Goal: Task Accomplishment & Management: Use online tool/utility

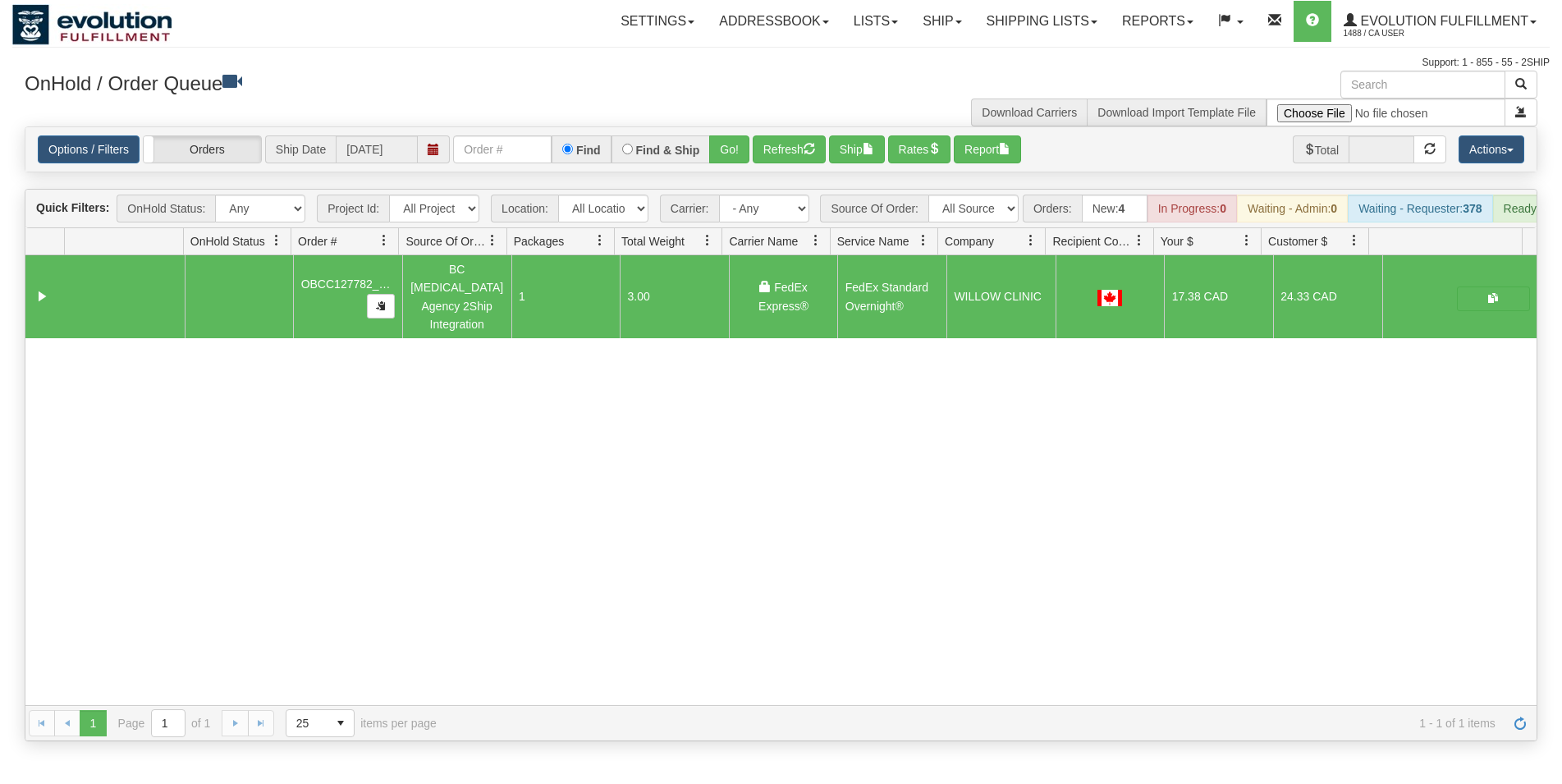
click at [501, 142] on input "text" at bounding box center [502, 149] width 99 height 28
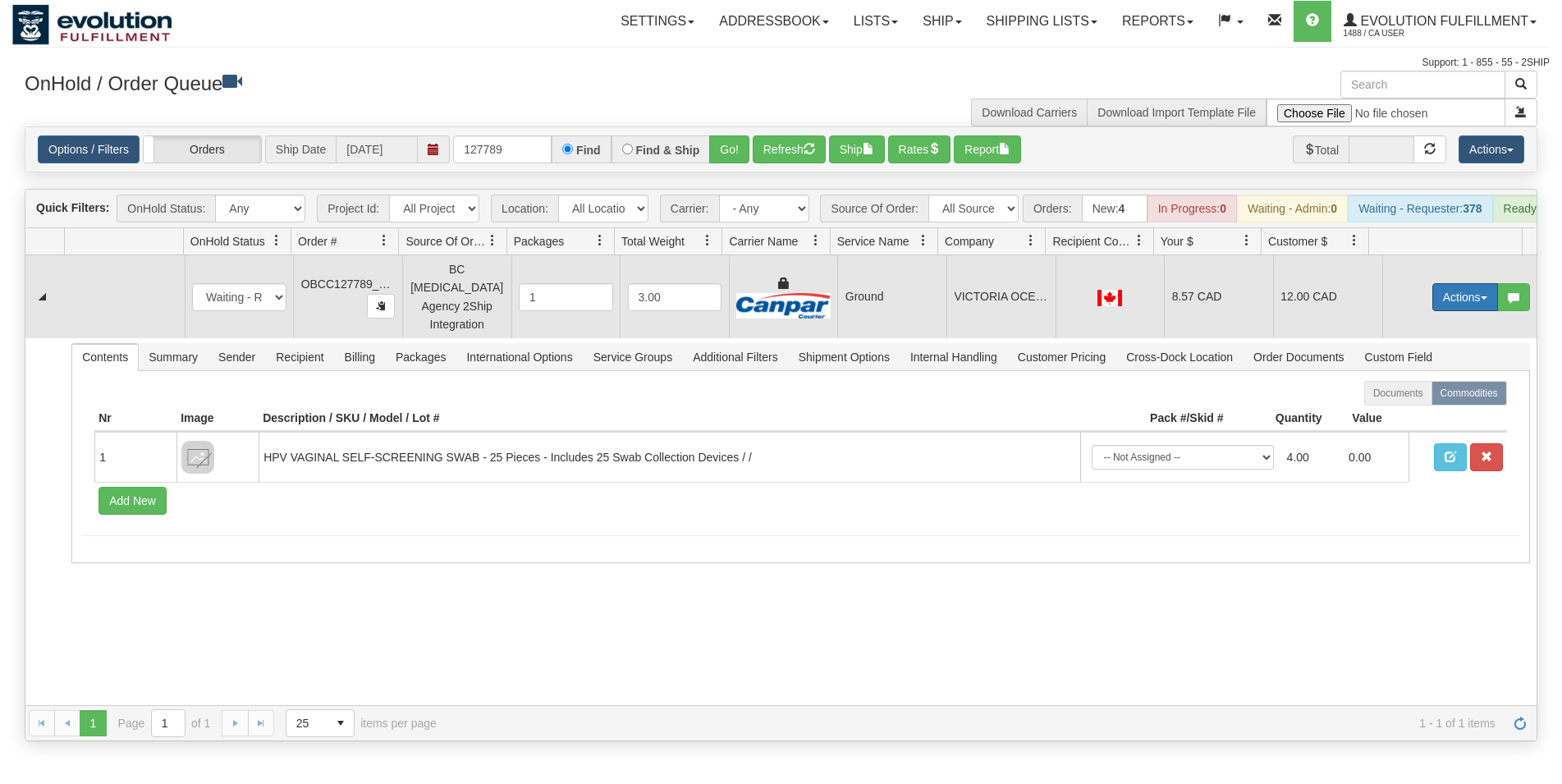
click at [1458, 295] on button "Actions" at bounding box center [1465, 296] width 65 height 28
click at [1407, 371] on span "Rate All Services" at bounding box center [1432, 371] width 99 height 13
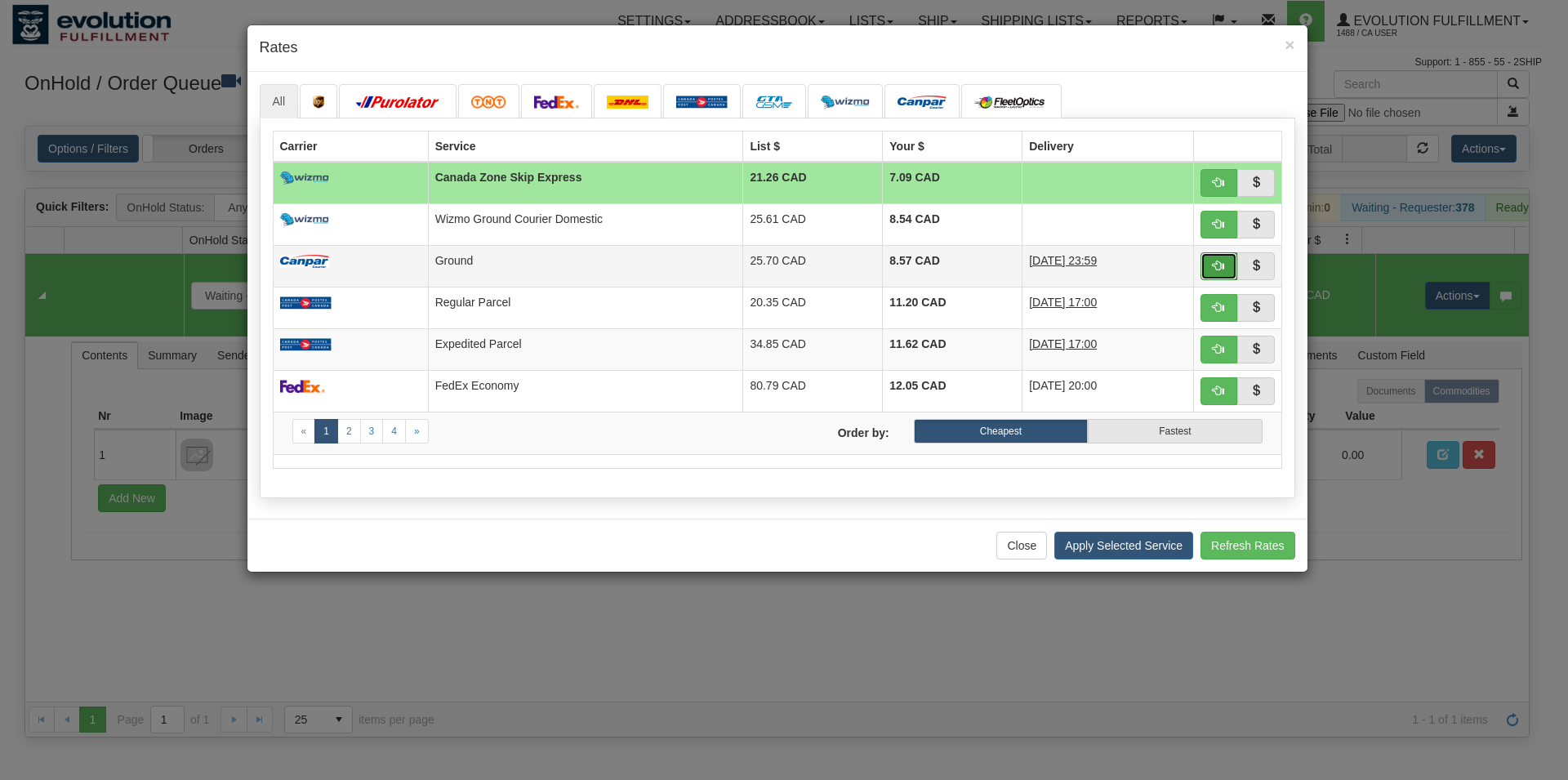
click at [1226, 257] on button "button" at bounding box center [1218, 266] width 37 height 28
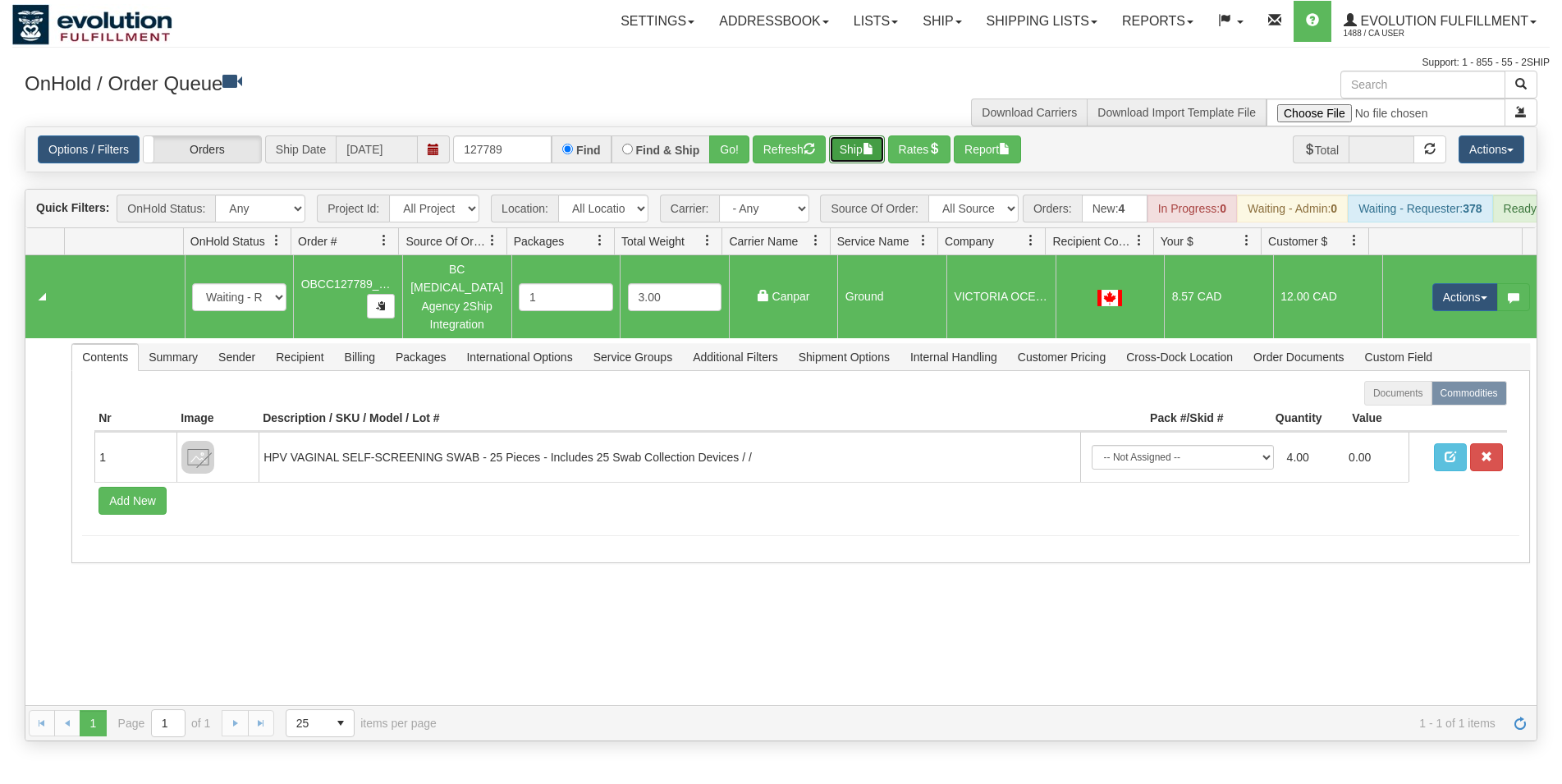
click at [860, 150] on button "Ship" at bounding box center [857, 149] width 56 height 28
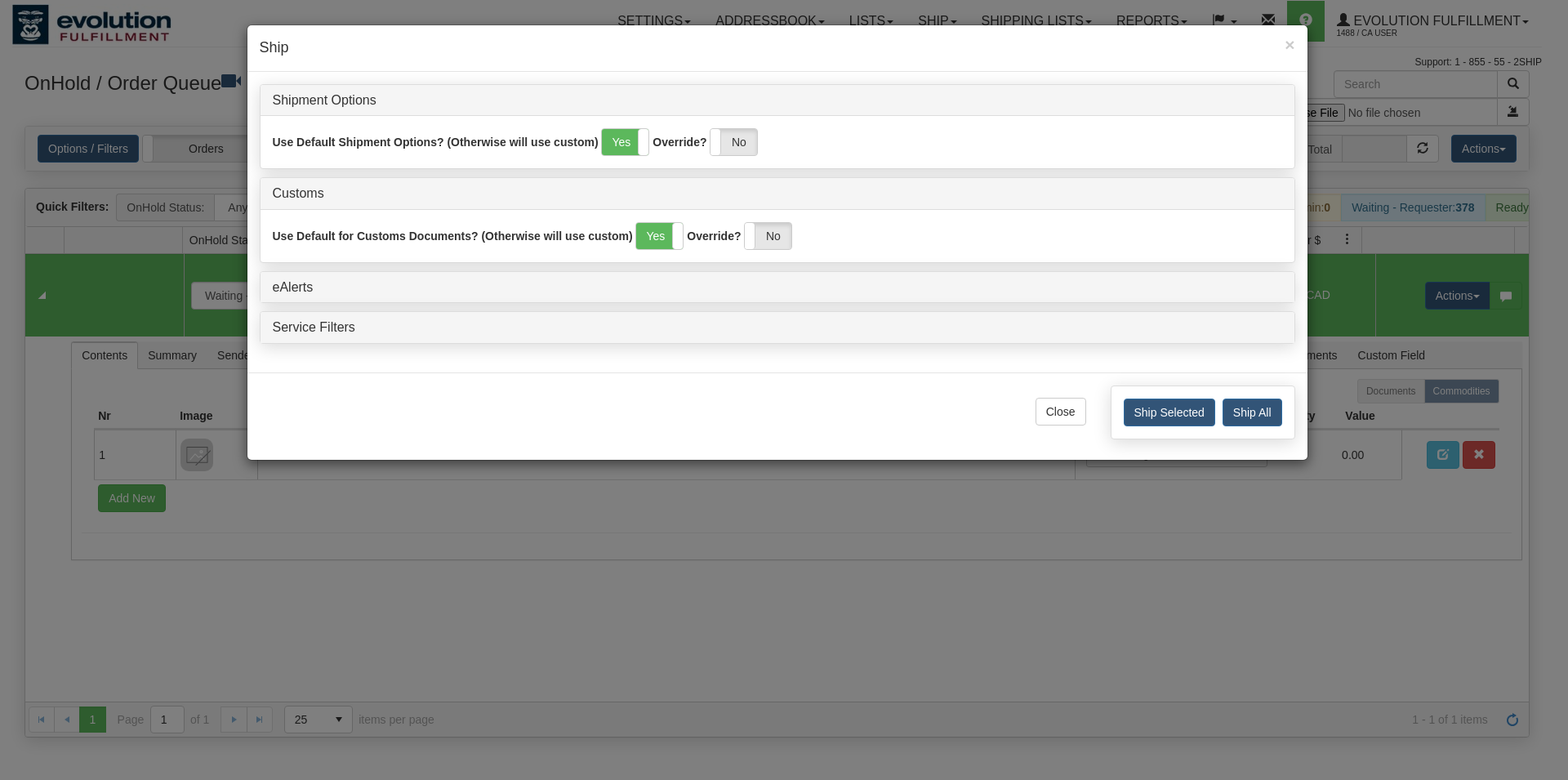
click at [1121, 415] on div "Ship Selected Ship All" at bounding box center [1202, 412] width 184 height 54
click at [1133, 416] on button "Ship Selected" at bounding box center [1169, 412] width 92 height 28
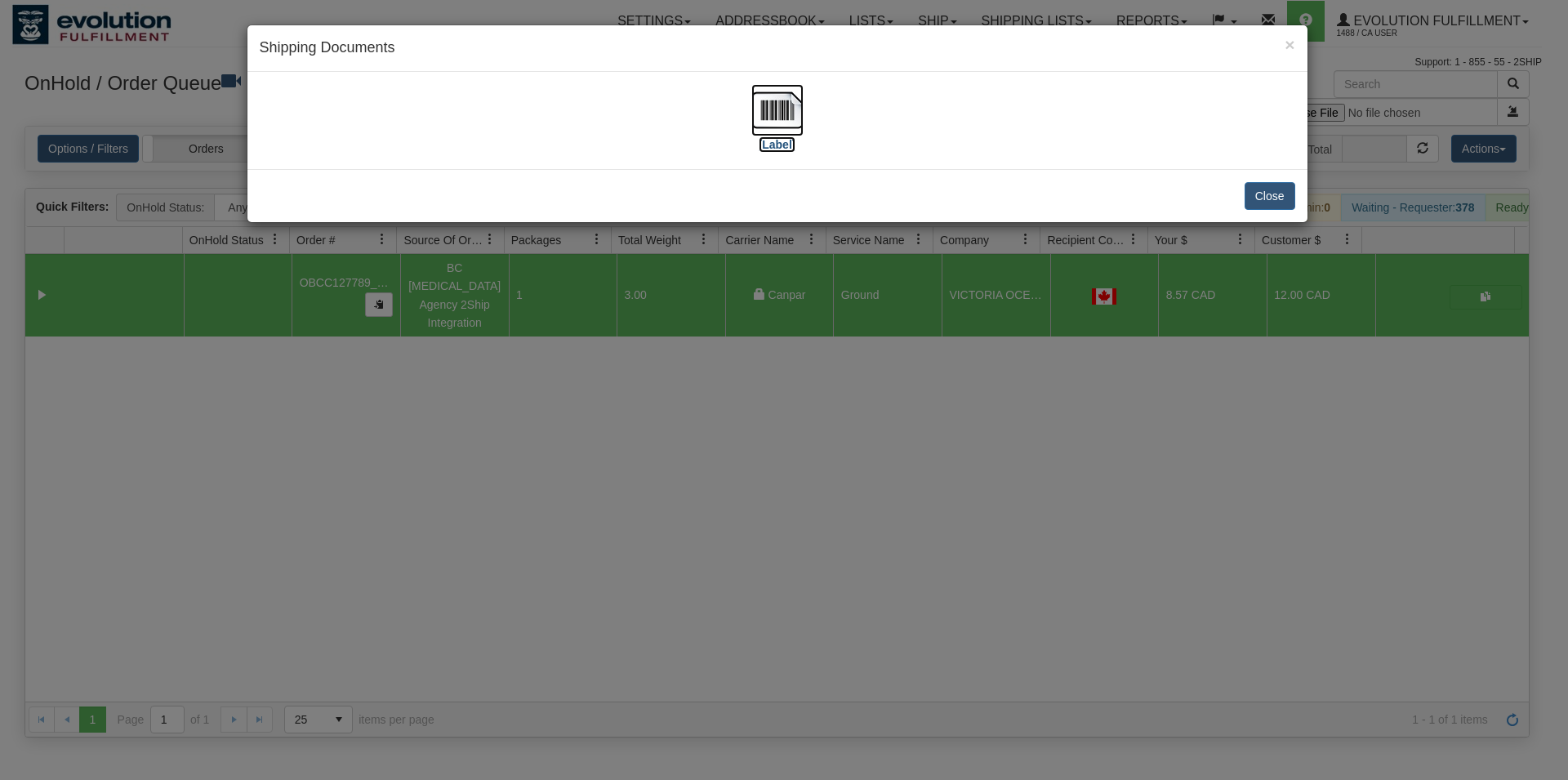
click at [786, 122] on img at bounding box center [777, 110] width 52 height 52
click at [1290, 194] on button "Close" at bounding box center [1269, 195] width 51 height 28
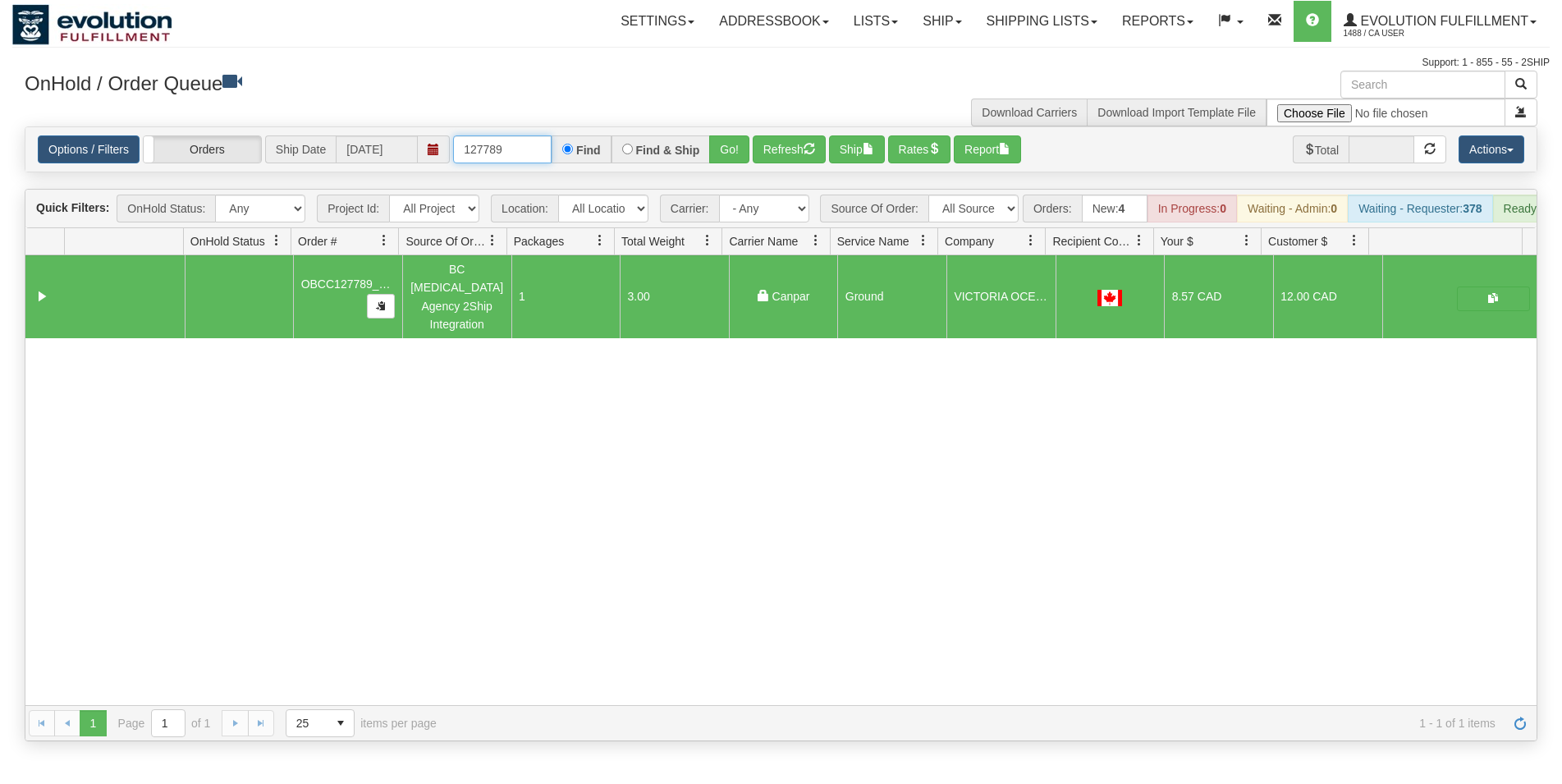
click at [502, 149] on input "127789" at bounding box center [502, 149] width 99 height 28
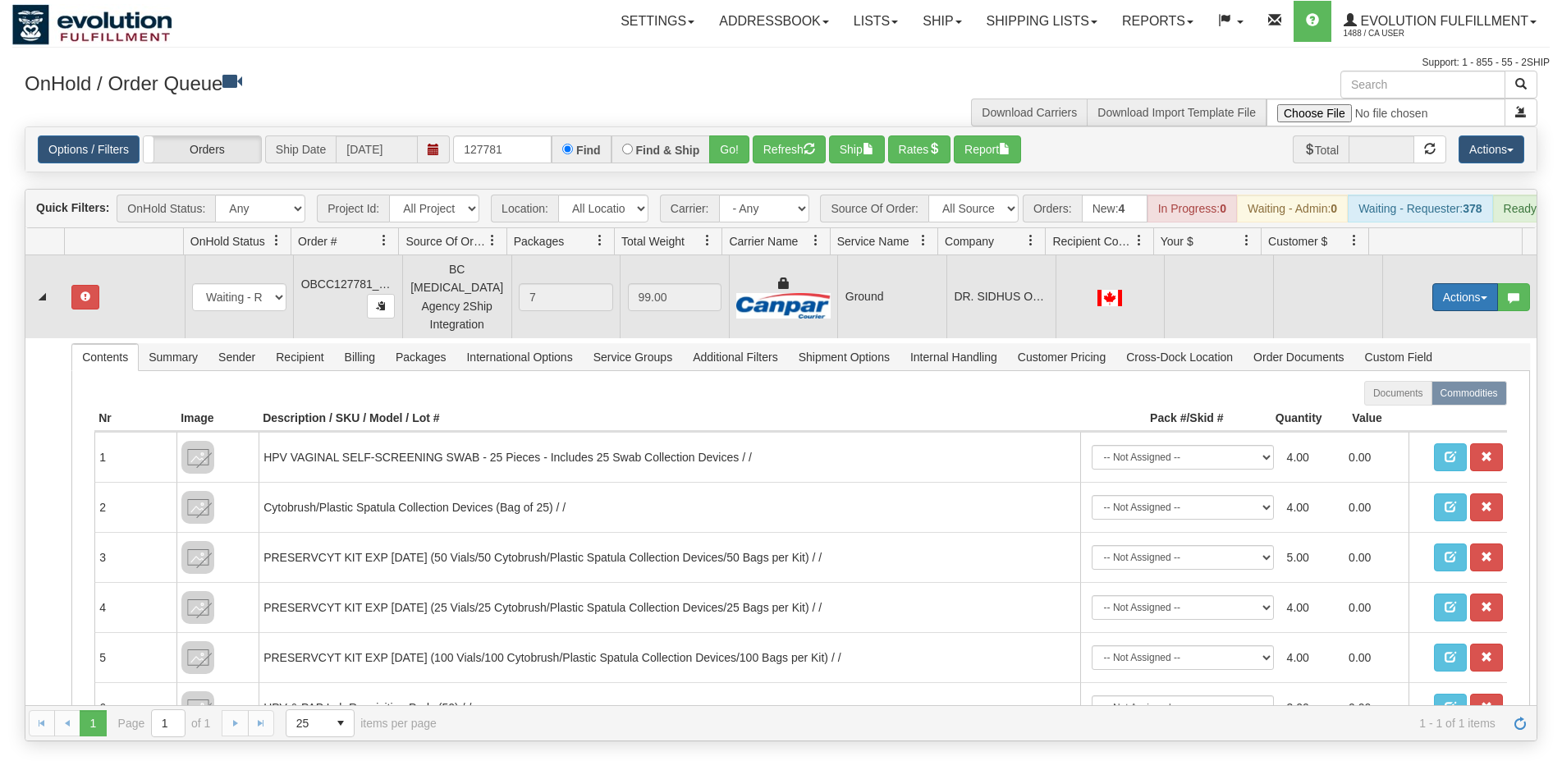
click at [1441, 301] on button "Actions" at bounding box center [1465, 296] width 65 height 28
click at [1431, 371] on span "Rate All Services" at bounding box center [1432, 371] width 99 height 13
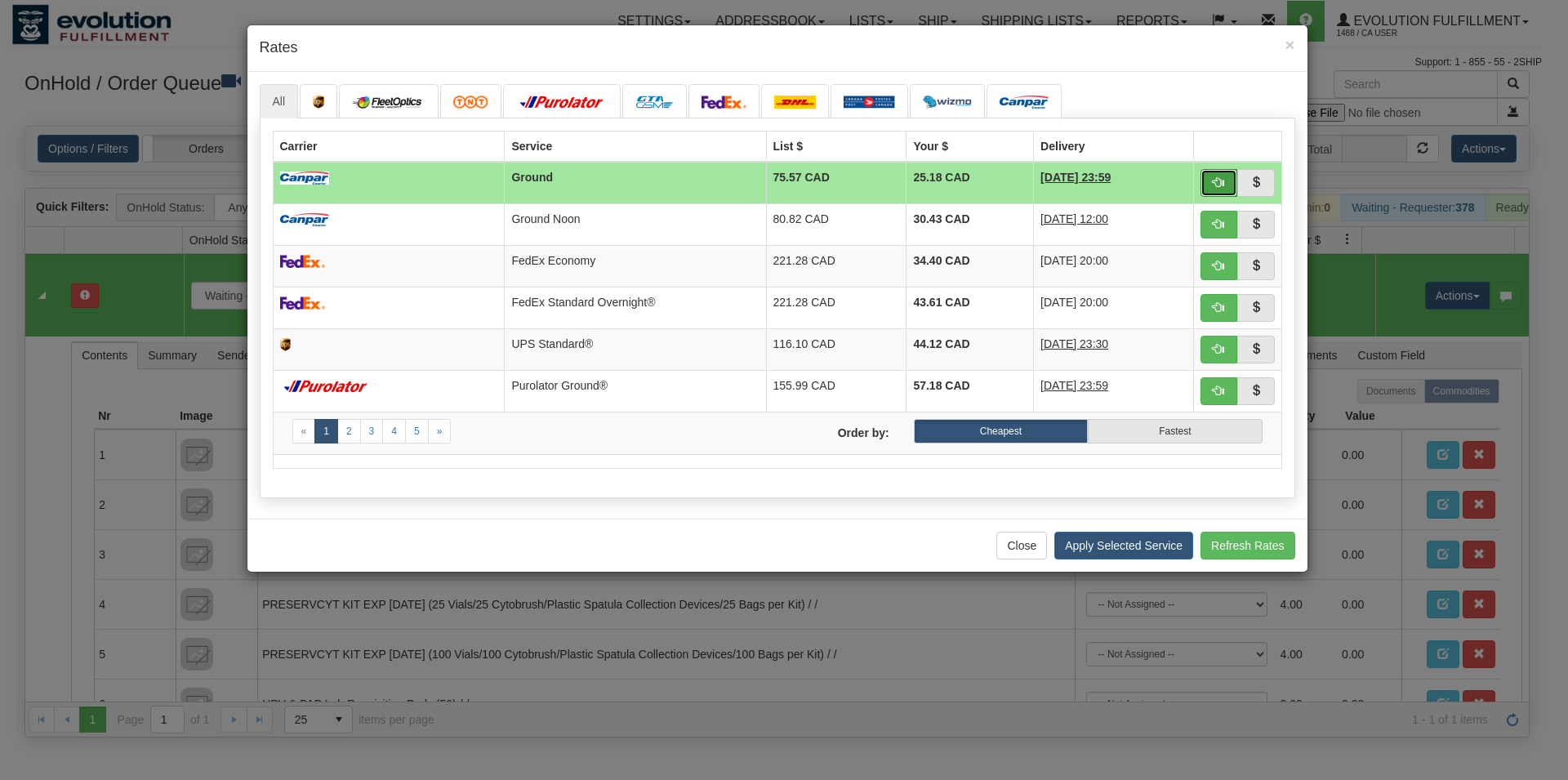
click at [1216, 188] on span "button" at bounding box center [1218, 182] width 11 height 11
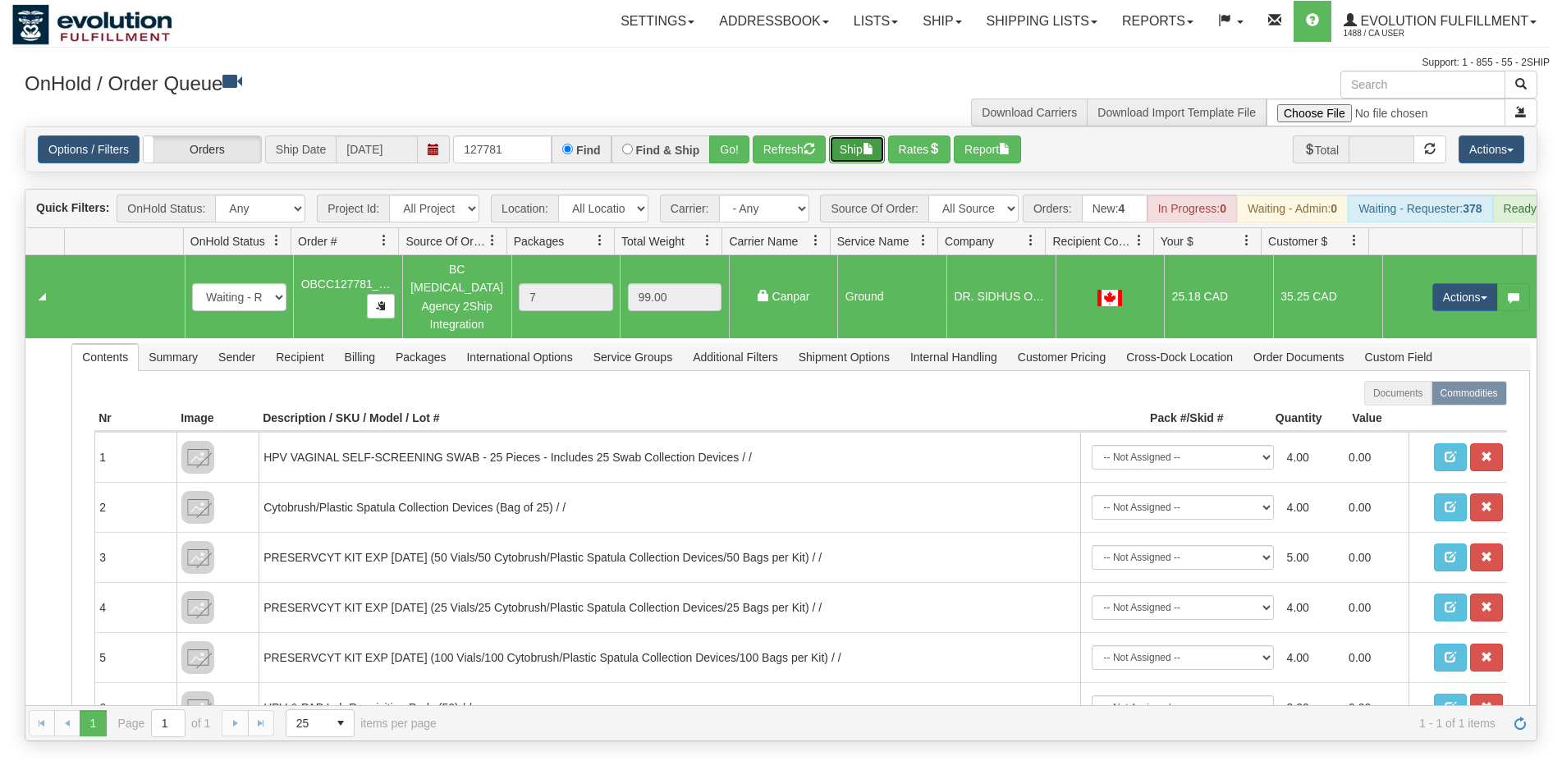
click at [850, 146] on button "Ship" at bounding box center [857, 149] width 56 height 28
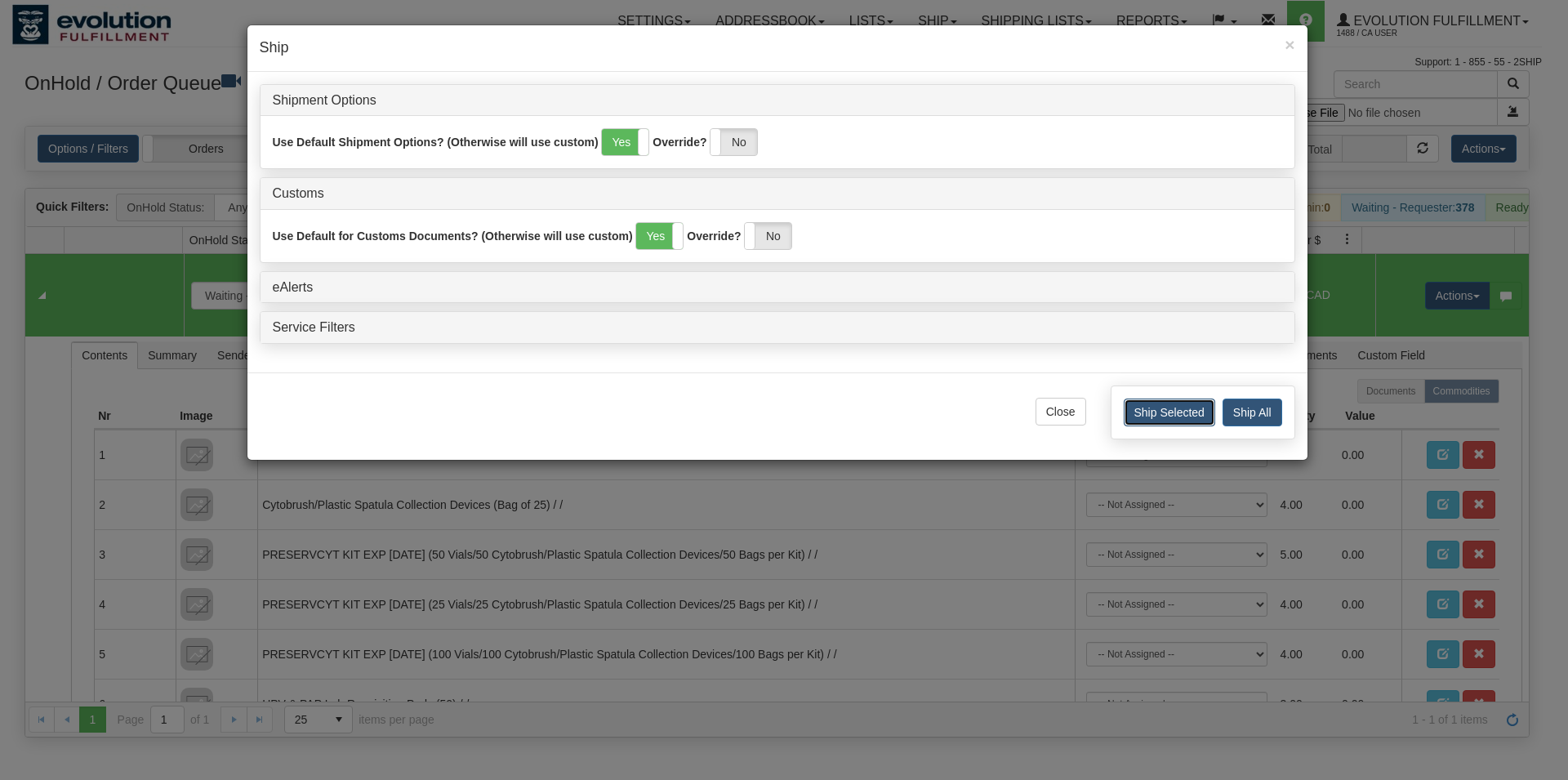
click at [1150, 403] on button "Ship Selected" at bounding box center [1169, 412] width 92 height 28
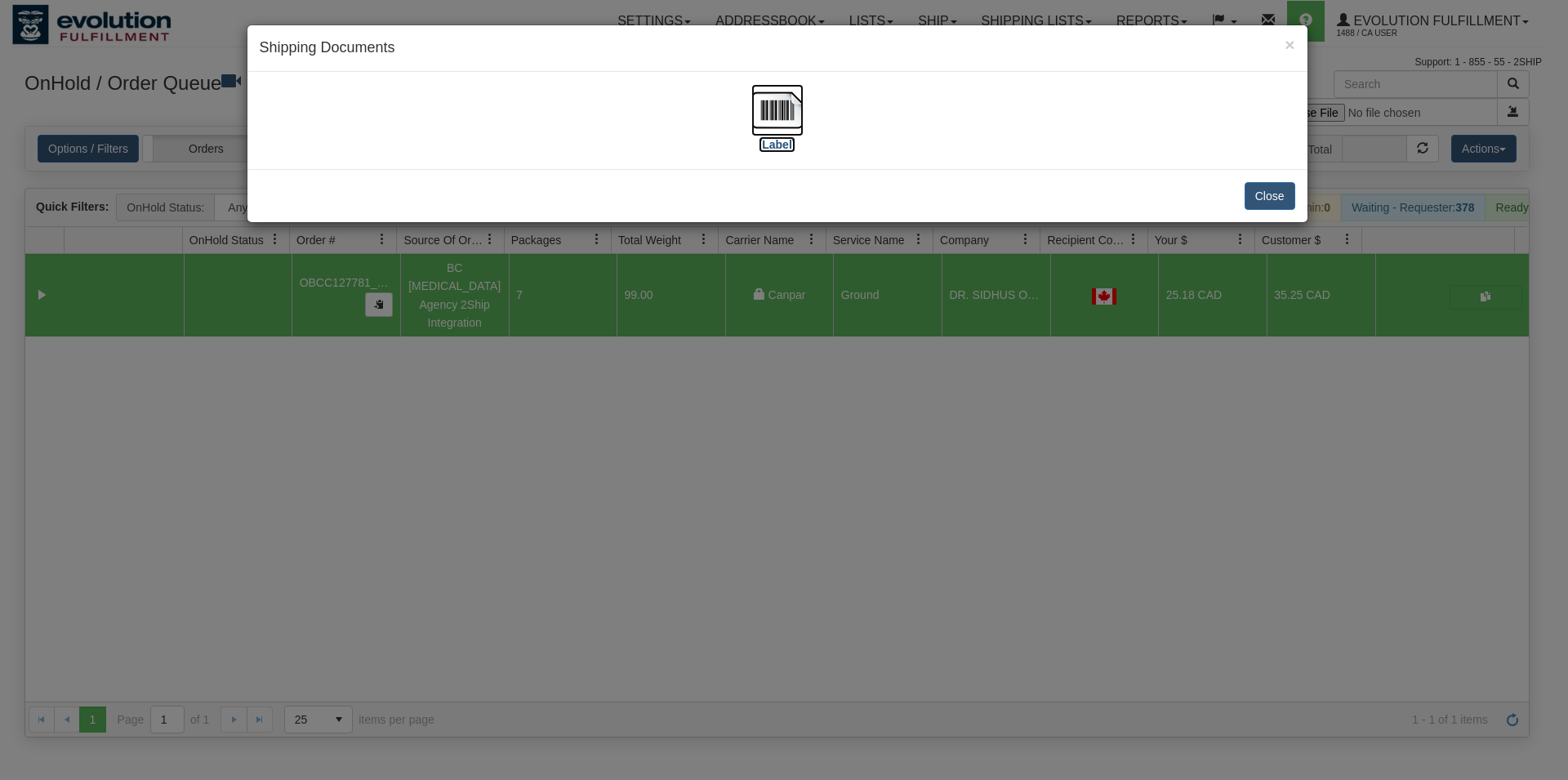
click at [782, 98] on img at bounding box center [777, 110] width 52 height 52
click at [773, 128] on img at bounding box center [777, 110] width 52 height 52
click at [1258, 203] on button "Close" at bounding box center [1269, 195] width 51 height 28
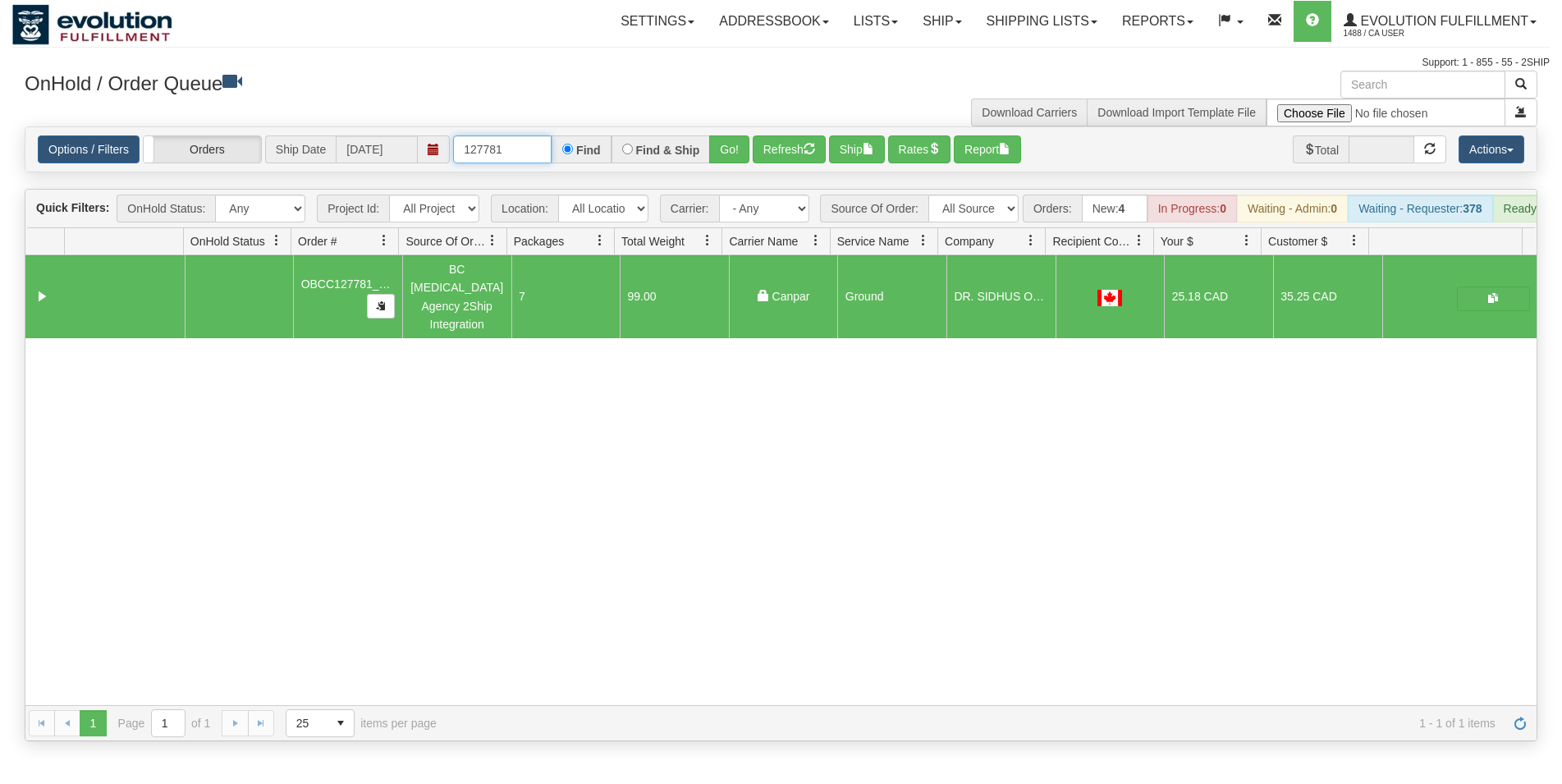
drag, startPoint x: 499, startPoint y: 151, endPoint x: 545, endPoint y: 157, distance: 46.4
click at [545, 157] on input "127781" at bounding box center [502, 149] width 99 height 28
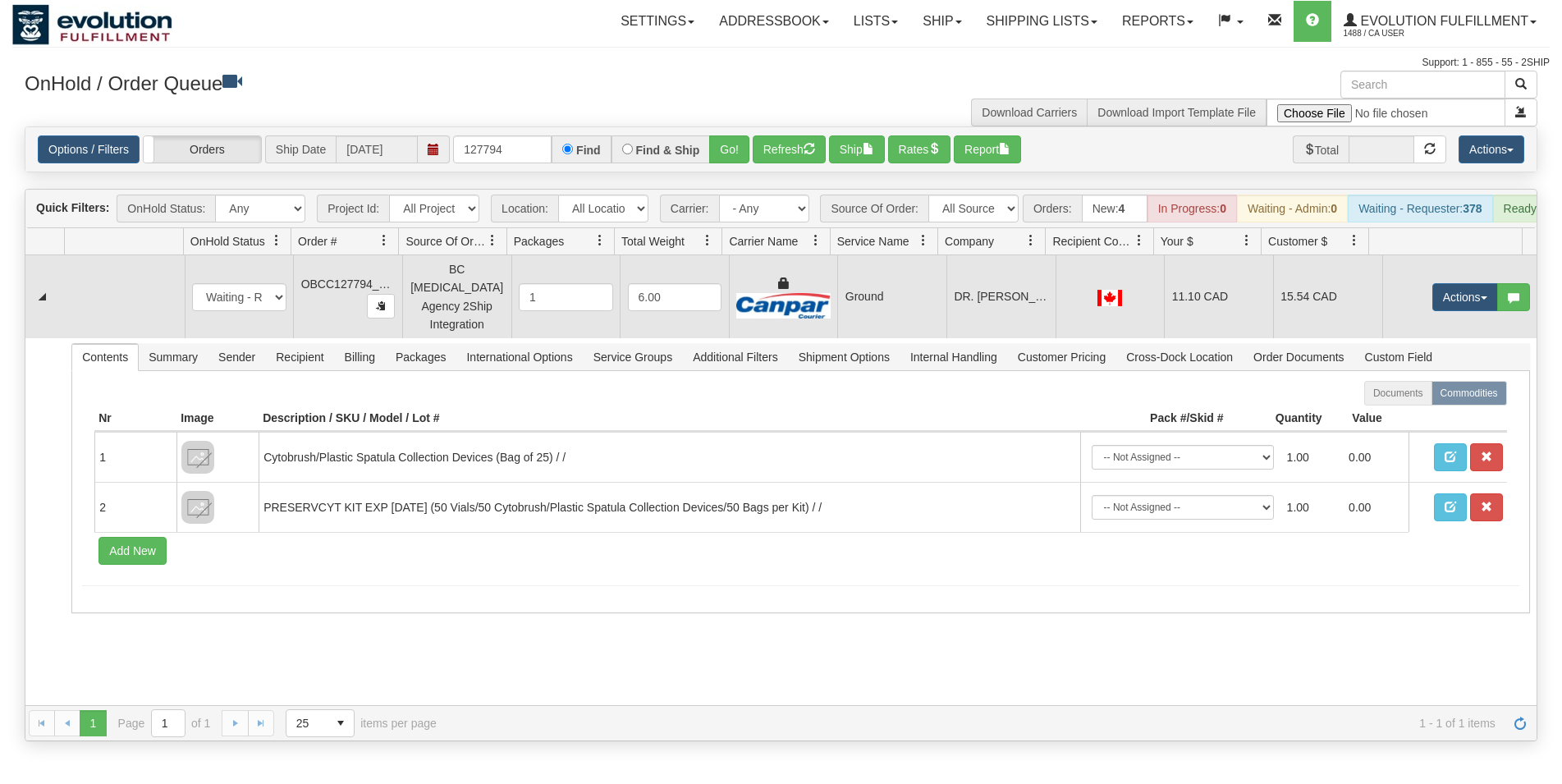
click at [1214, 316] on td "11.10 CAD" at bounding box center [1219, 296] width 109 height 82
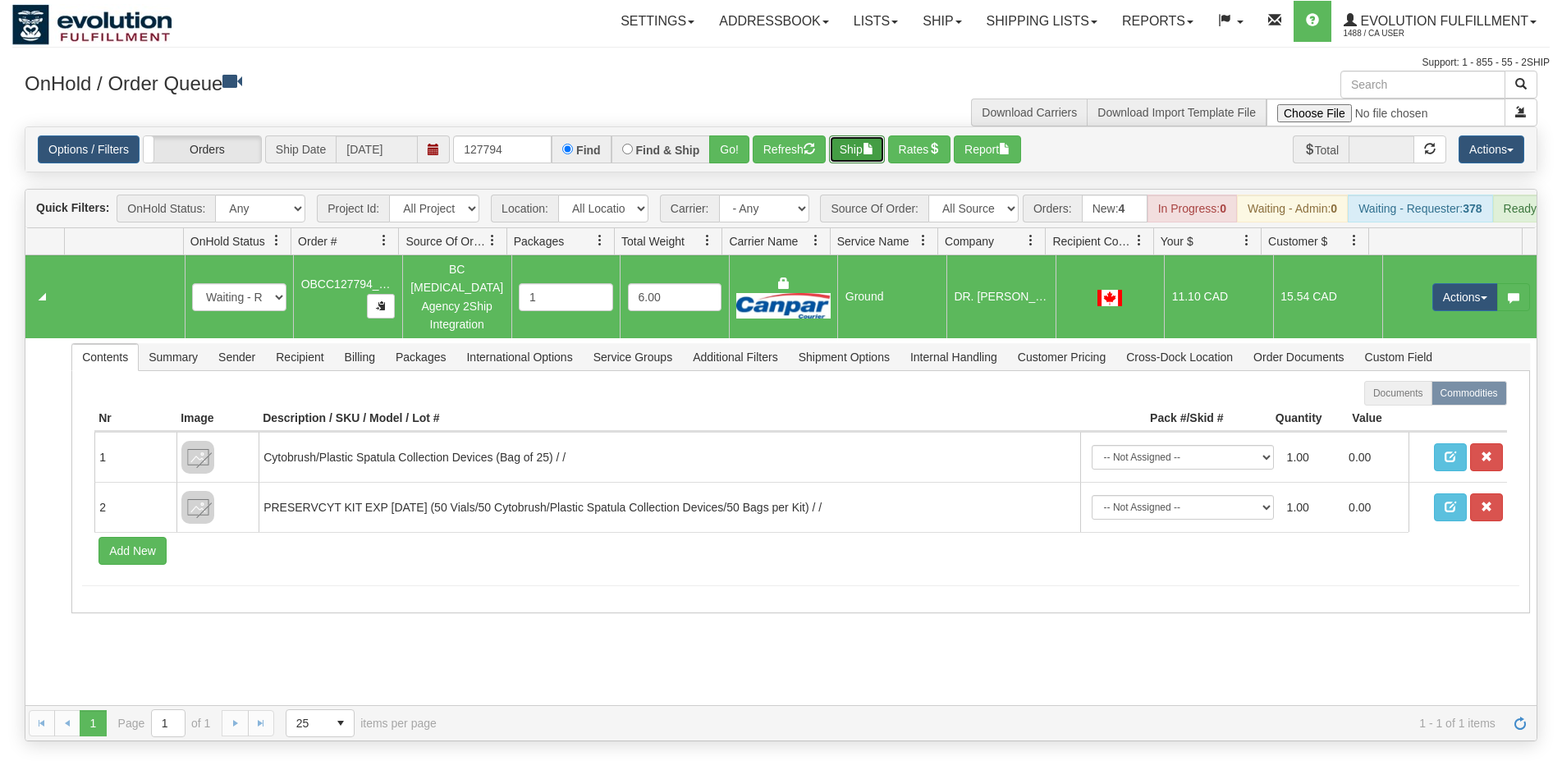
click at [864, 154] on button "Ship" at bounding box center [857, 149] width 56 height 28
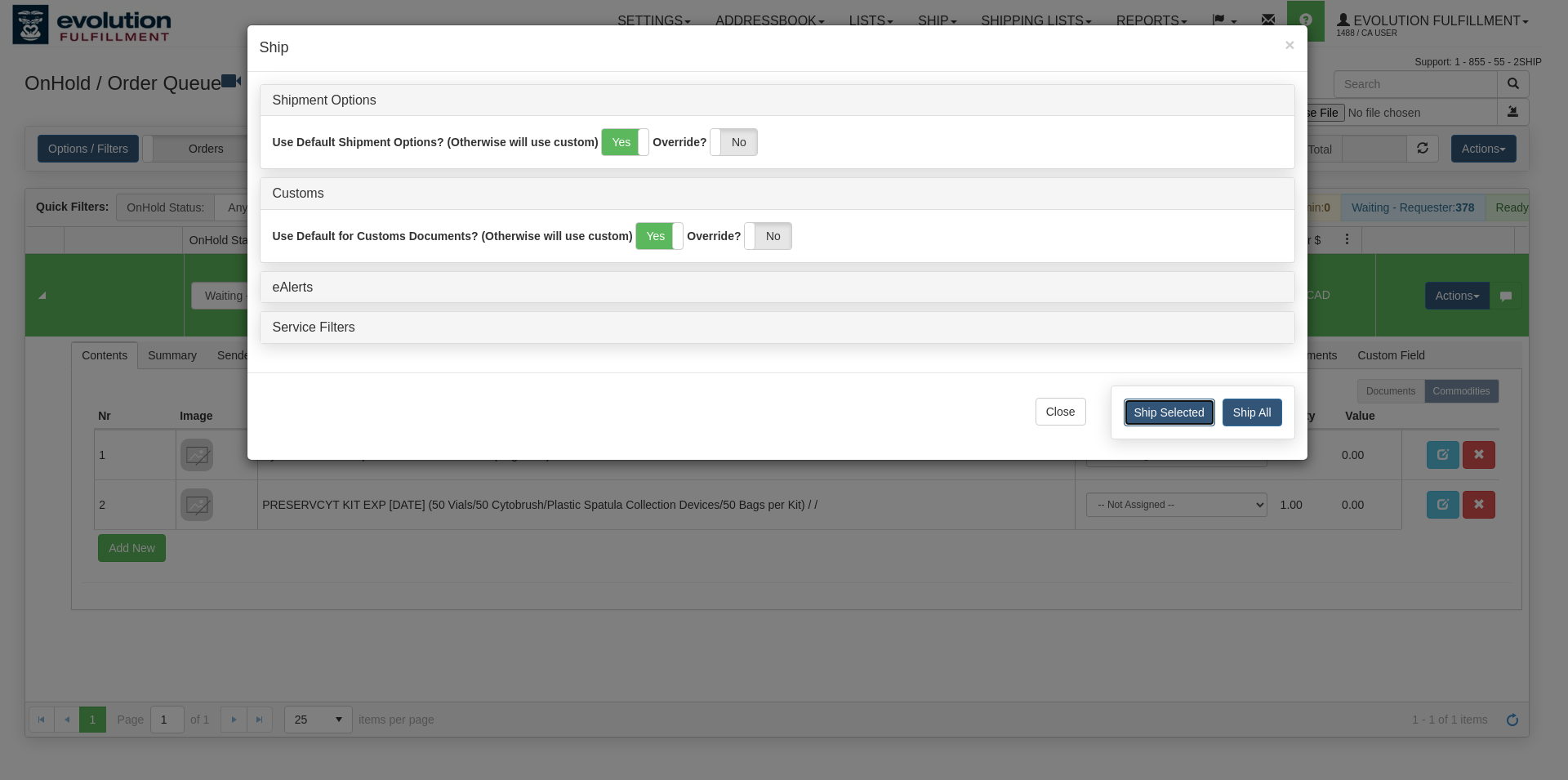
click at [1160, 413] on button "Ship Selected" at bounding box center [1169, 412] width 92 height 28
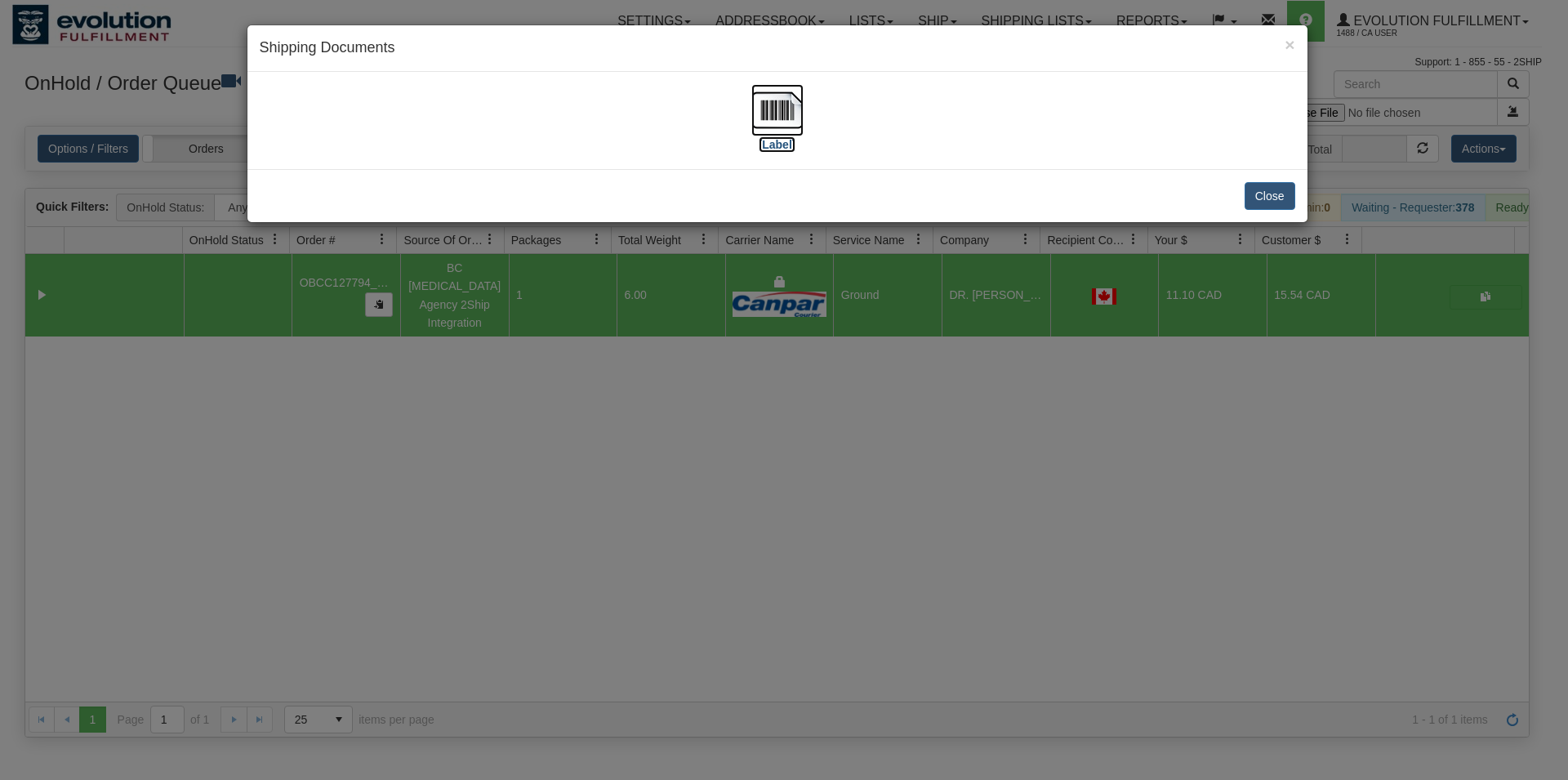
click at [787, 106] on img at bounding box center [777, 110] width 52 height 52
click at [1276, 190] on button "Close" at bounding box center [1269, 195] width 51 height 28
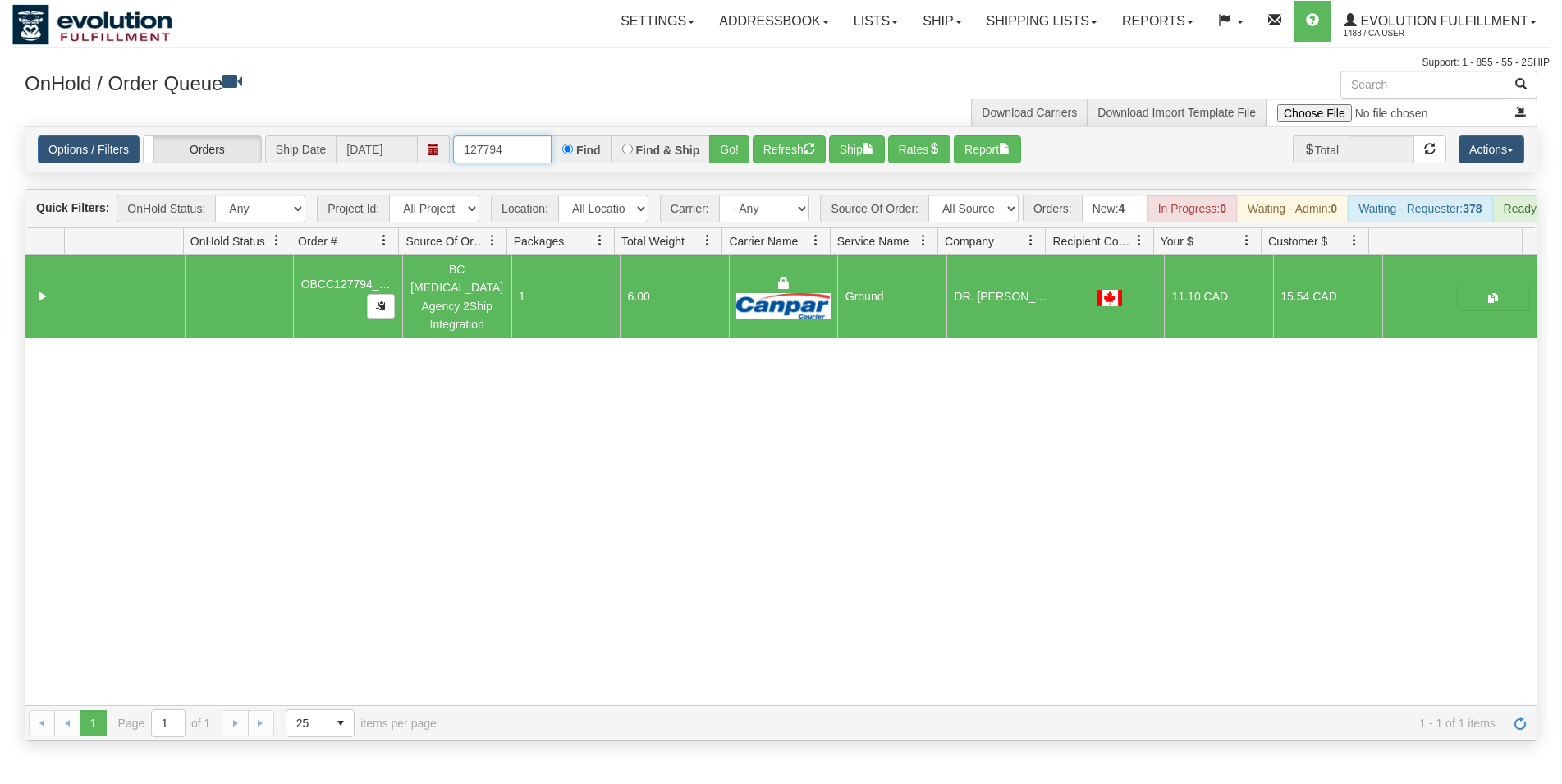
click at [504, 153] on input "127794" at bounding box center [502, 149] width 99 height 28
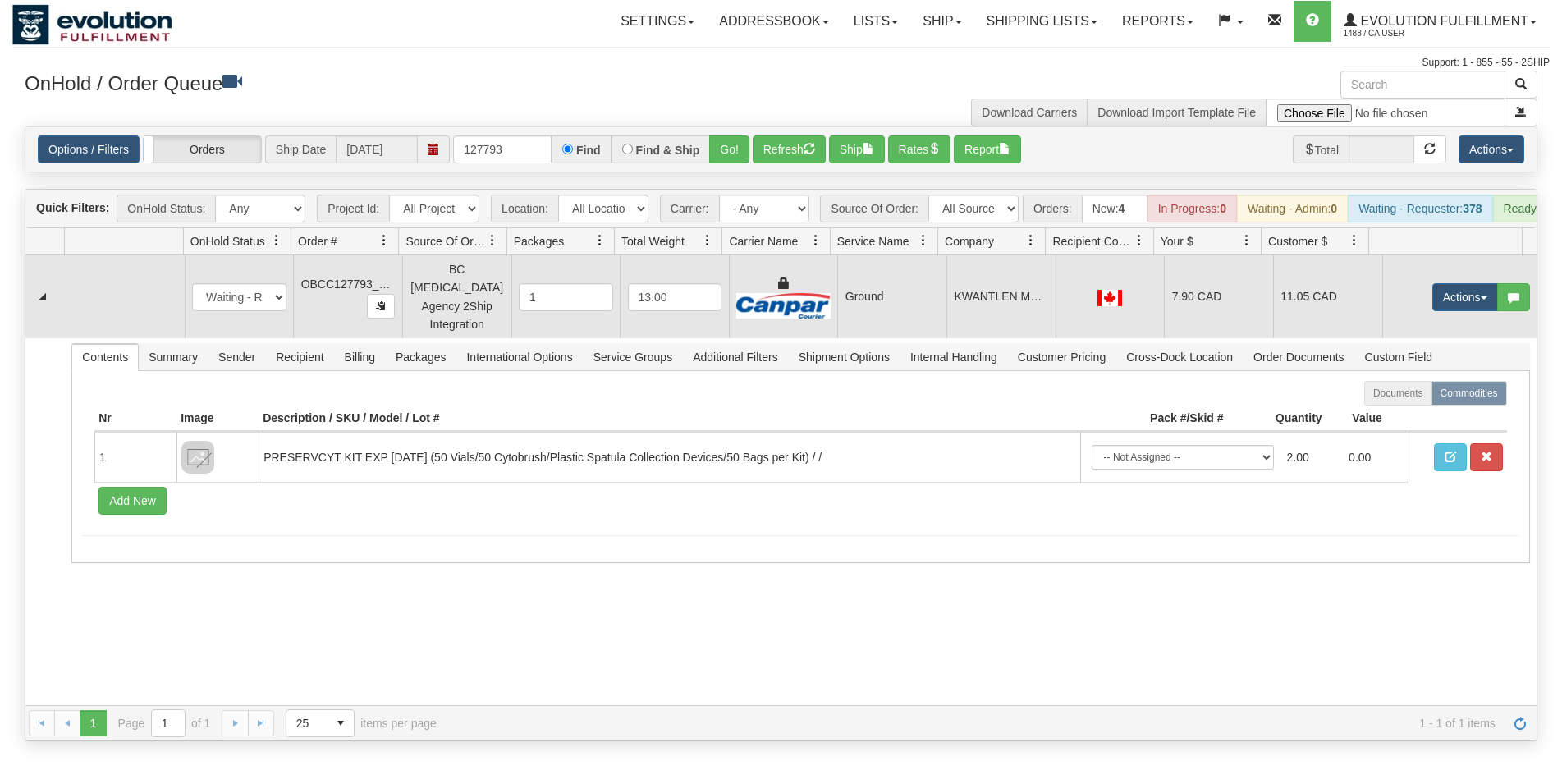
click at [921, 282] on td "Ground" at bounding box center [892, 296] width 109 height 82
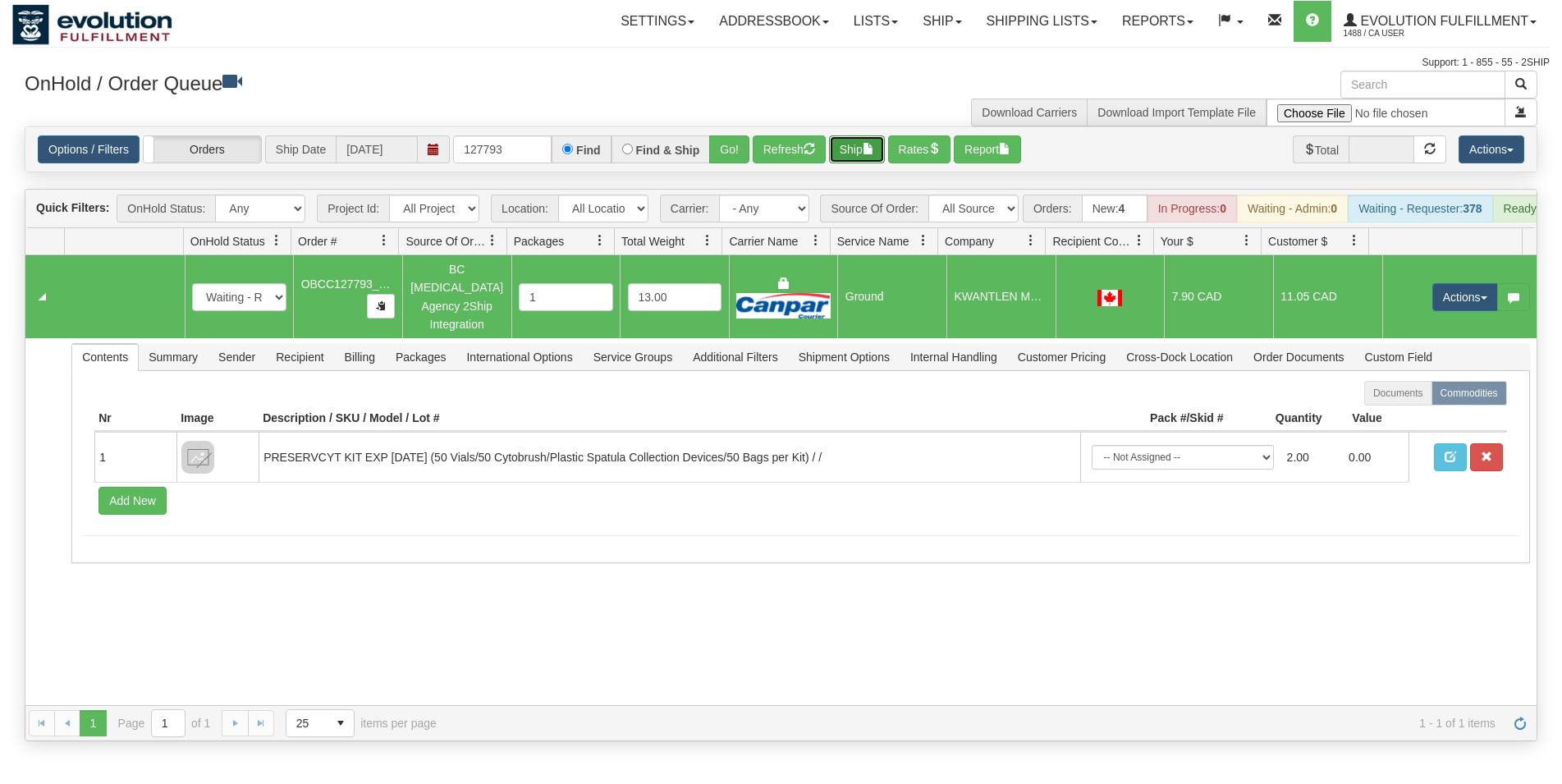
click at [870, 147] on button "Ship" at bounding box center [857, 149] width 56 height 28
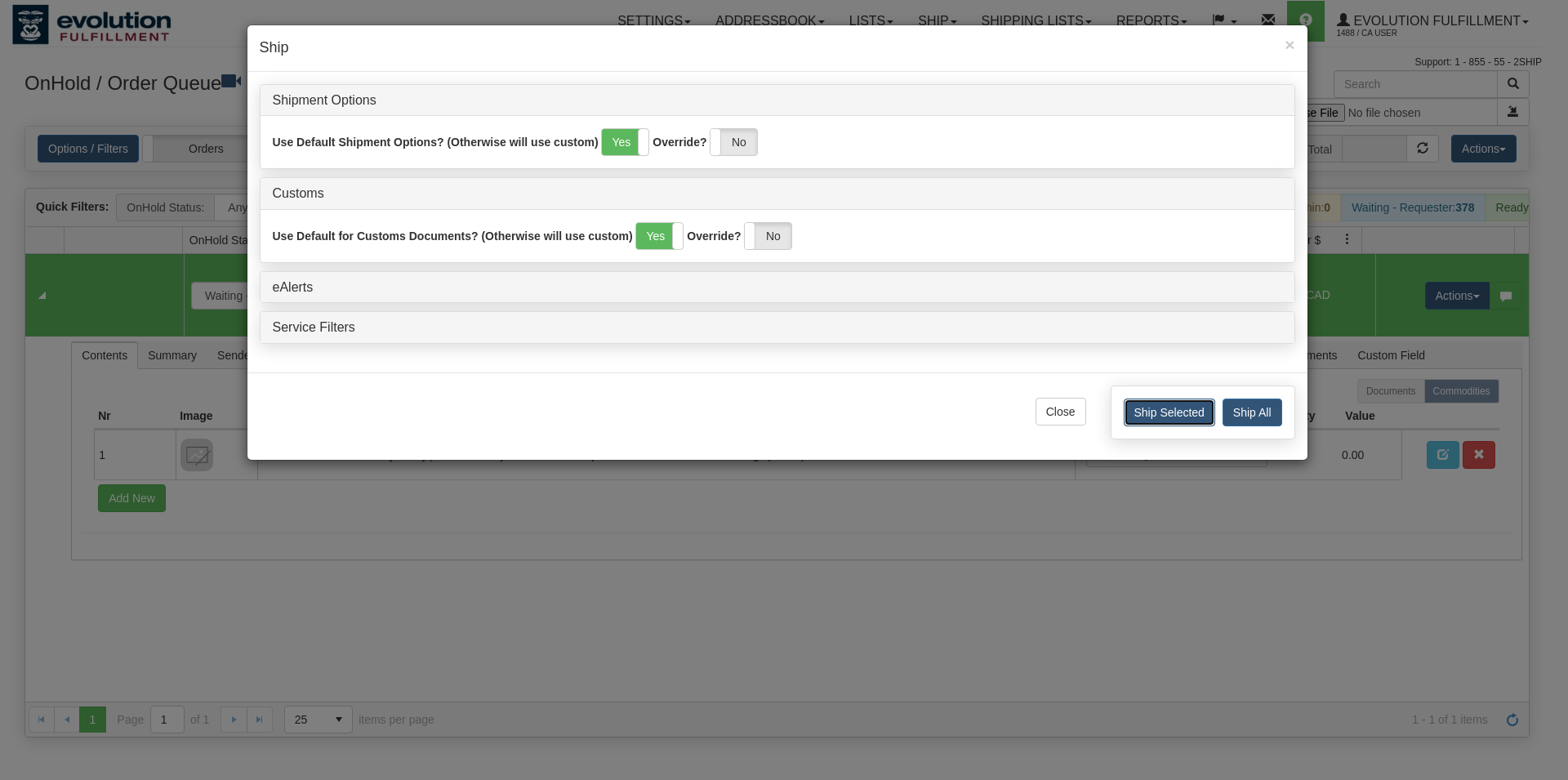
click at [1154, 417] on button "Ship Selected" at bounding box center [1169, 412] width 92 height 28
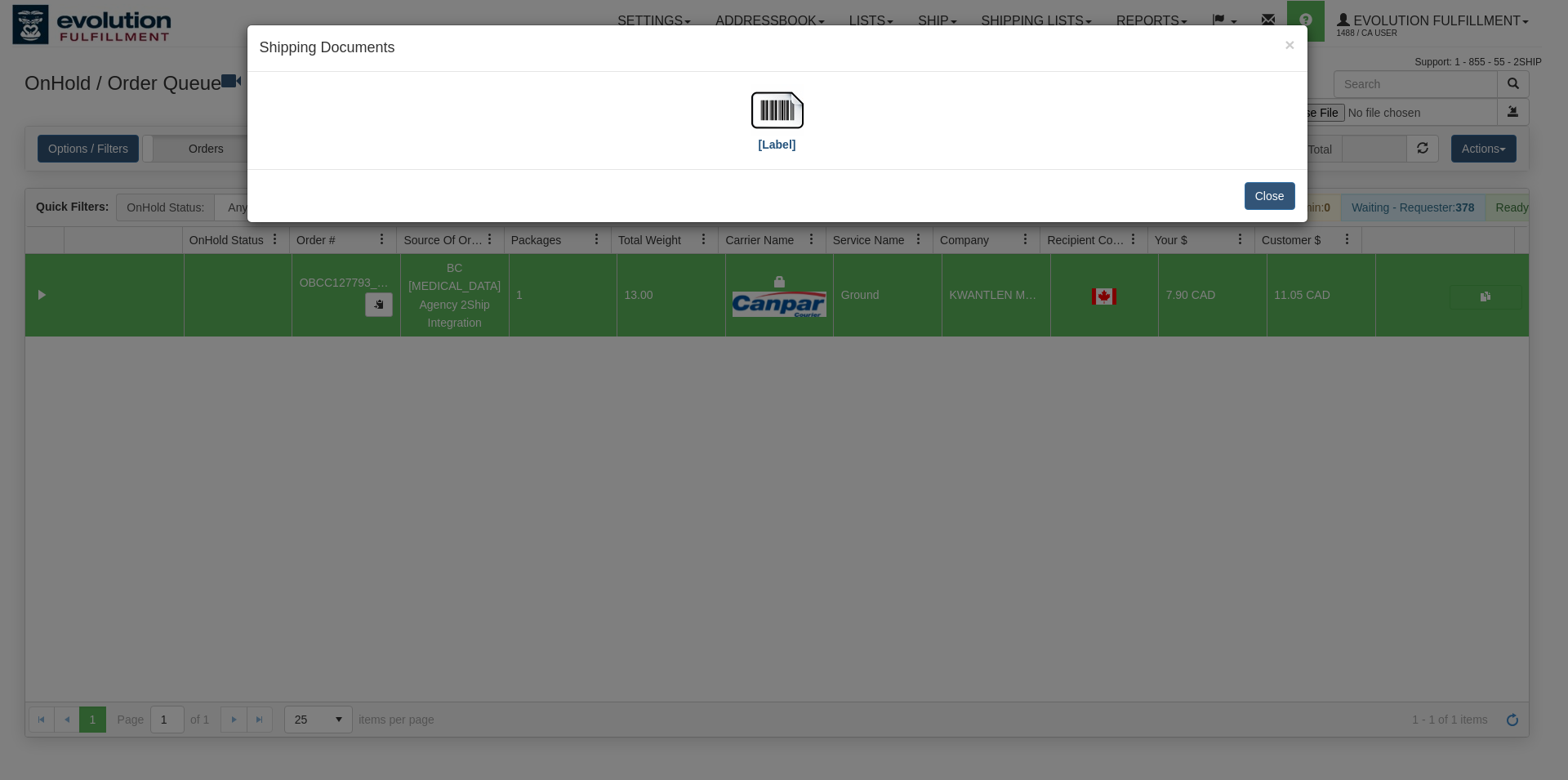
drag, startPoint x: 809, startPoint y: 93, endPoint x: 797, endPoint y: 93, distance: 12.0
click at [805, 93] on div "[Label]" at bounding box center [777, 120] width 1036 height 72
click at [797, 93] on img at bounding box center [777, 110] width 52 height 52
click at [1262, 195] on button "Close" at bounding box center [1269, 195] width 51 height 28
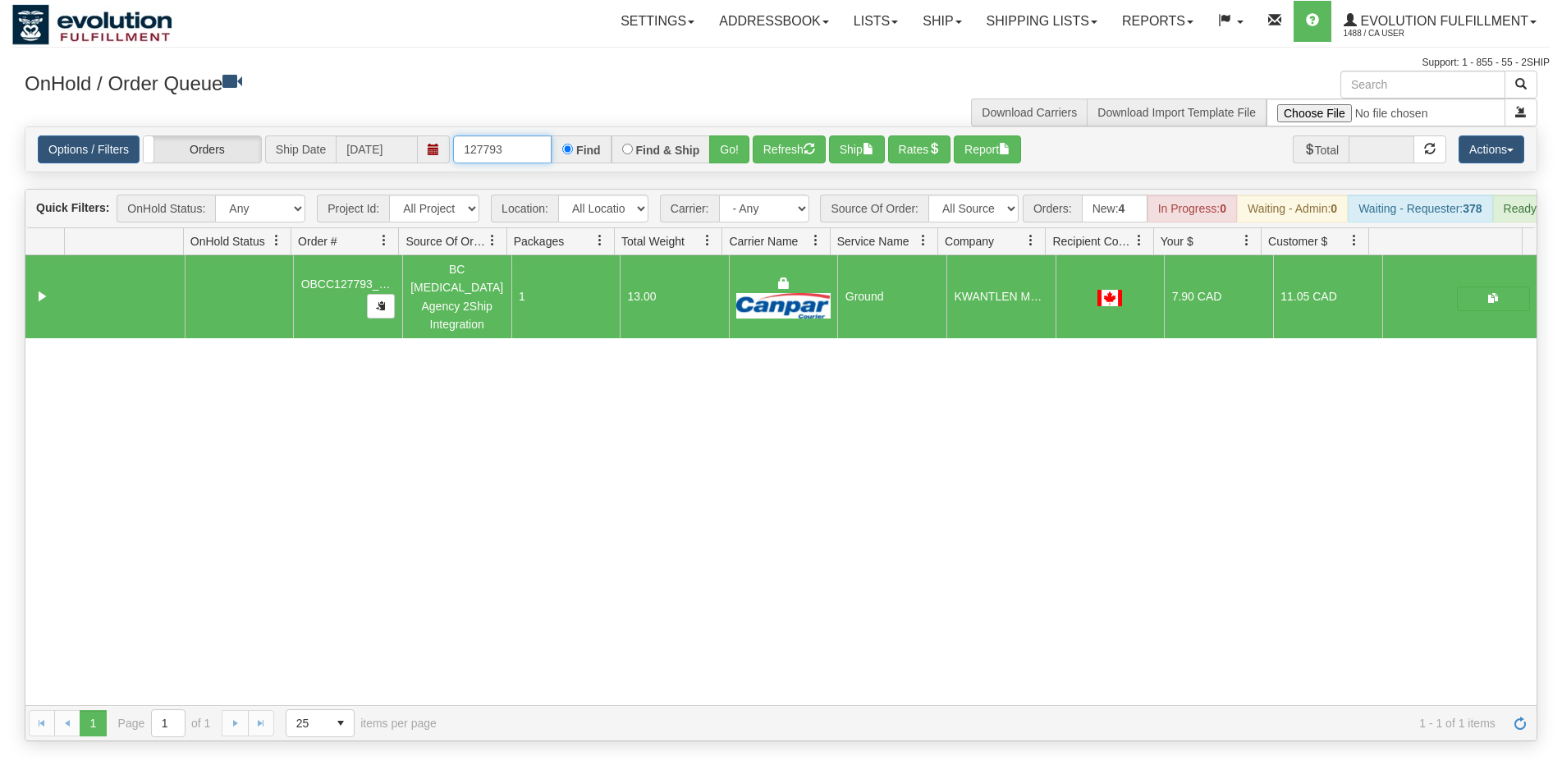
drag, startPoint x: 499, startPoint y: 151, endPoint x: 518, endPoint y: 150, distance: 19.0
click at [518, 150] on input "127793" at bounding box center [502, 149] width 99 height 28
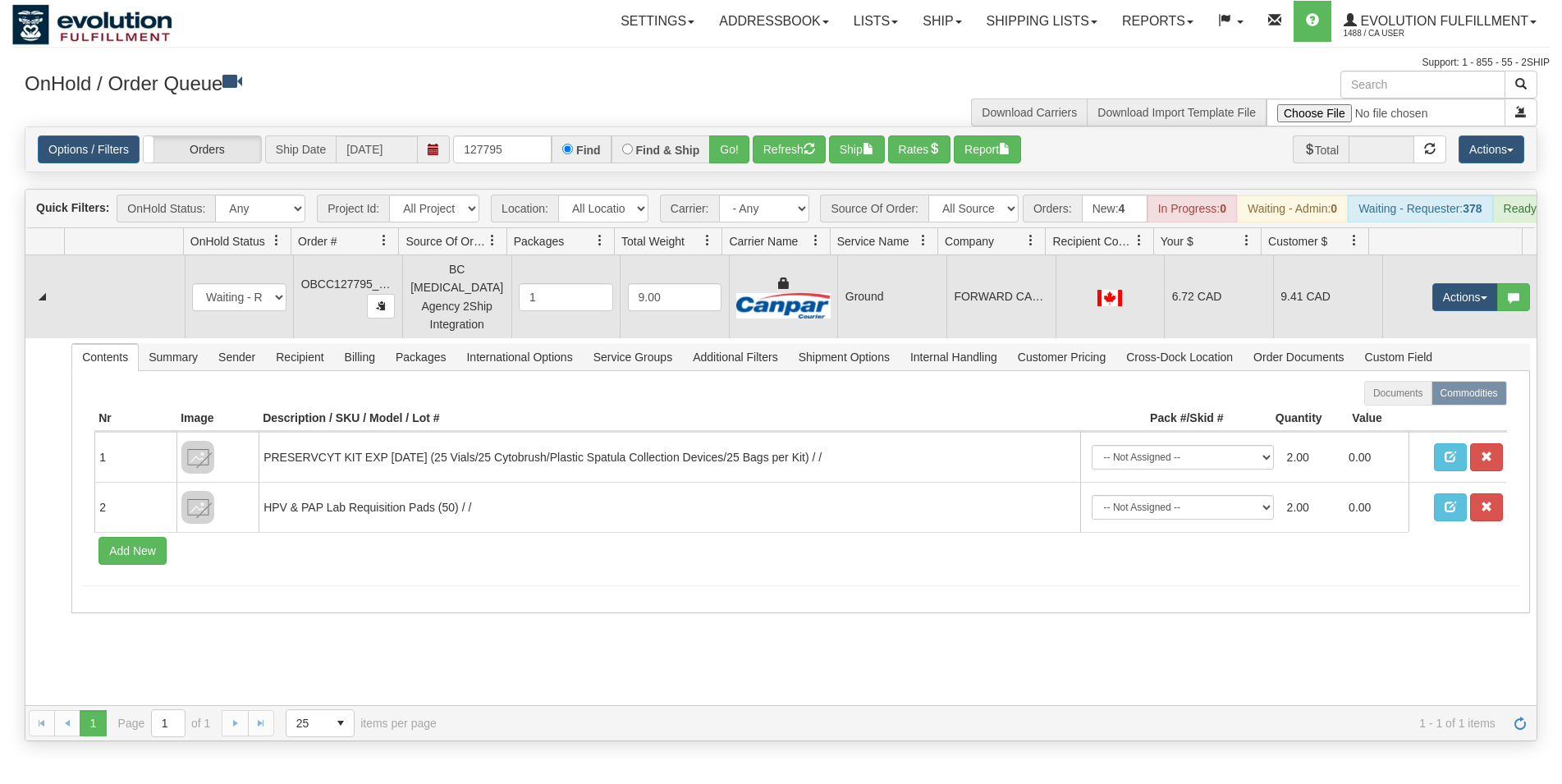
click at [1036, 292] on td "FORWARD CARE MEDICAL CLINIC - EAST" at bounding box center [1001, 296] width 109 height 82
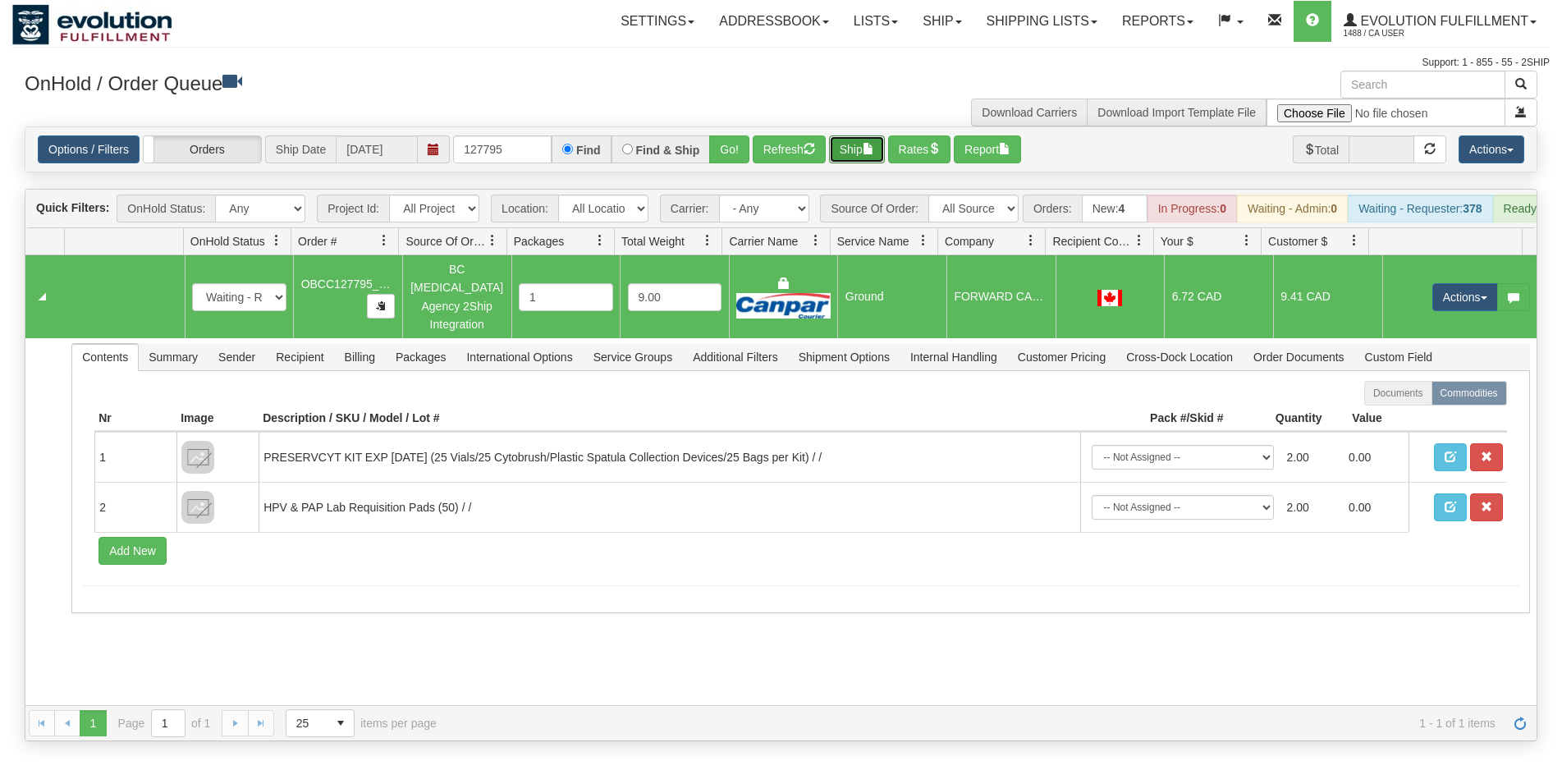
click at [865, 140] on button "Ship" at bounding box center [857, 149] width 56 height 28
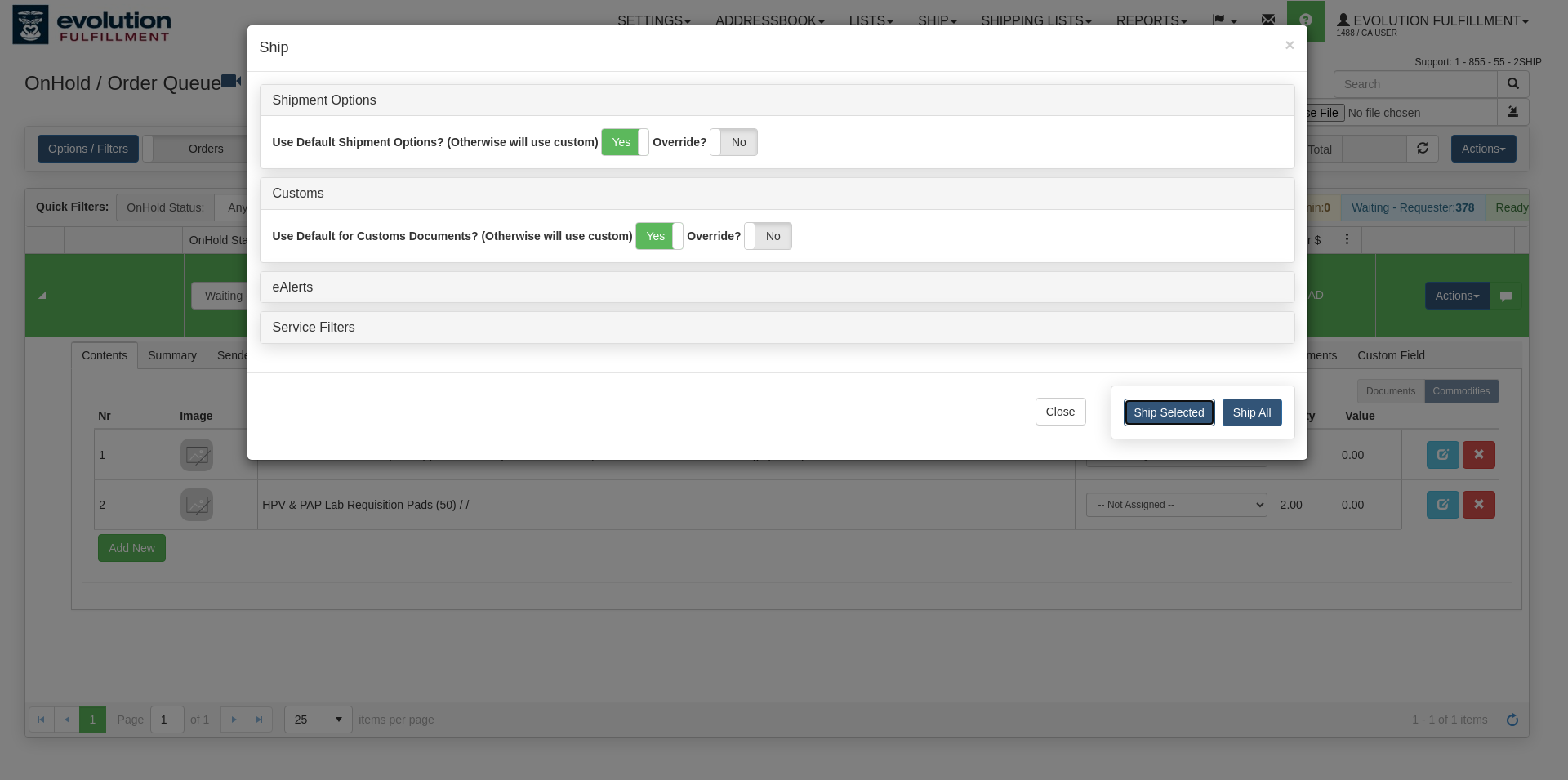
click at [1141, 412] on button "Ship Selected" at bounding box center [1169, 412] width 92 height 28
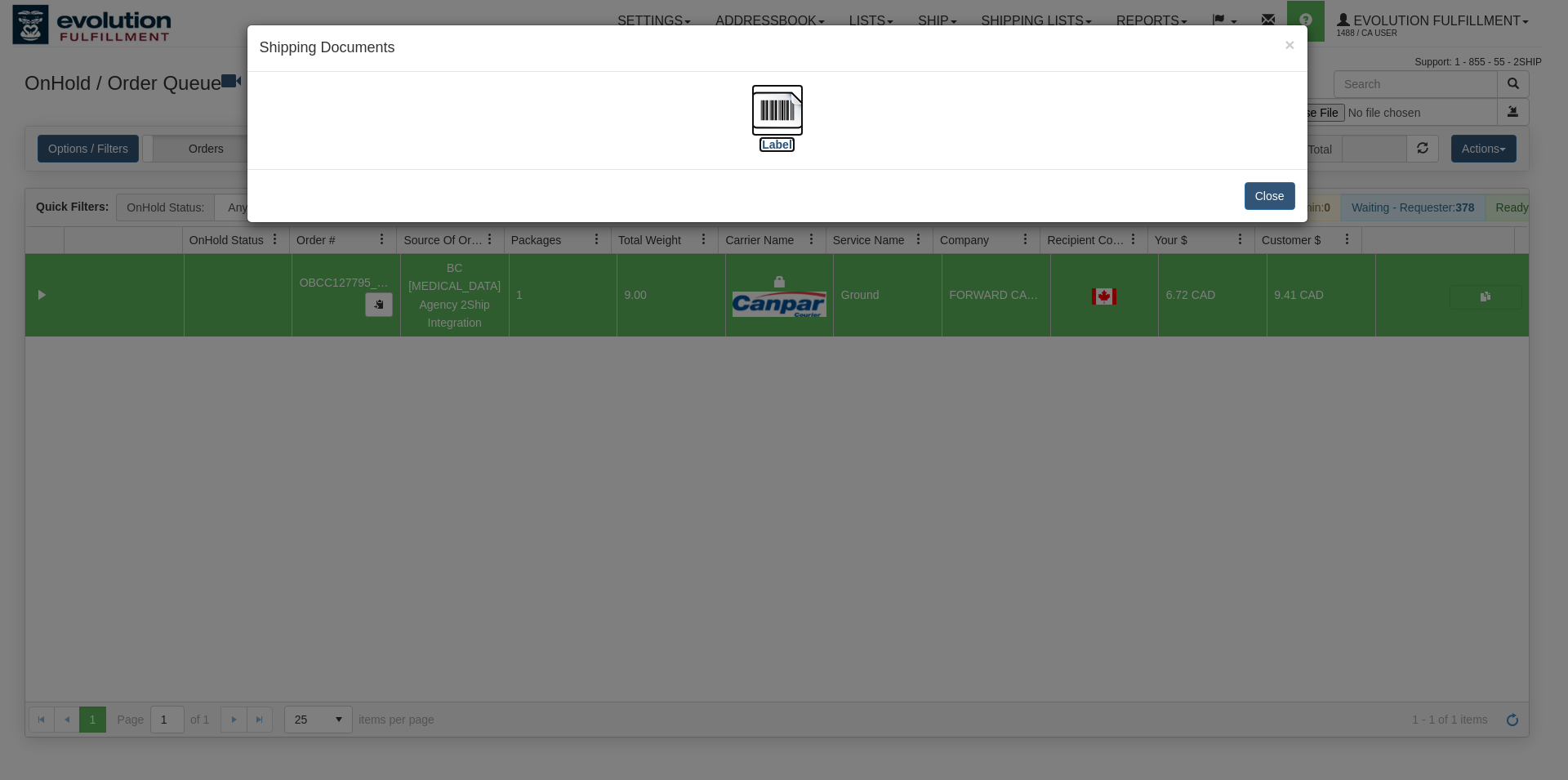
click at [769, 108] on img at bounding box center [777, 110] width 52 height 52
click at [1267, 184] on button "Close" at bounding box center [1269, 195] width 51 height 28
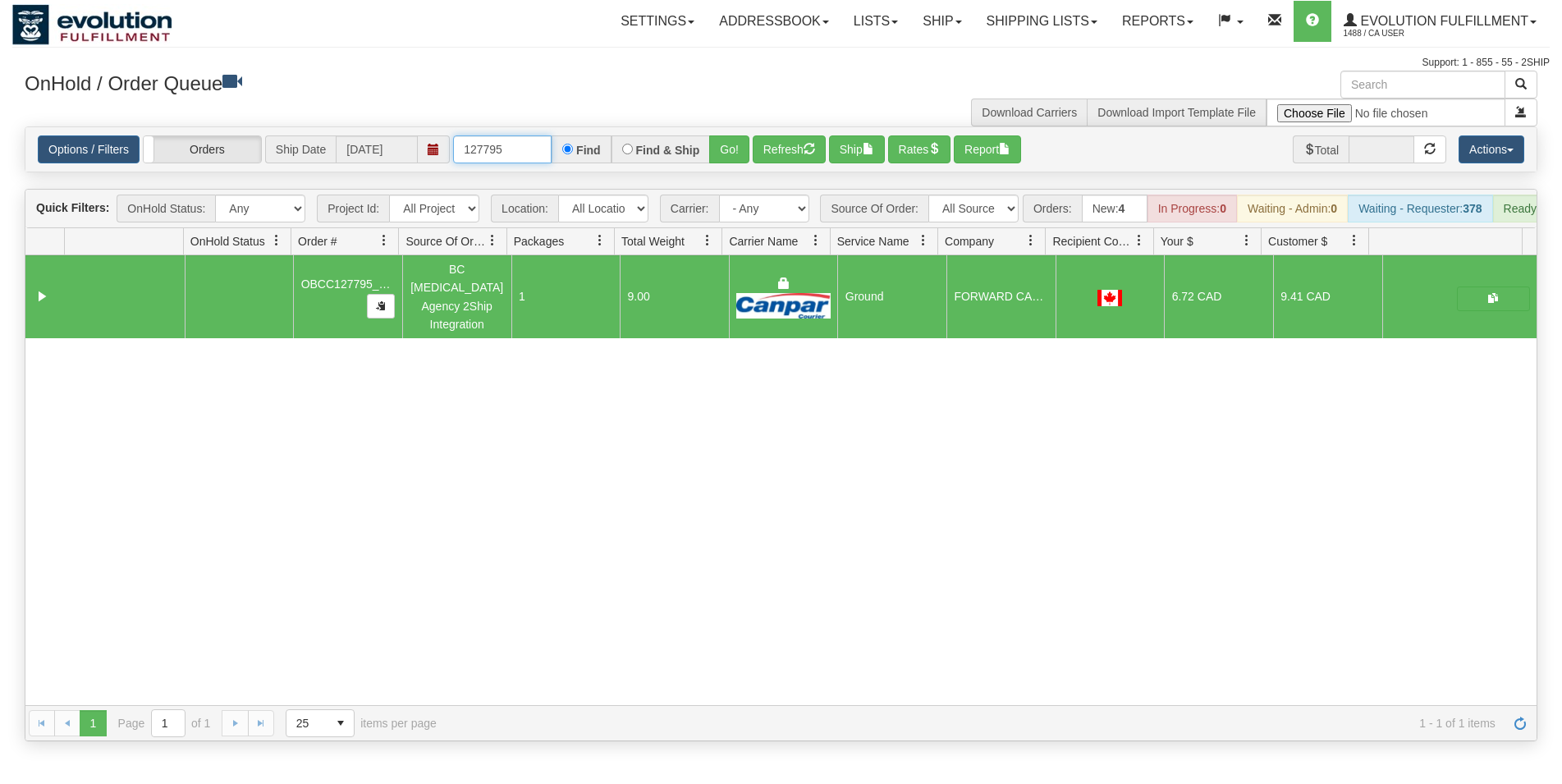
drag, startPoint x: 493, startPoint y: 150, endPoint x: 505, endPoint y: 148, distance: 12.2
click at [505, 148] on input "127795" at bounding box center [502, 149] width 99 height 28
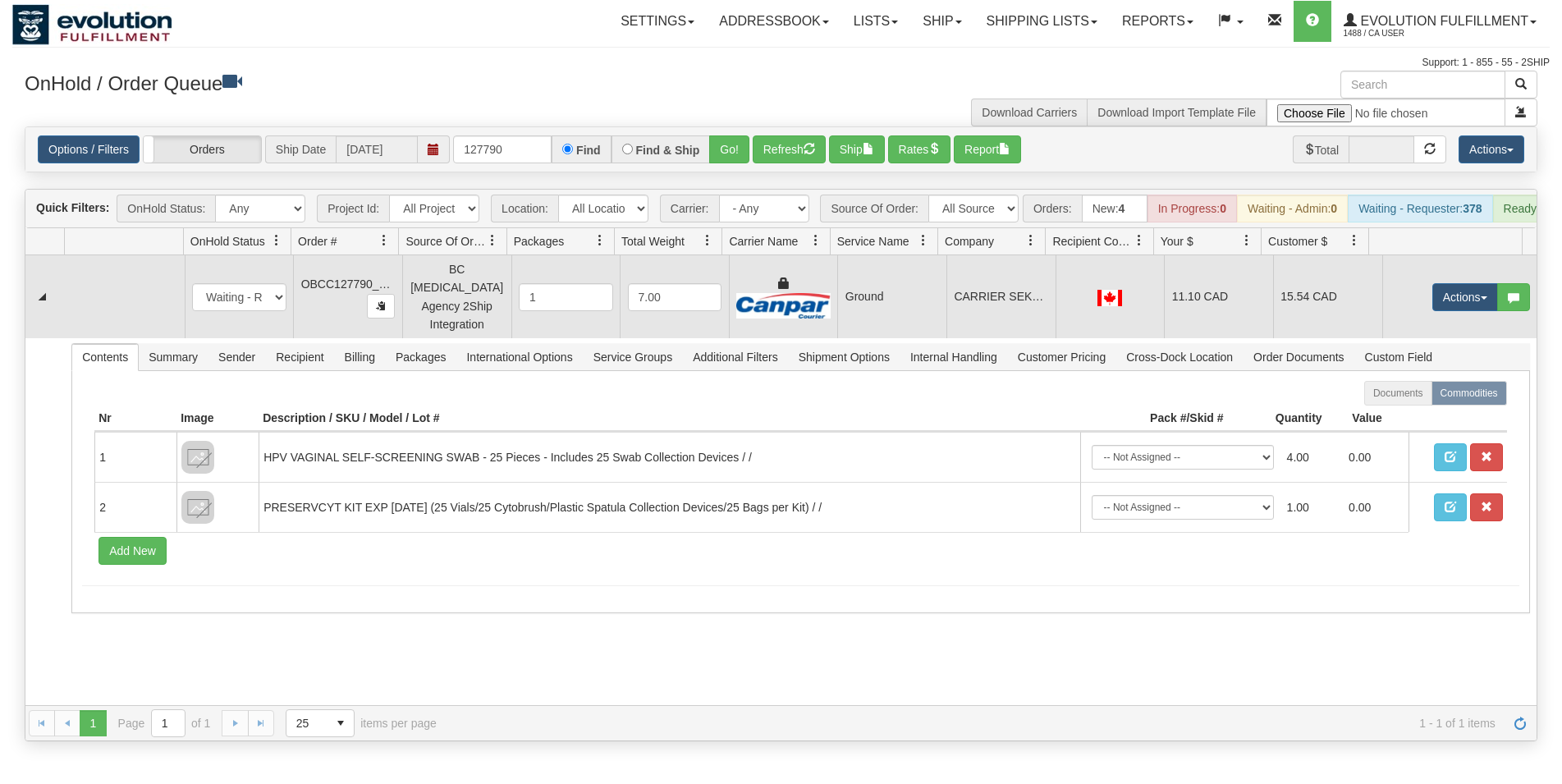
click at [1036, 304] on td "CARRIER SEKANI FAMILY SERVICES YBY CLINIC" at bounding box center [1001, 296] width 109 height 82
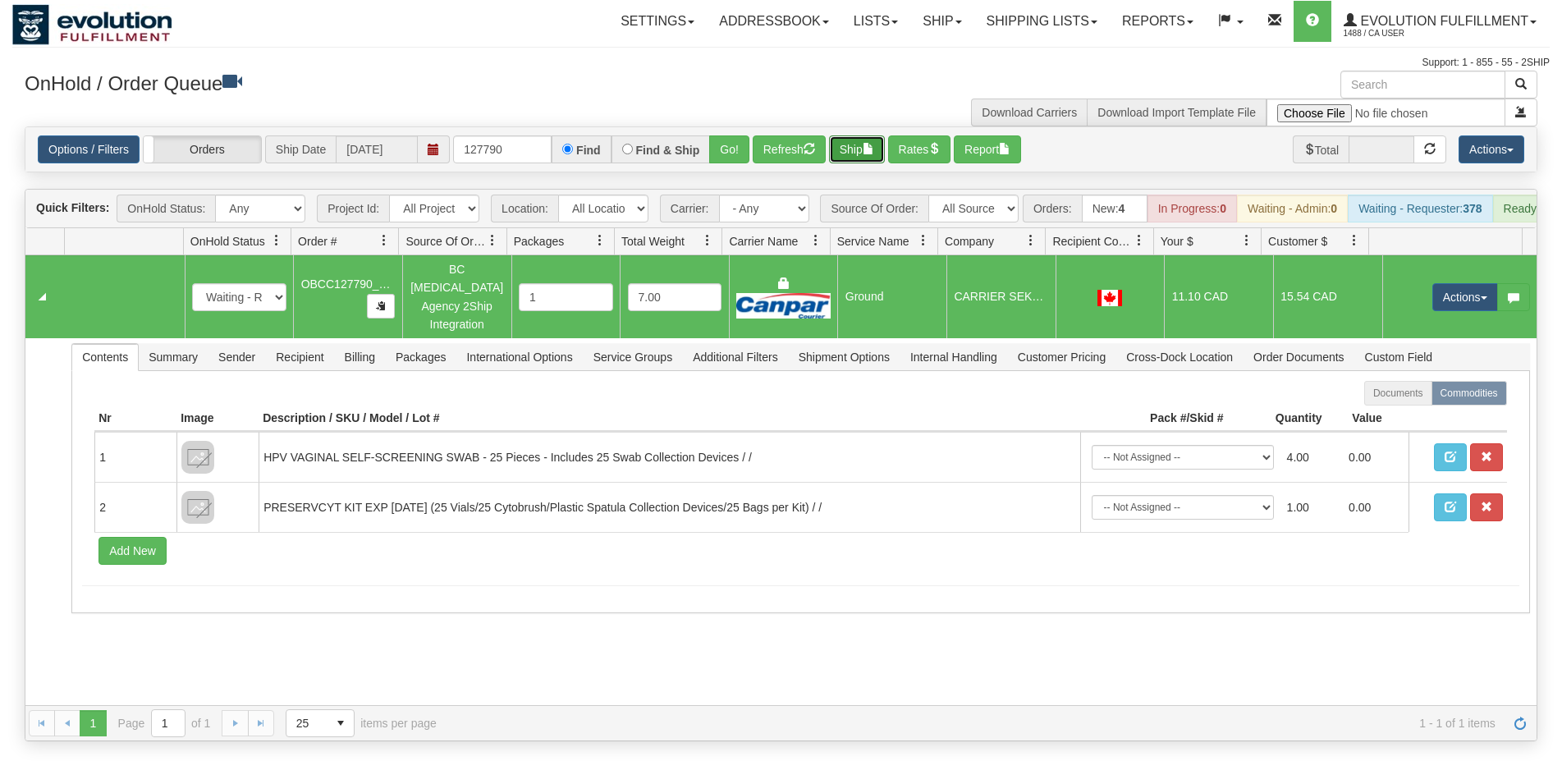
click at [864, 159] on button "Ship" at bounding box center [857, 149] width 56 height 28
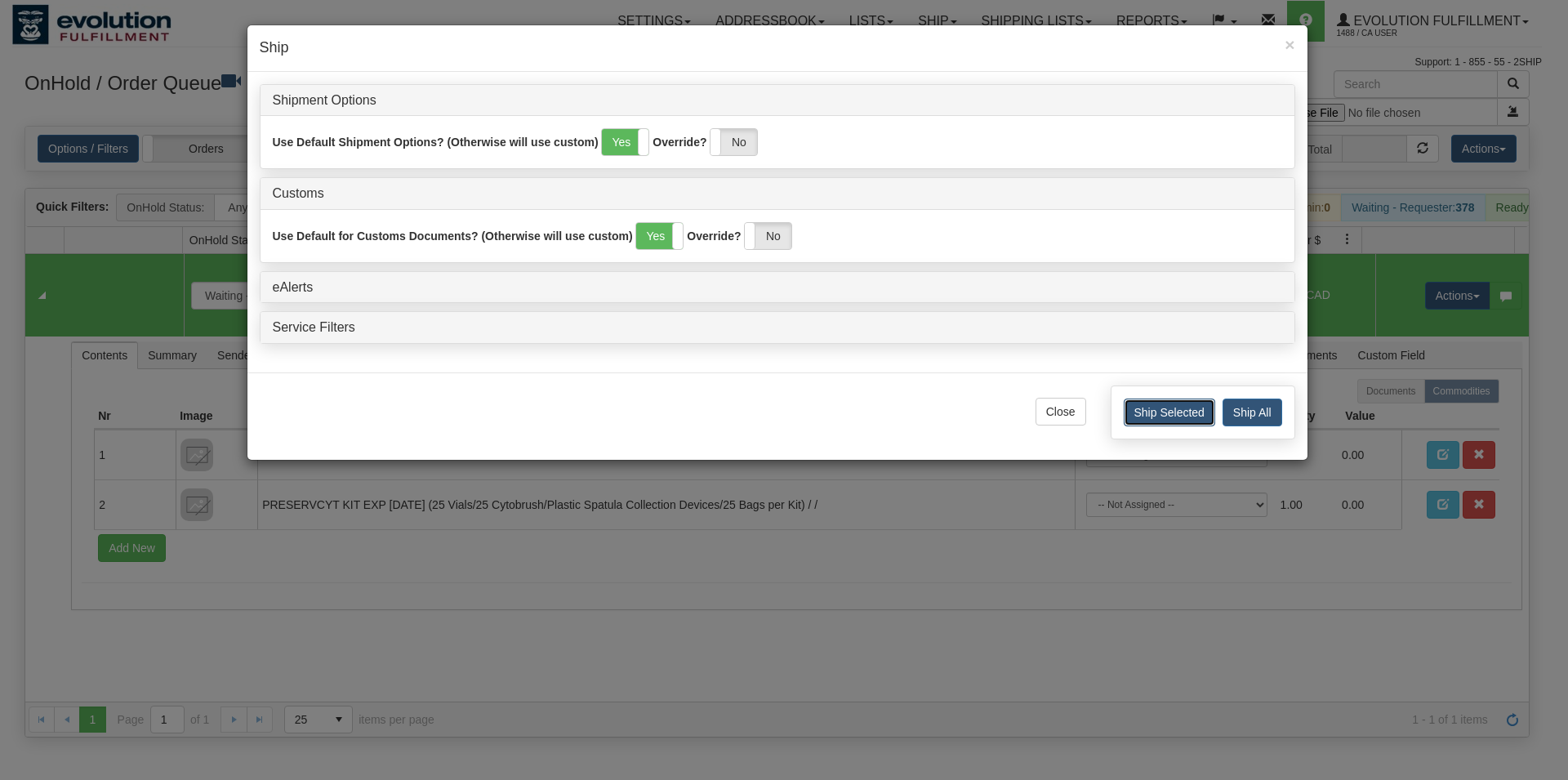
click at [1153, 419] on button "Ship Selected" at bounding box center [1169, 412] width 92 height 28
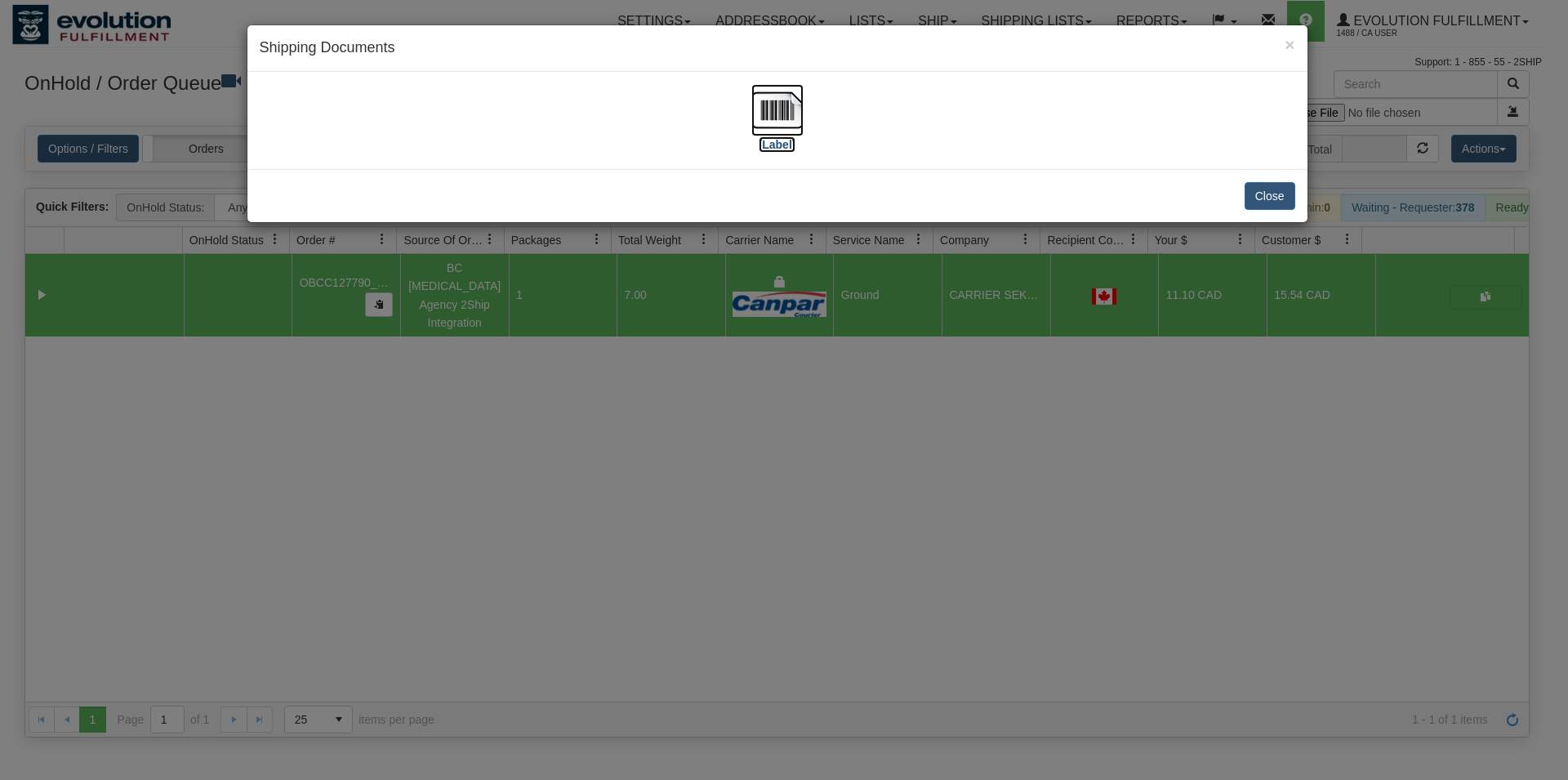
click at [774, 125] on img at bounding box center [777, 110] width 52 height 52
click at [1252, 201] on button "Close" at bounding box center [1269, 195] width 51 height 28
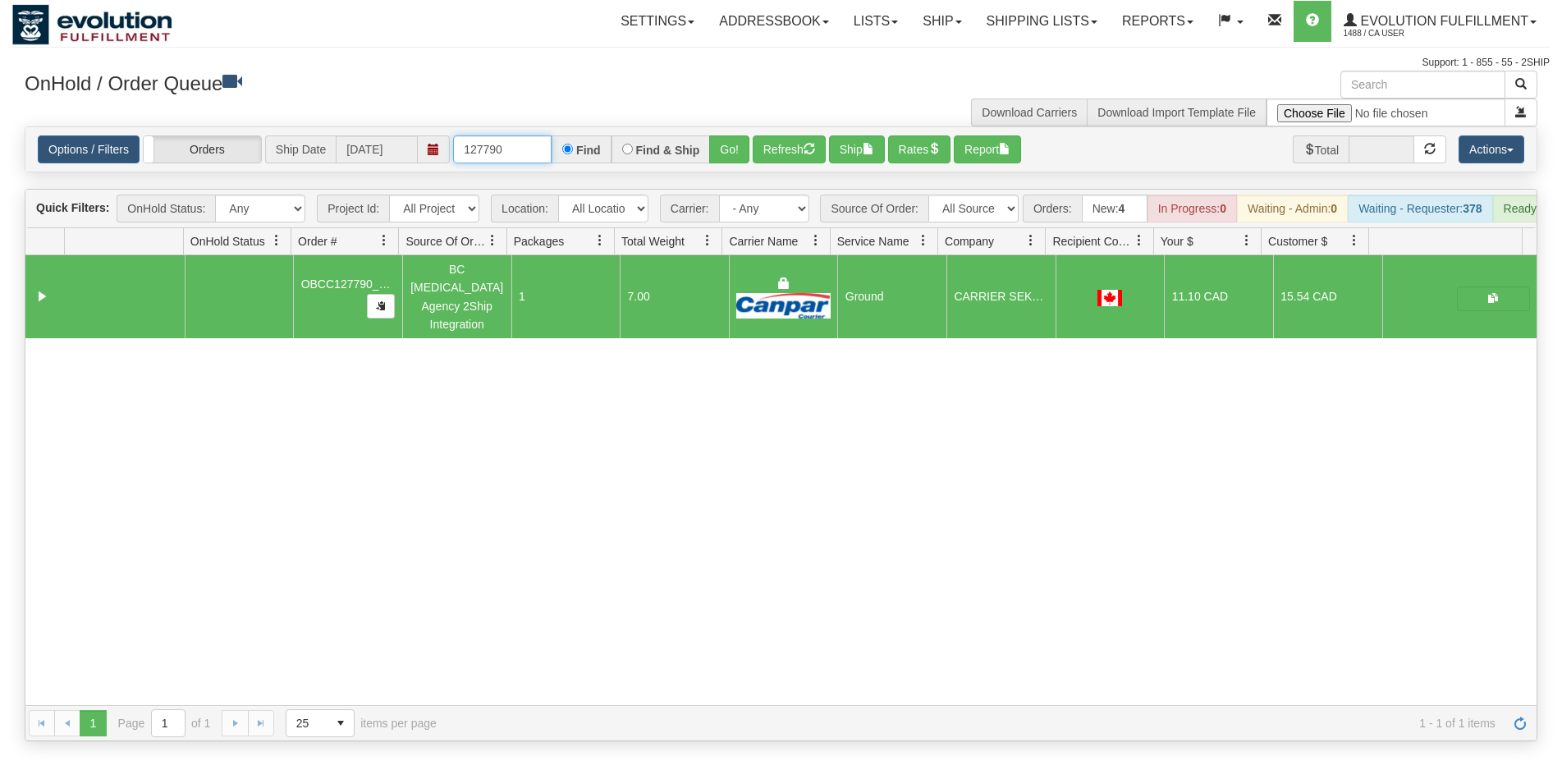
drag, startPoint x: 491, startPoint y: 149, endPoint x: 513, endPoint y: 146, distance: 22.2
click at [513, 146] on input "127790" at bounding box center [502, 149] width 99 height 28
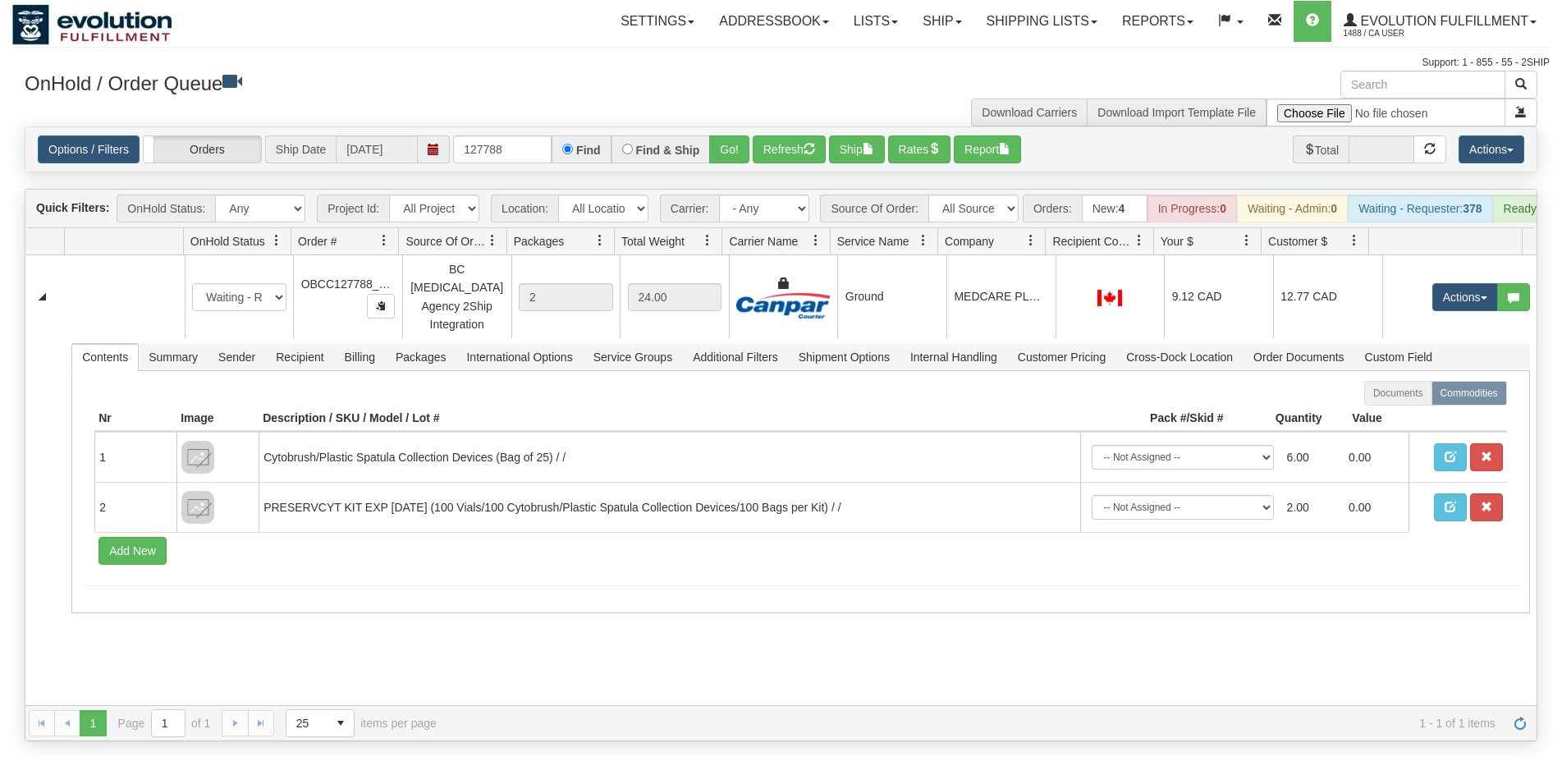
click at [902, 255] on div "Id Location Request Id Reply Id OnHold Status Order # Source Of Order Packages …" at bounding box center [781, 242] width 1511 height 27
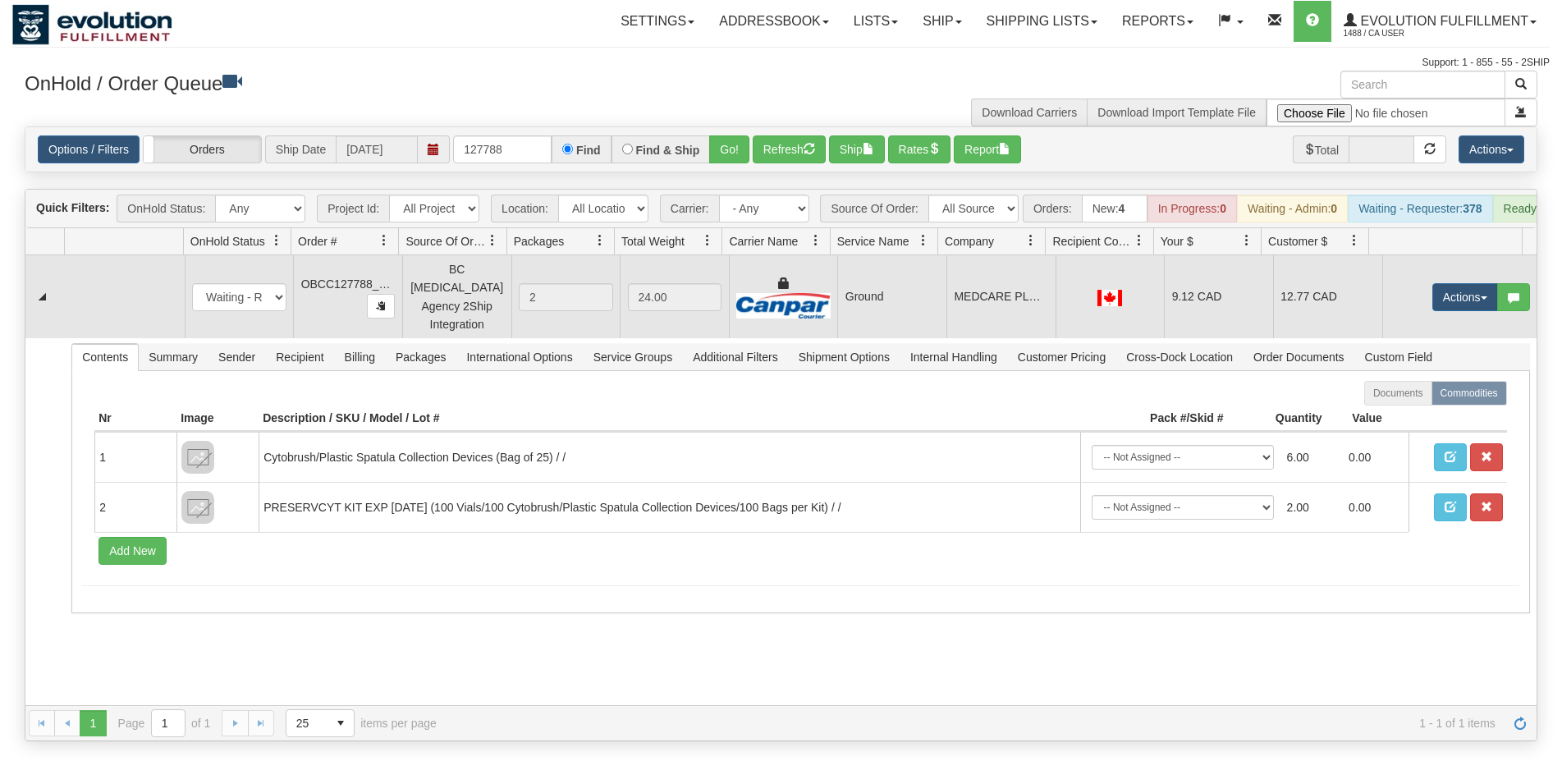
click at [904, 278] on td "Ground" at bounding box center [892, 296] width 109 height 82
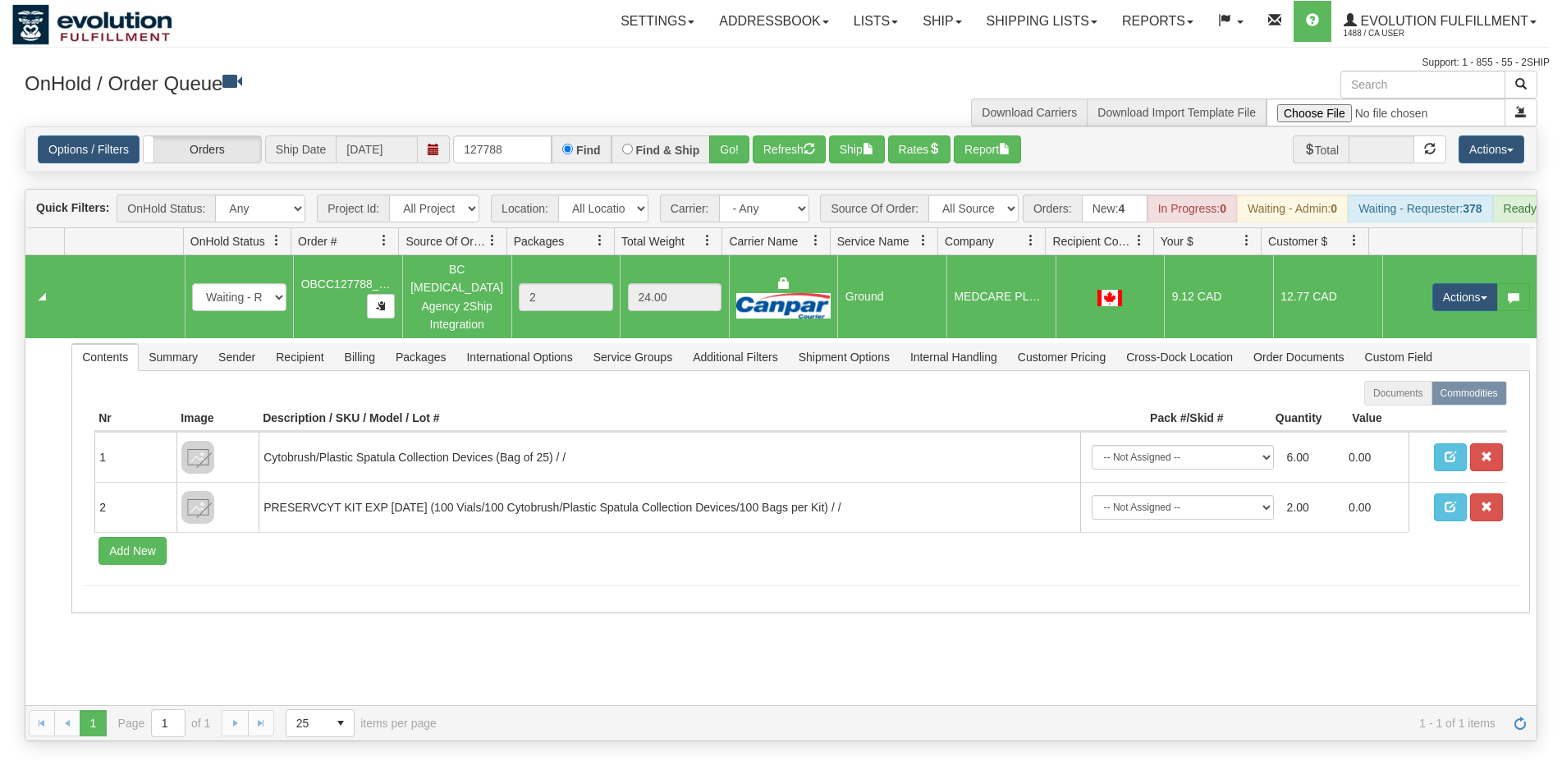
click at [847, 166] on div "Options / Filters Group Shipments Orders Ship Date [DATE] 127788 Find Find & Sh…" at bounding box center [781, 150] width 1511 height 44
click at [849, 152] on button "Ship" at bounding box center [857, 149] width 56 height 28
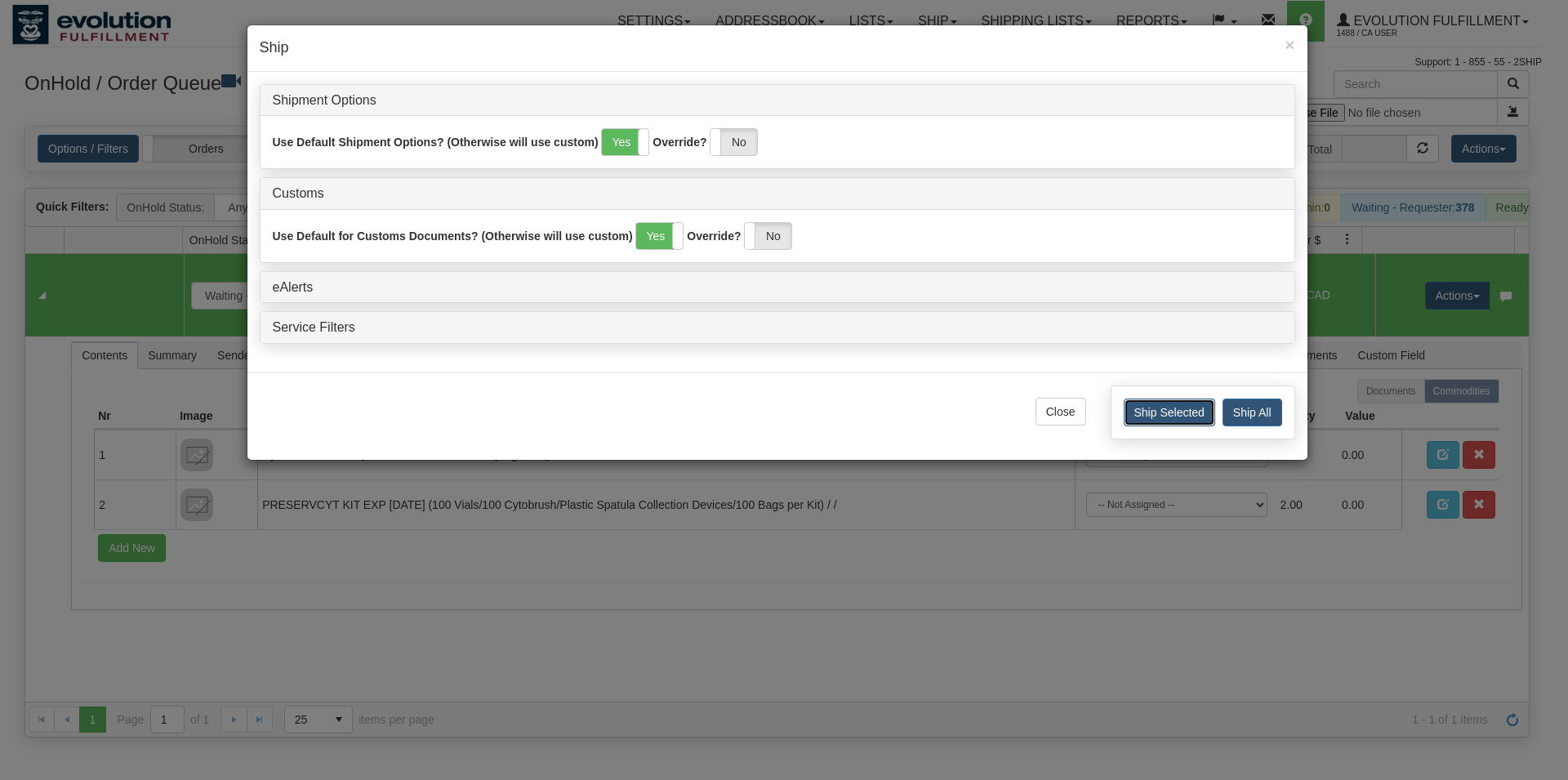
click at [1174, 415] on button "Ship Selected" at bounding box center [1169, 412] width 92 height 28
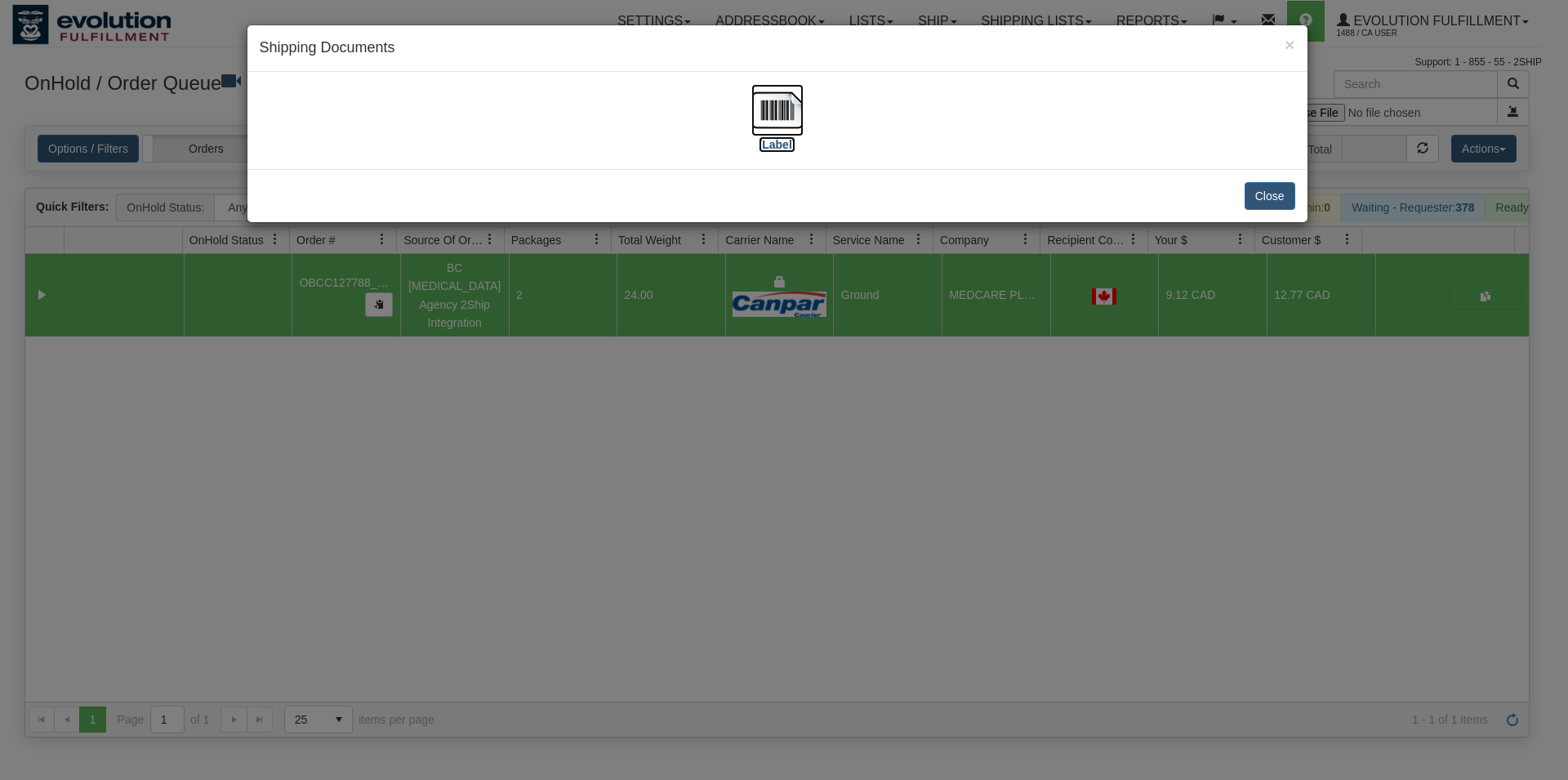
click at [759, 115] on img at bounding box center [777, 110] width 52 height 52
click at [1263, 207] on button "Close" at bounding box center [1269, 195] width 51 height 28
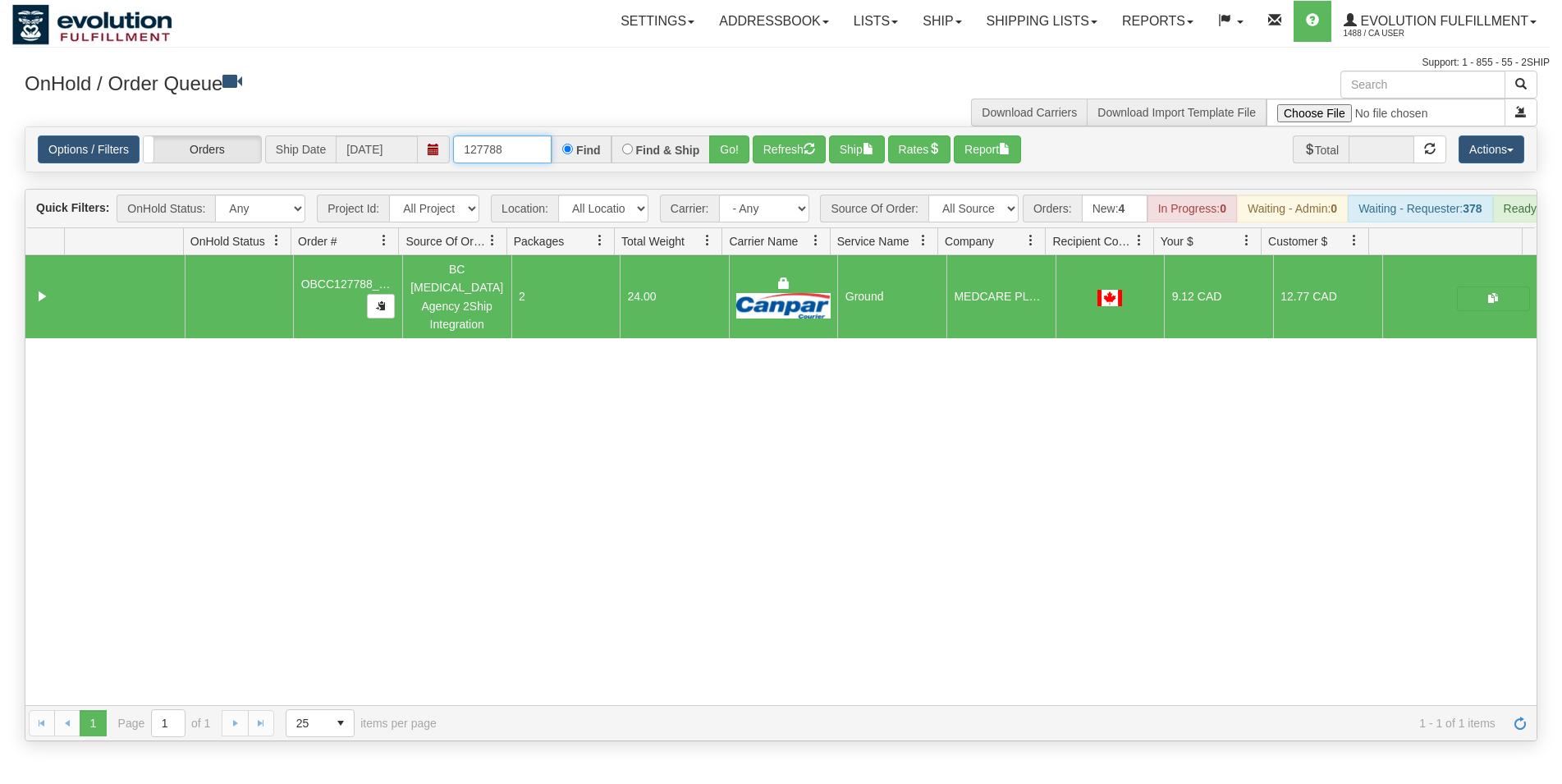
drag, startPoint x: 489, startPoint y: 150, endPoint x: 516, endPoint y: 150, distance: 27.0
click at [516, 150] on input "127788" at bounding box center [502, 149] width 99 height 28
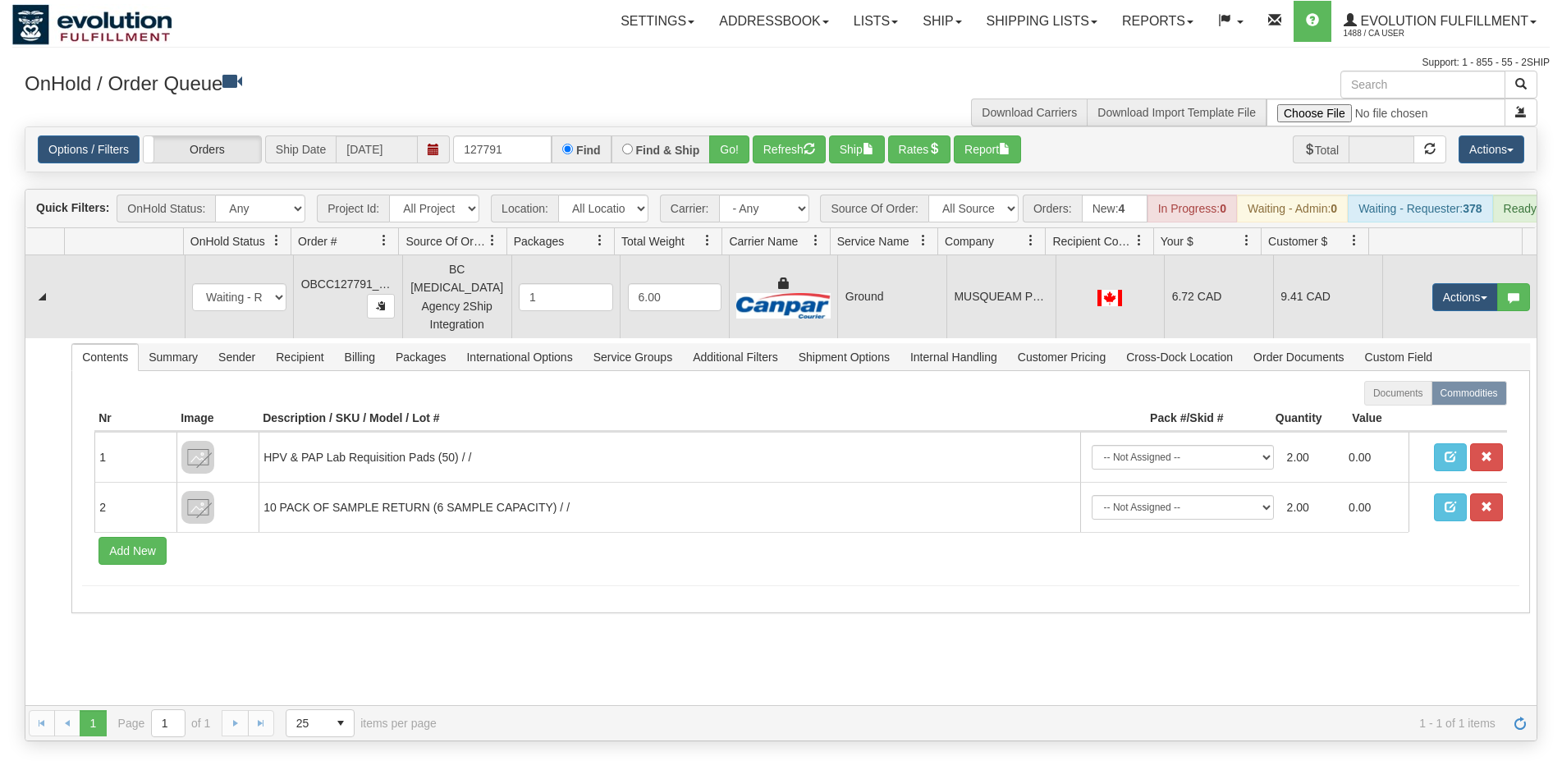
click at [912, 334] on td "Ground" at bounding box center [892, 296] width 109 height 82
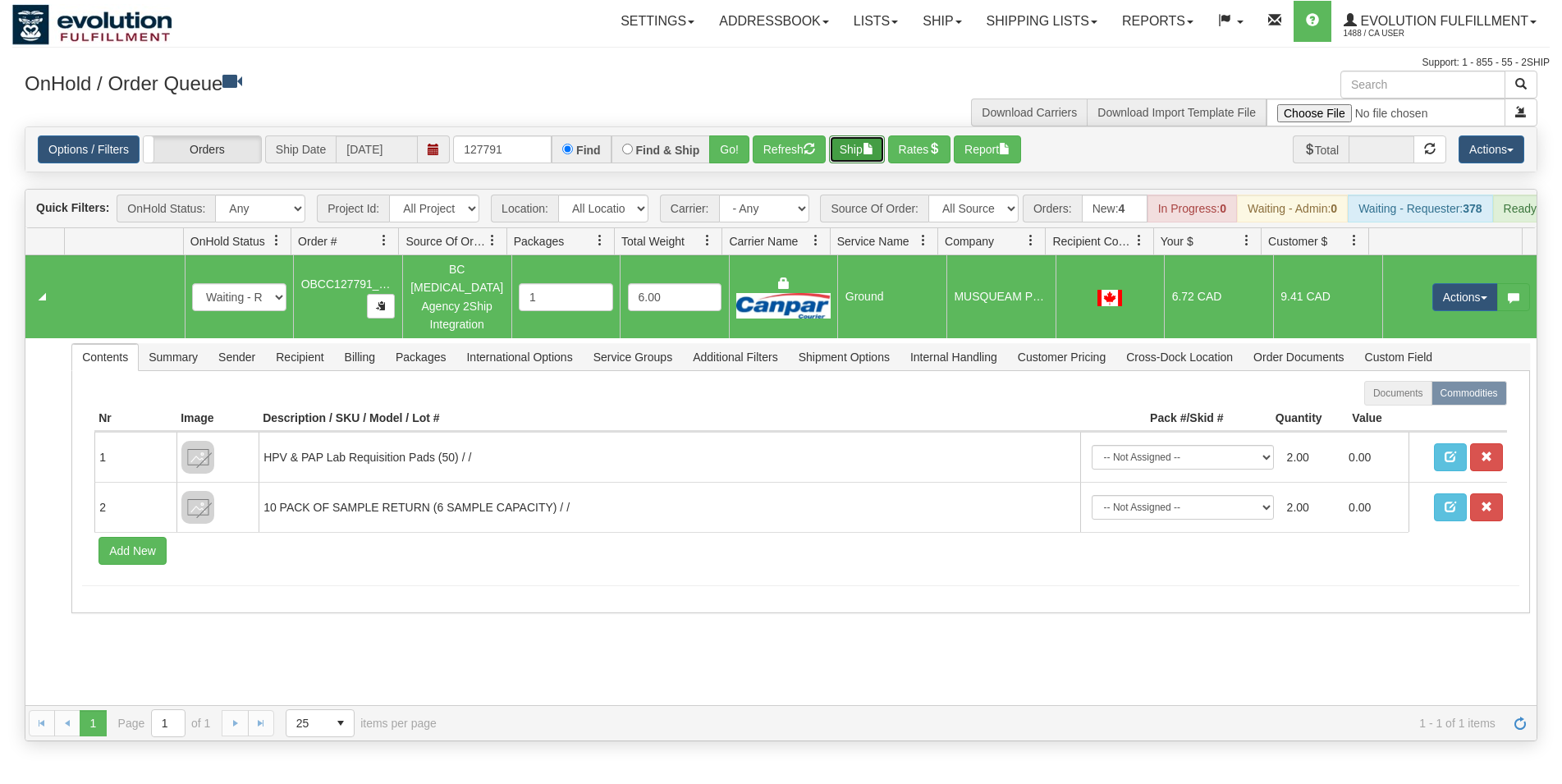
click at [851, 141] on button "Ship" at bounding box center [857, 149] width 56 height 28
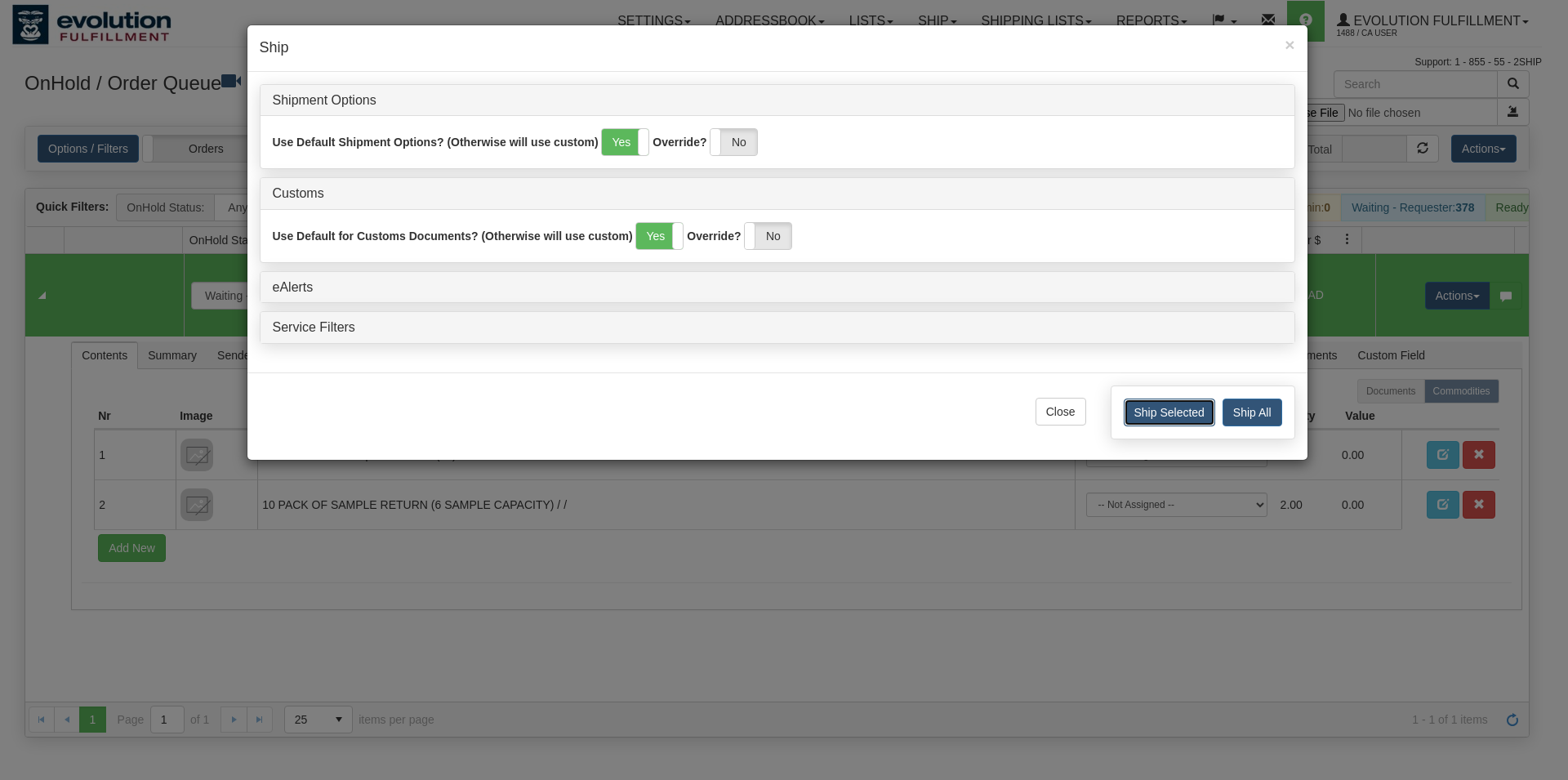
click at [1147, 423] on button "Ship Selected" at bounding box center [1169, 412] width 92 height 28
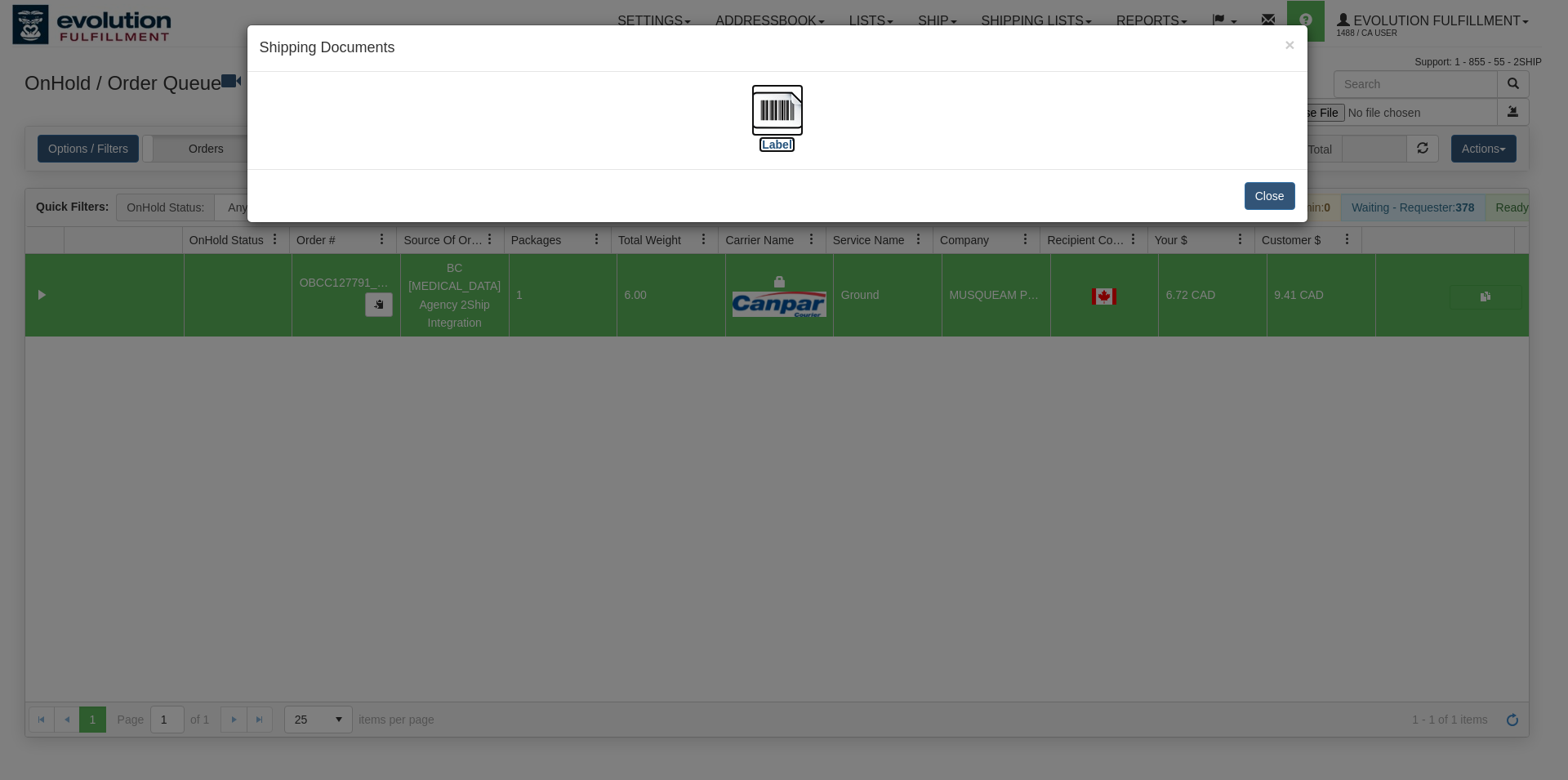
click at [782, 117] on img at bounding box center [777, 110] width 52 height 52
click at [1269, 204] on button "Close" at bounding box center [1269, 195] width 51 height 28
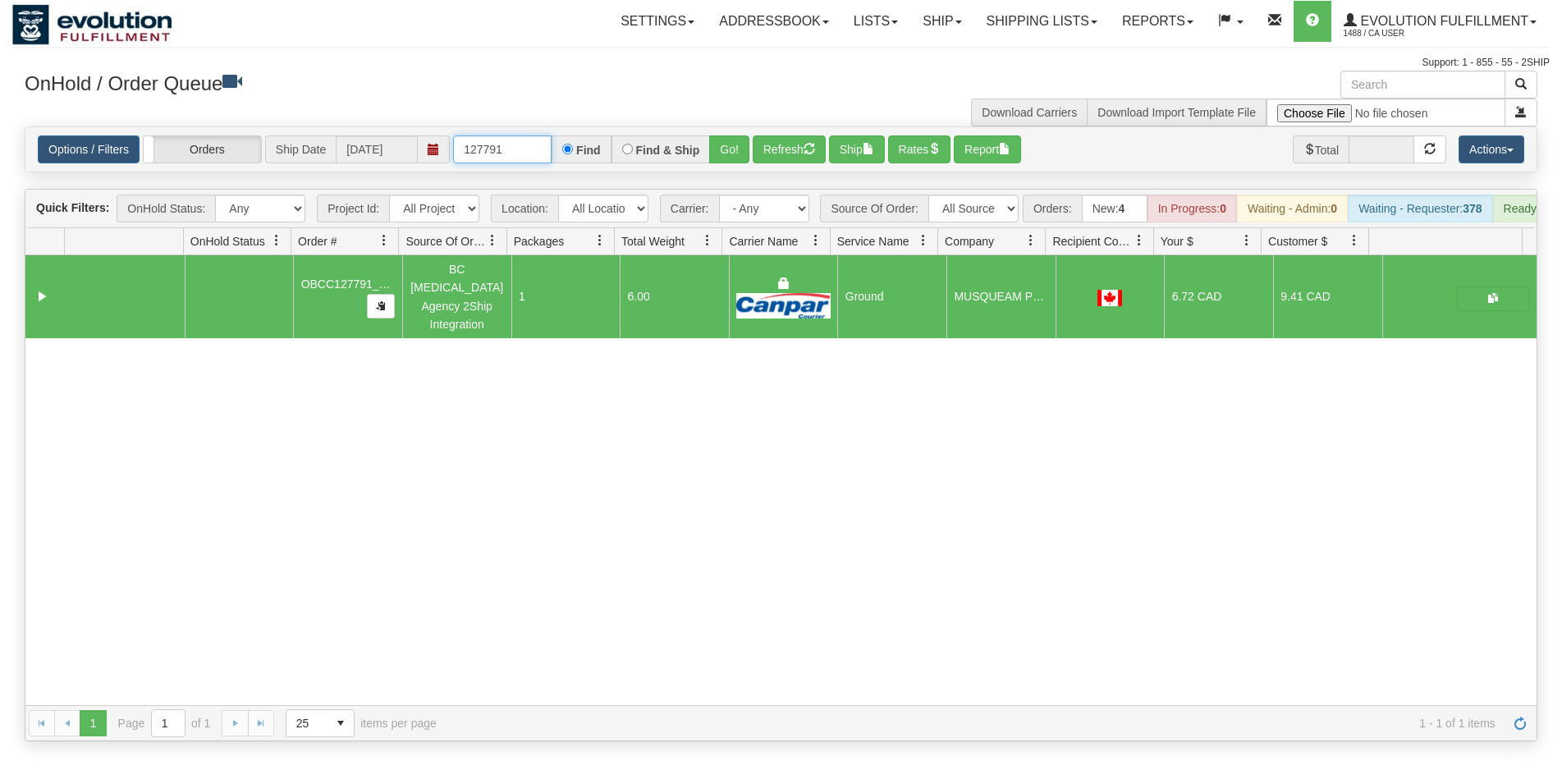
drag, startPoint x: 488, startPoint y: 150, endPoint x: 504, endPoint y: 146, distance: 16.5
click at [504, 146] on input "127791" at bounding box center [502, 149] width 99 height 28
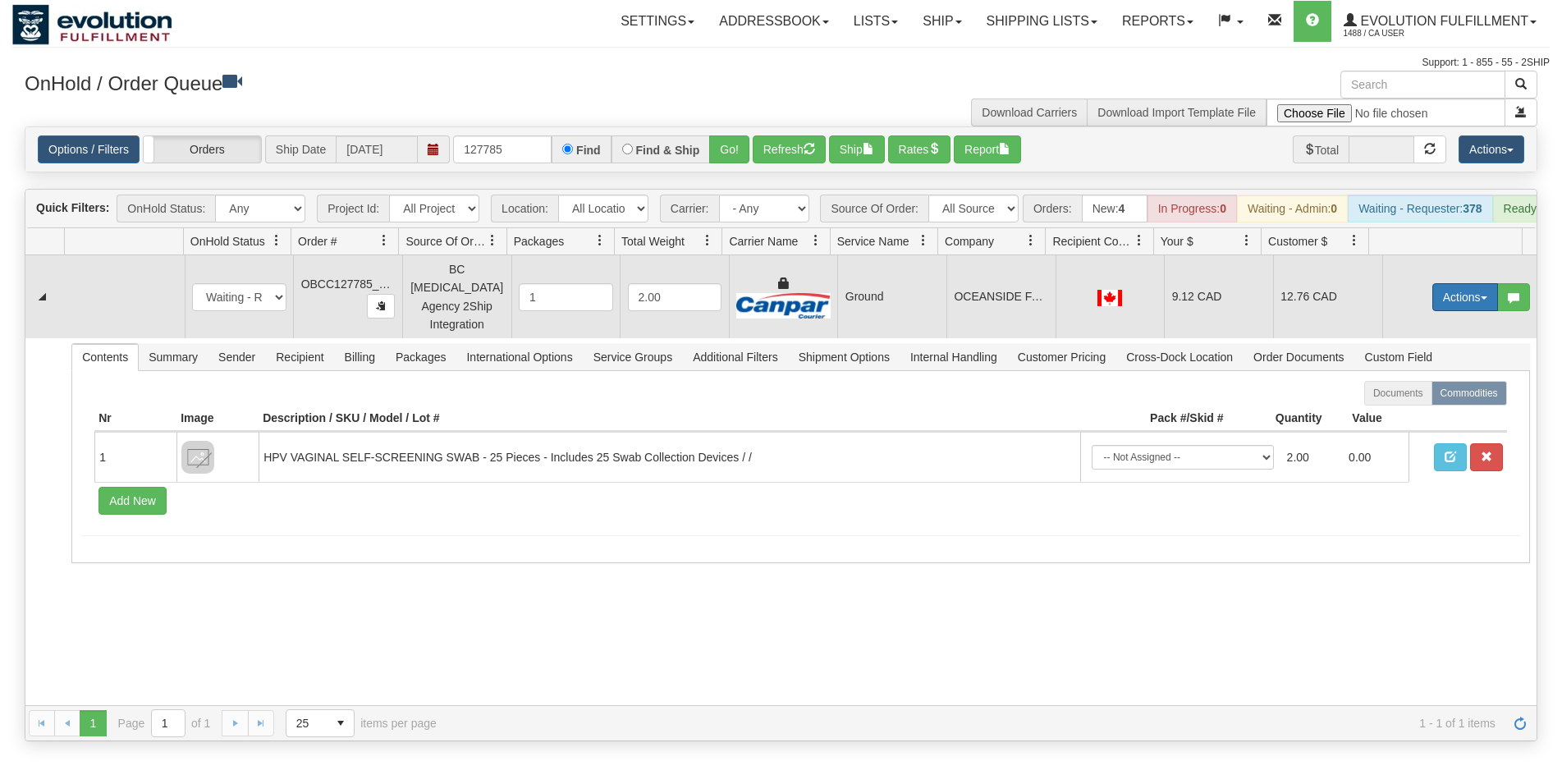
click at [1433, 292] on button "Actions" at bounding box center [1465, 296] width 65 height 28
click at [1429, 378] on span "Rate All Services" at bounding box center [1432, 371] width 99 height 13
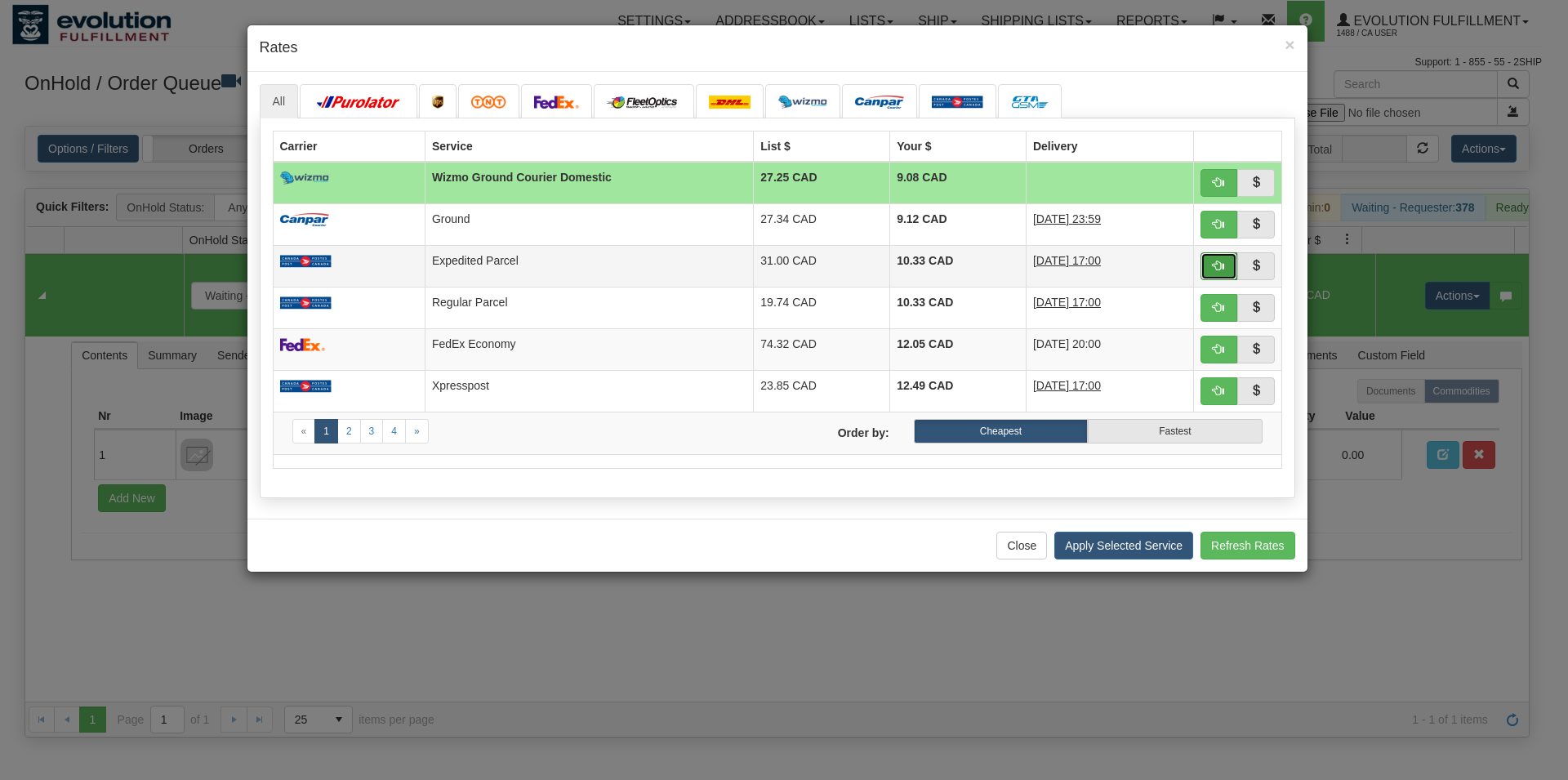
click at [1208, 264] on button "button" at bounding box center [1218, 266] width 37 height 28
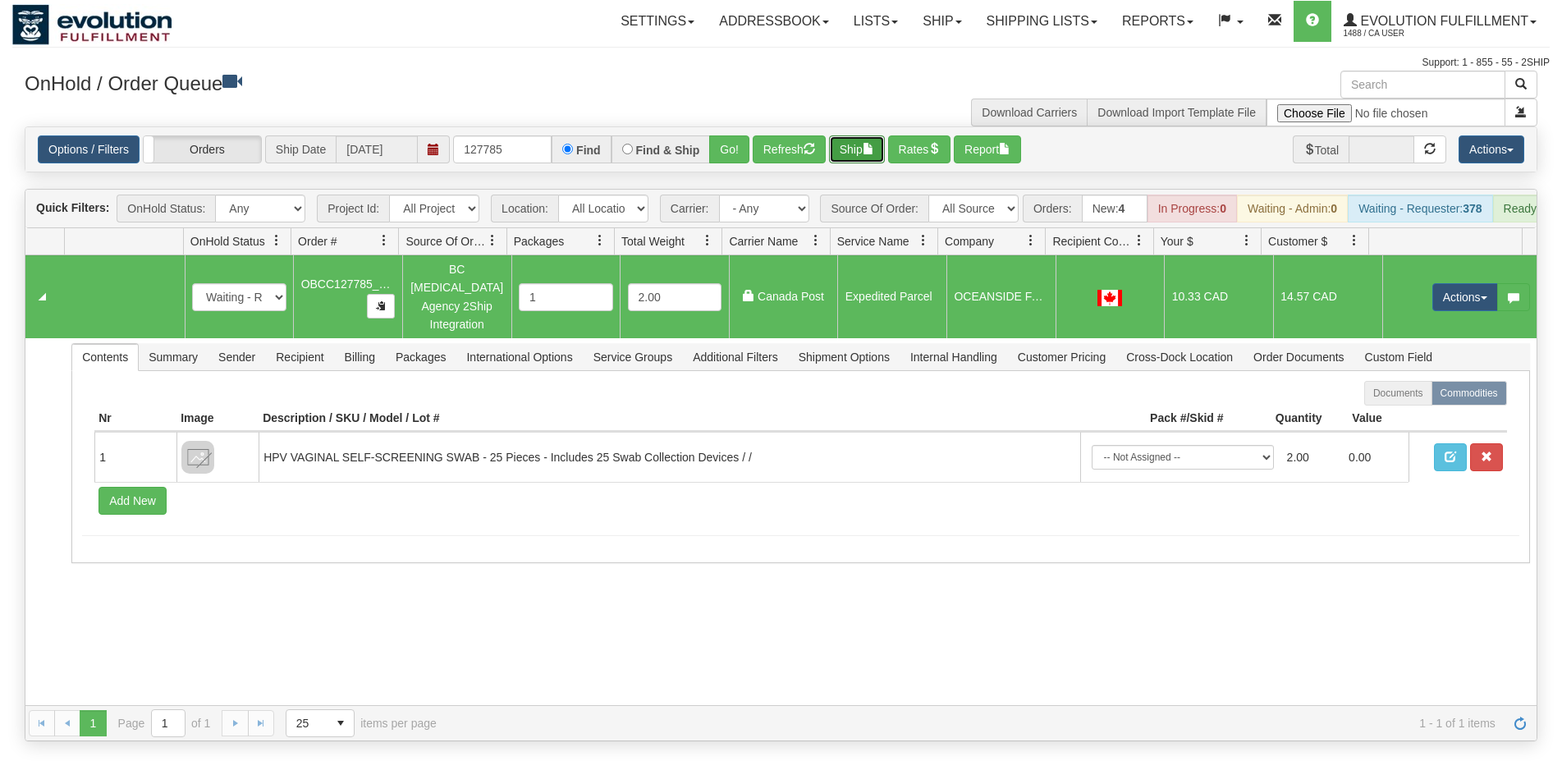
click at [862, 155] on button "Ship" at bounding box center [857, 149] width 56 height 28
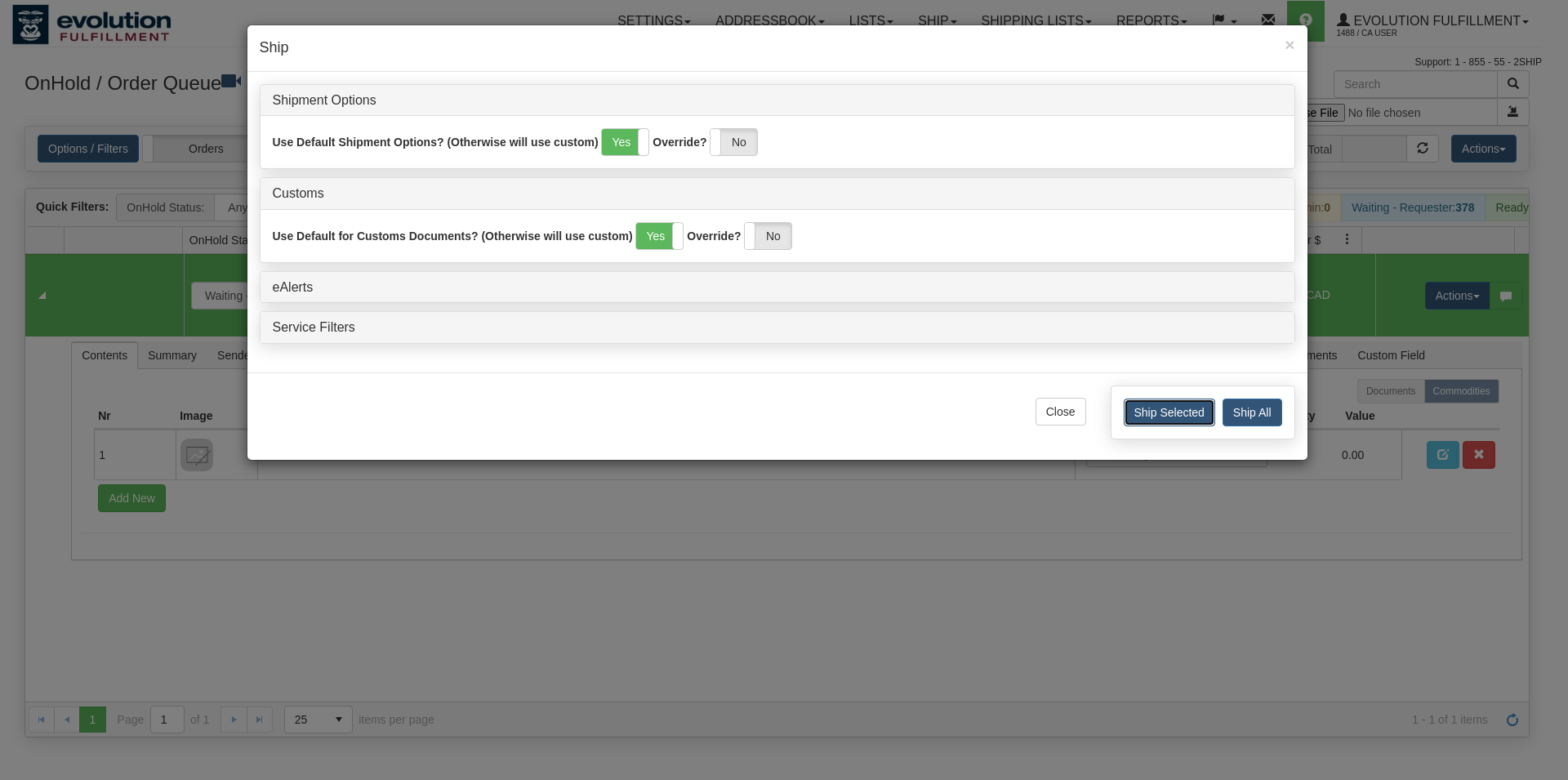
click at [1135, 415] on button "Ship Selected" at bounding box center [1169, 412] width 92 height 28
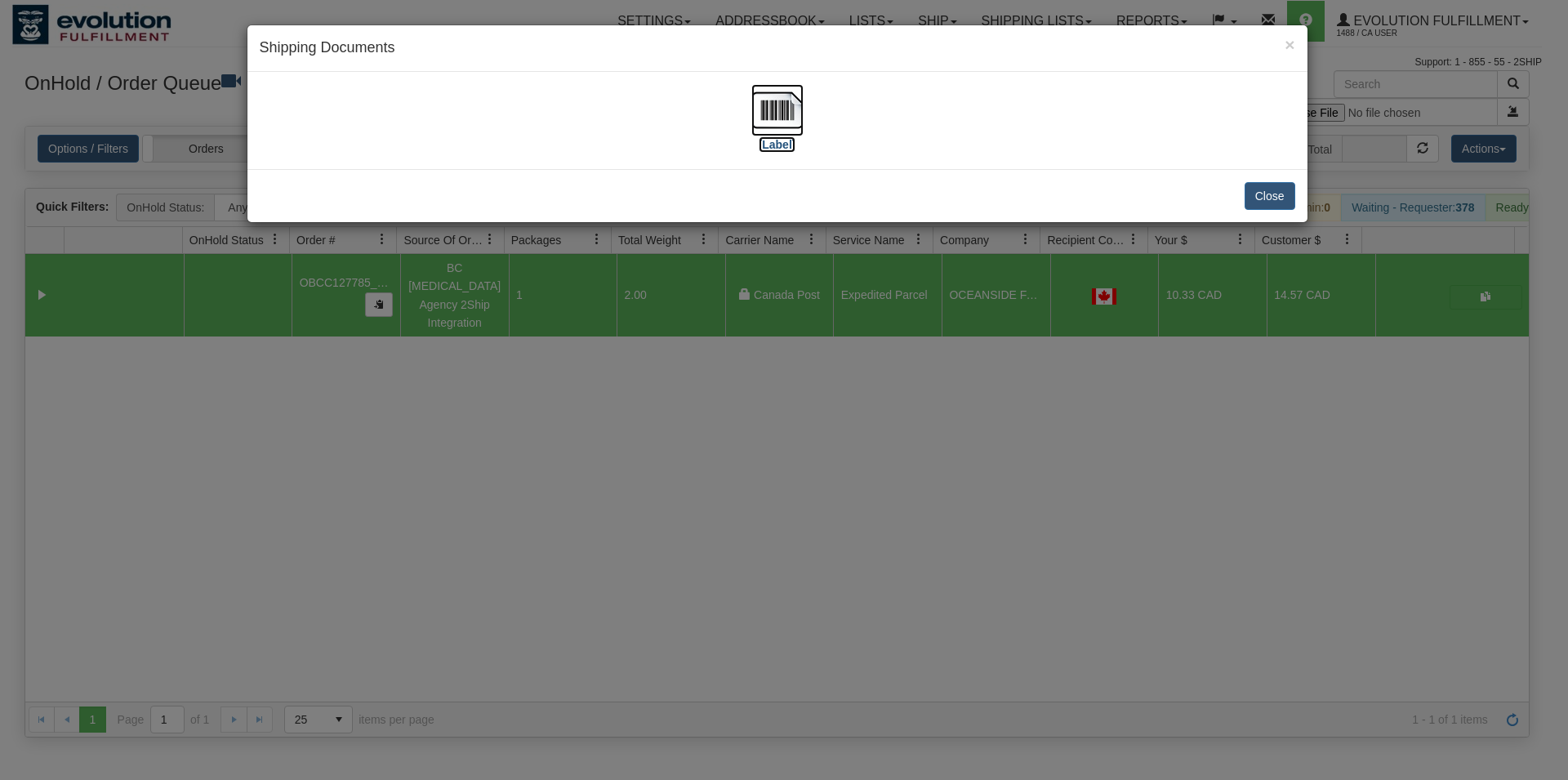
click at [770, 128] on img at bounding box center [777, 110] width 52 height 52
click at [1281, 201] on button "Close" at bounding box center [1269, 195] width 51 height 28
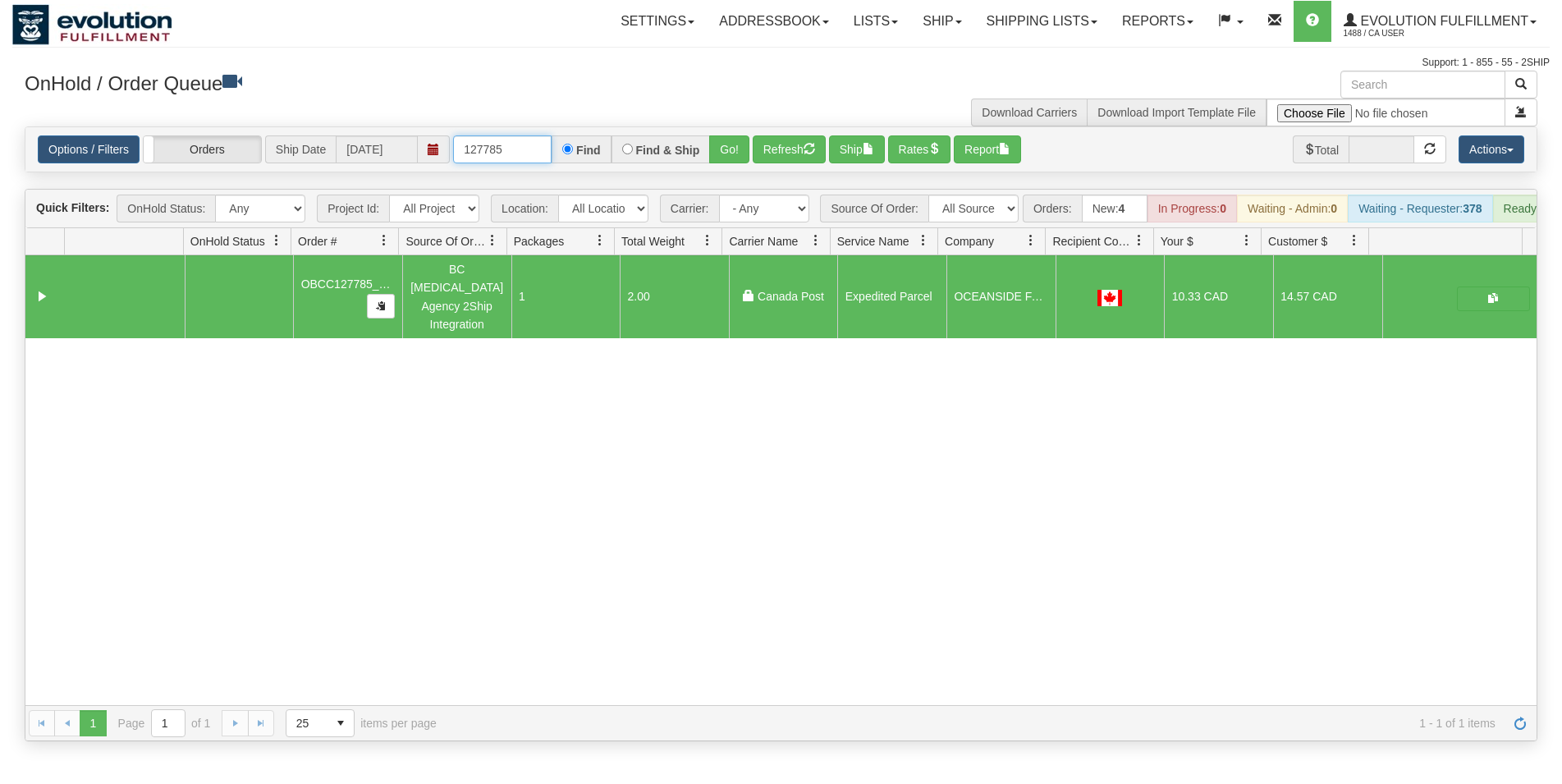
drag, startPoint x: 495, startPoint y: 152, endPoint x: 511, endPoint y: 153, distance: 16.0
click at [510, 154] on input "127785" at bounding box center [502, 149] width 99 height 28
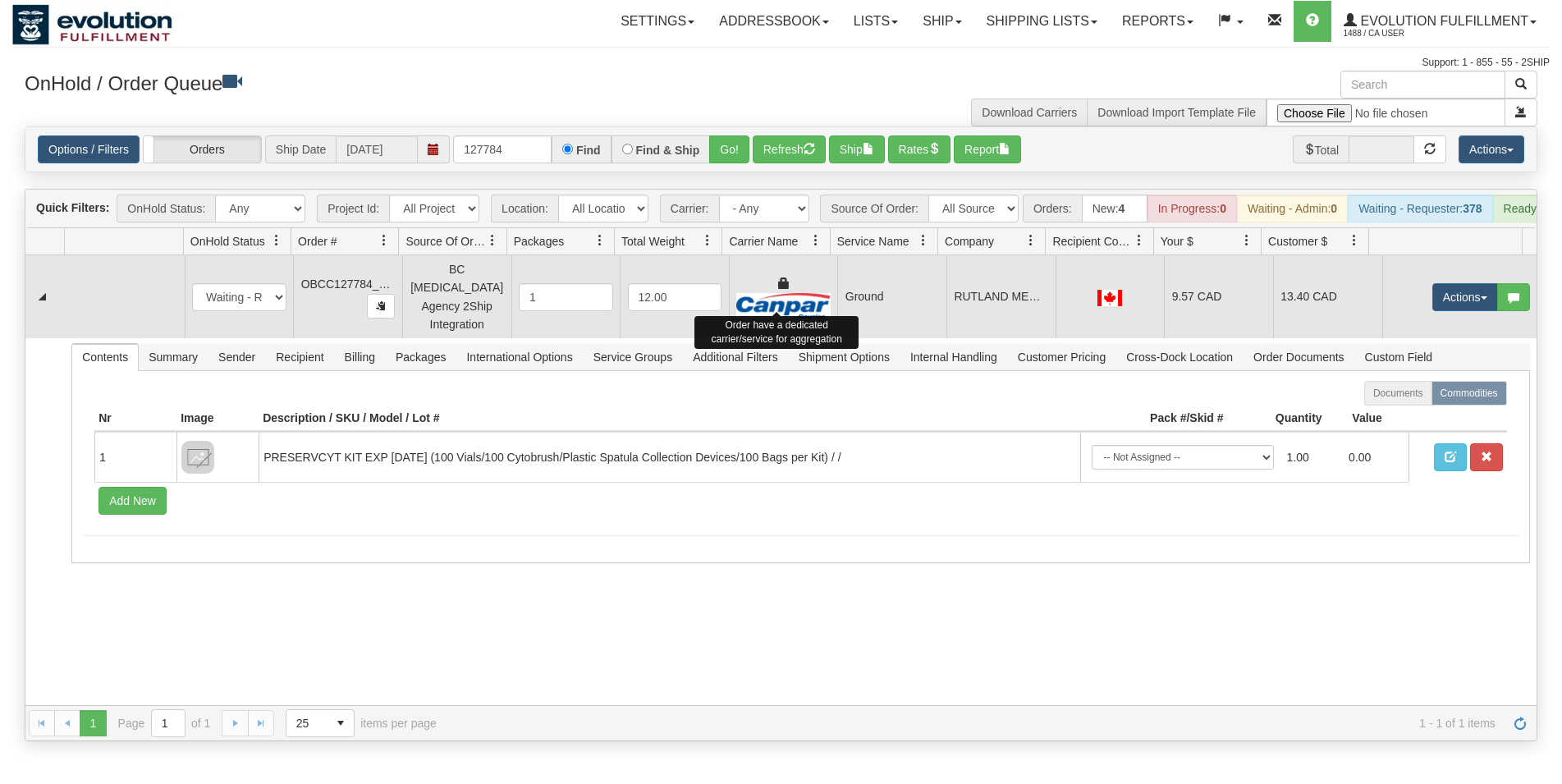
click at [818, 318] on img at bounding box center [783, 306] width 94 height 26
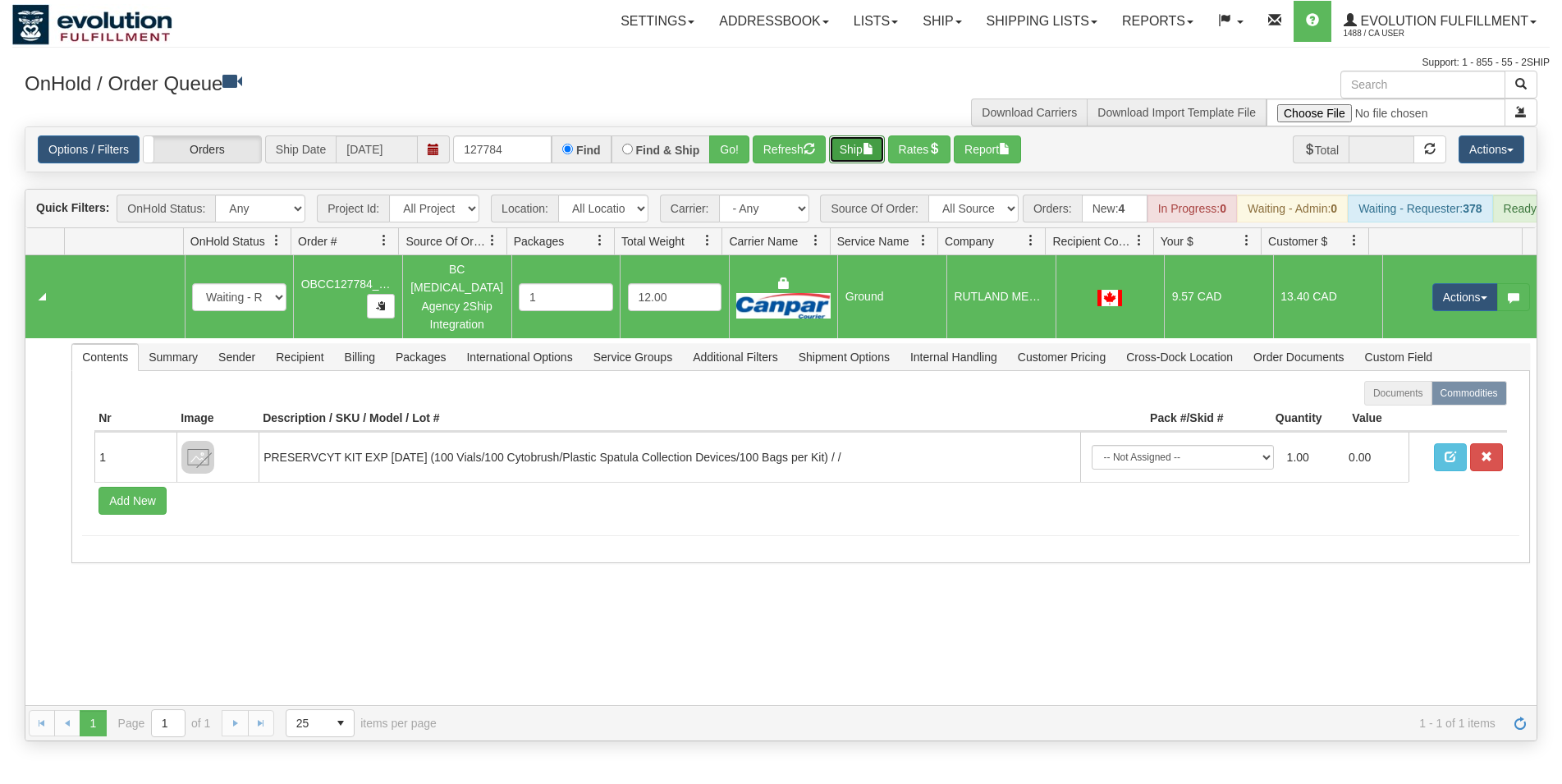
click at [848, 141] on button "Ship" at bounding box center [857, 149] width 56 height 28
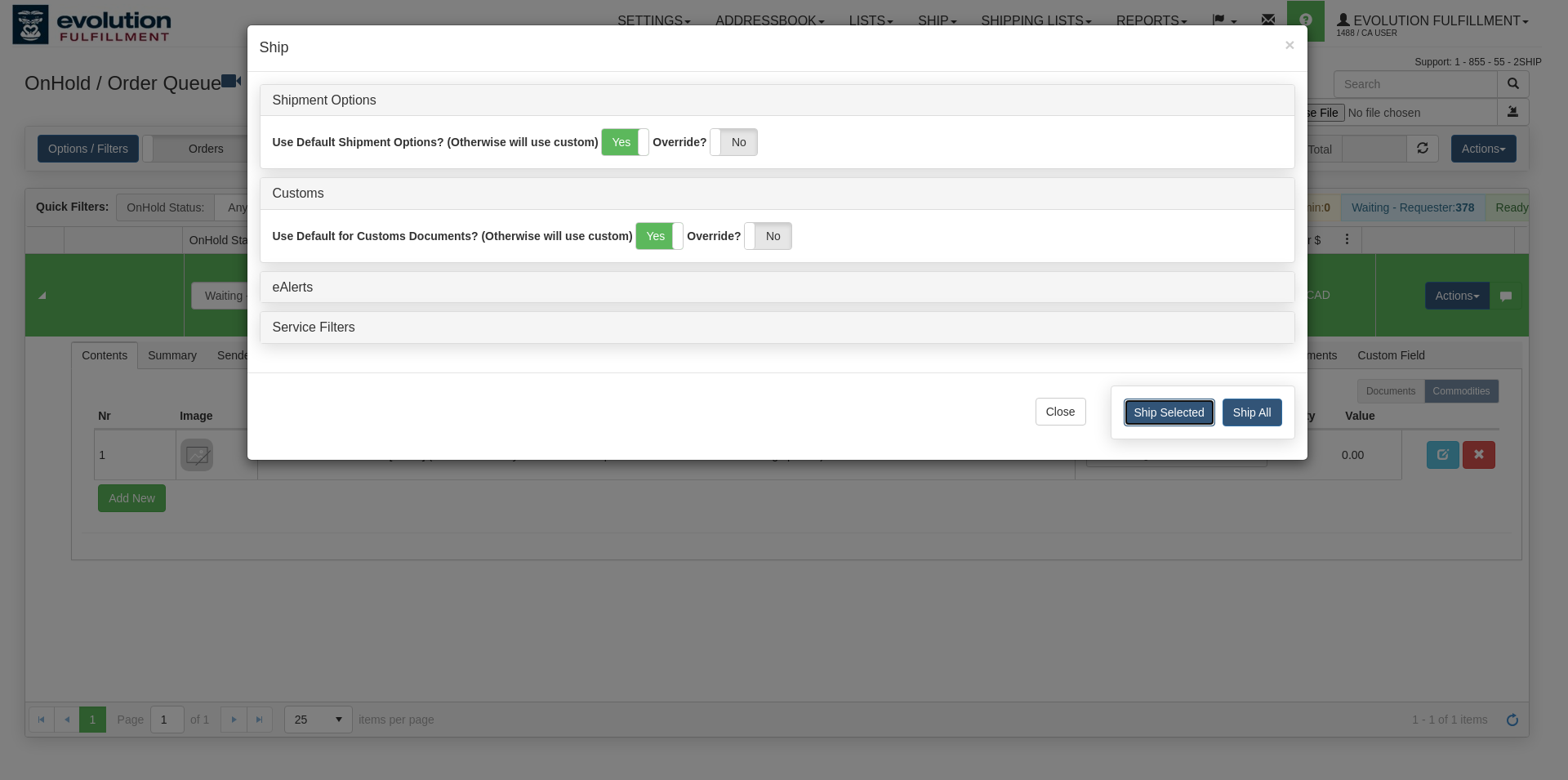
click at [1164, 410] on button "Ship Selected" at bounding box center [1169, 412] width 92 height 28
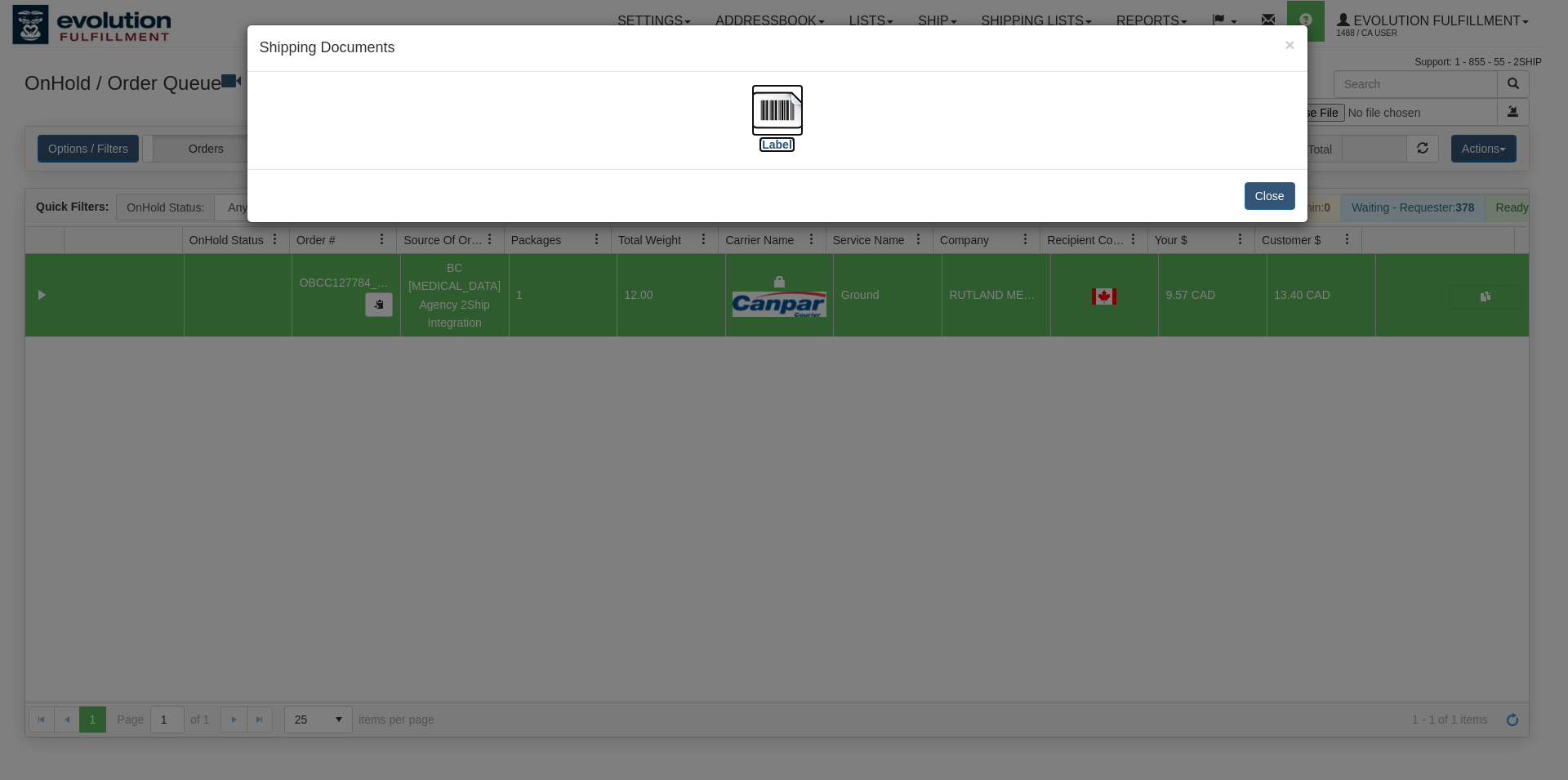
click at [784, 118] on img at bounding box center [777, 110] width 52 height 52
click at [1262, 190] on button "Close" at bounding box center [1269, 195] width 51 height 28
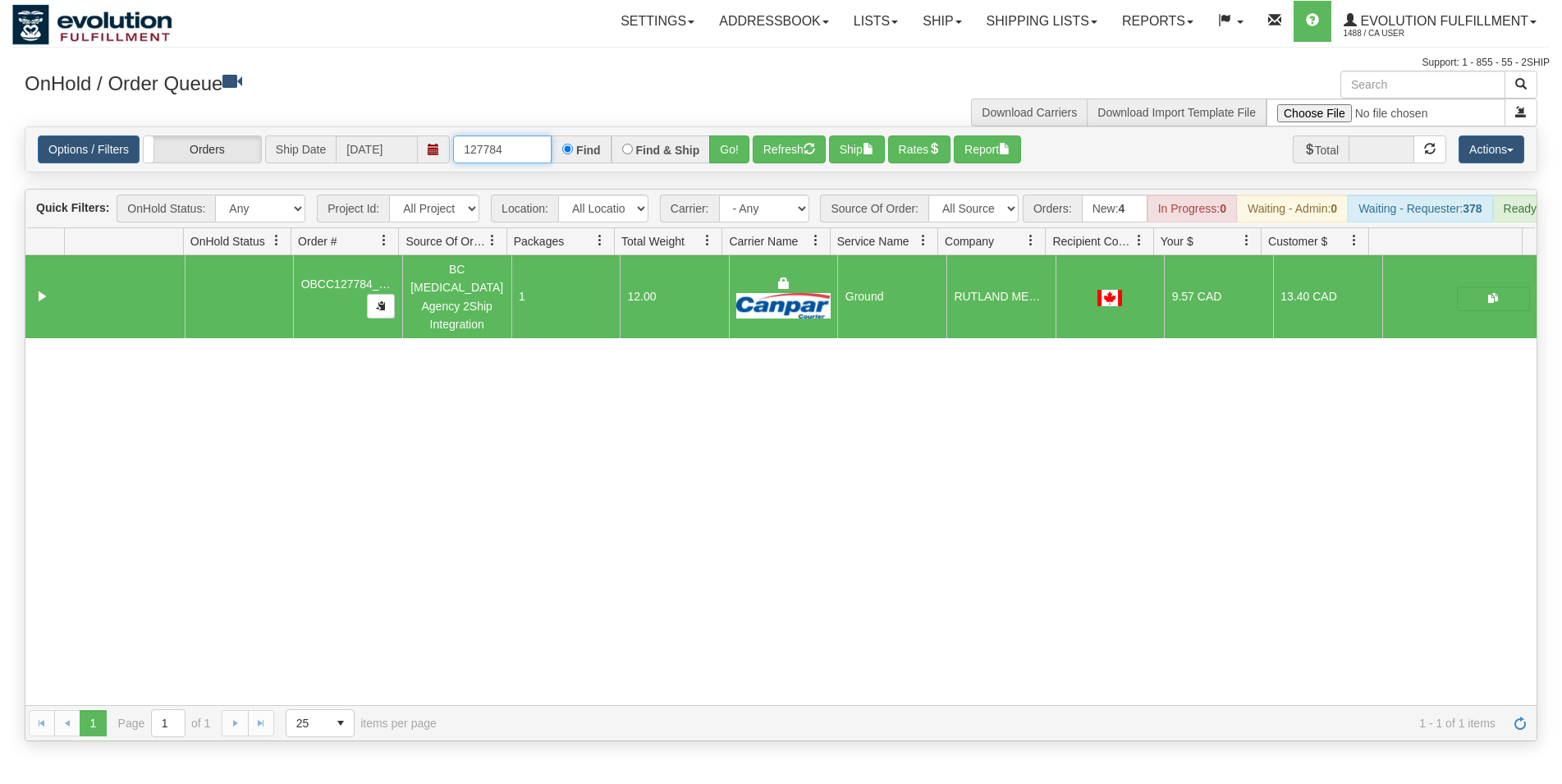
drag, startPoint x: 495, startPoint y: 153, endPoint x: 506, endPoint y: 150, distance: 11.4
click at [506, 150] on input "127784" at bounding box center [502, 149] width 99 height 28
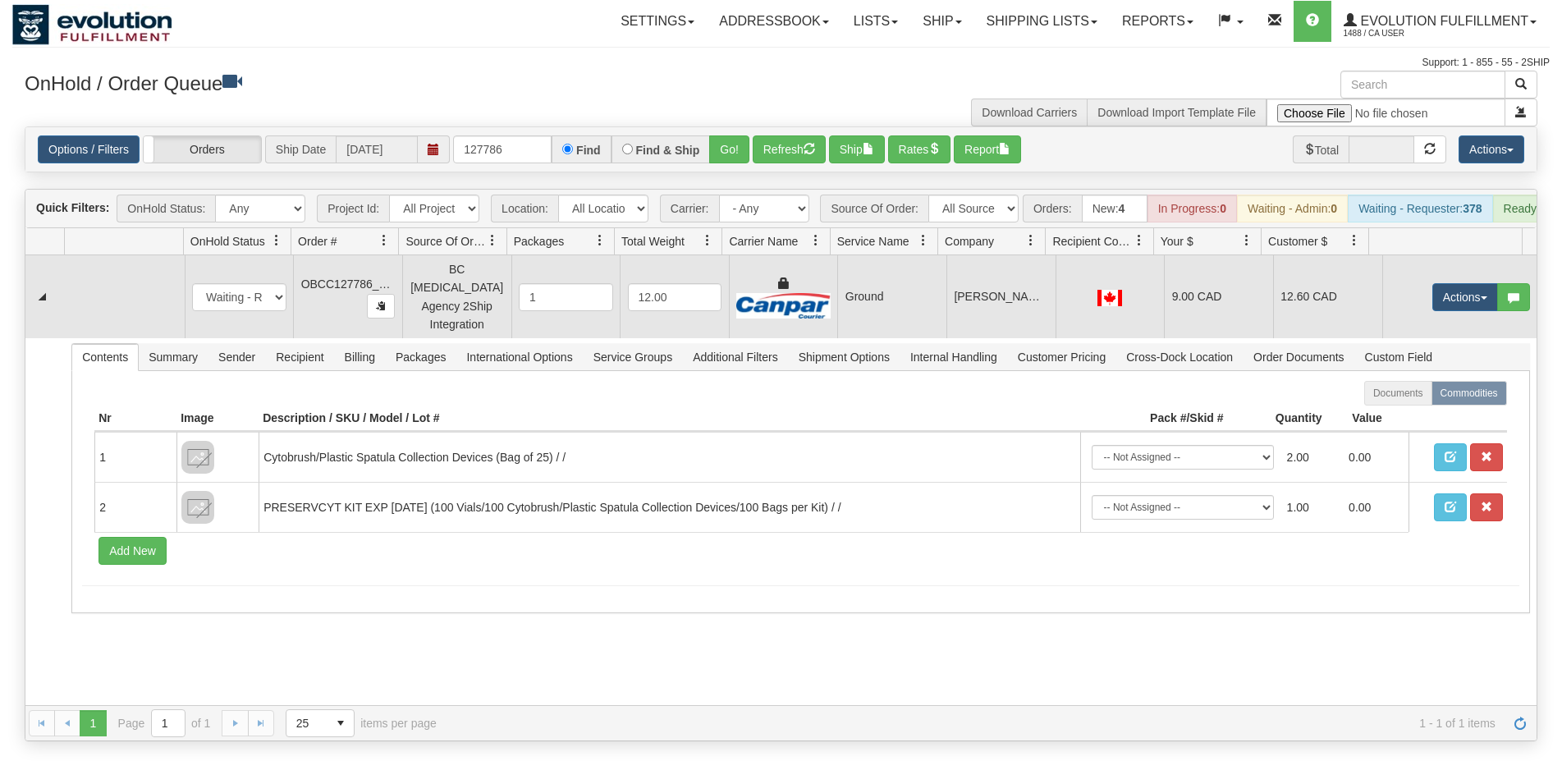
drag, startPoint x: 874, startPoint y: 288, endPoint x: 876, endPoint y: 270, distance: 18.1
click at [874, 288] on td "Ground" at bounding box center [892, 296] width 109 height 82
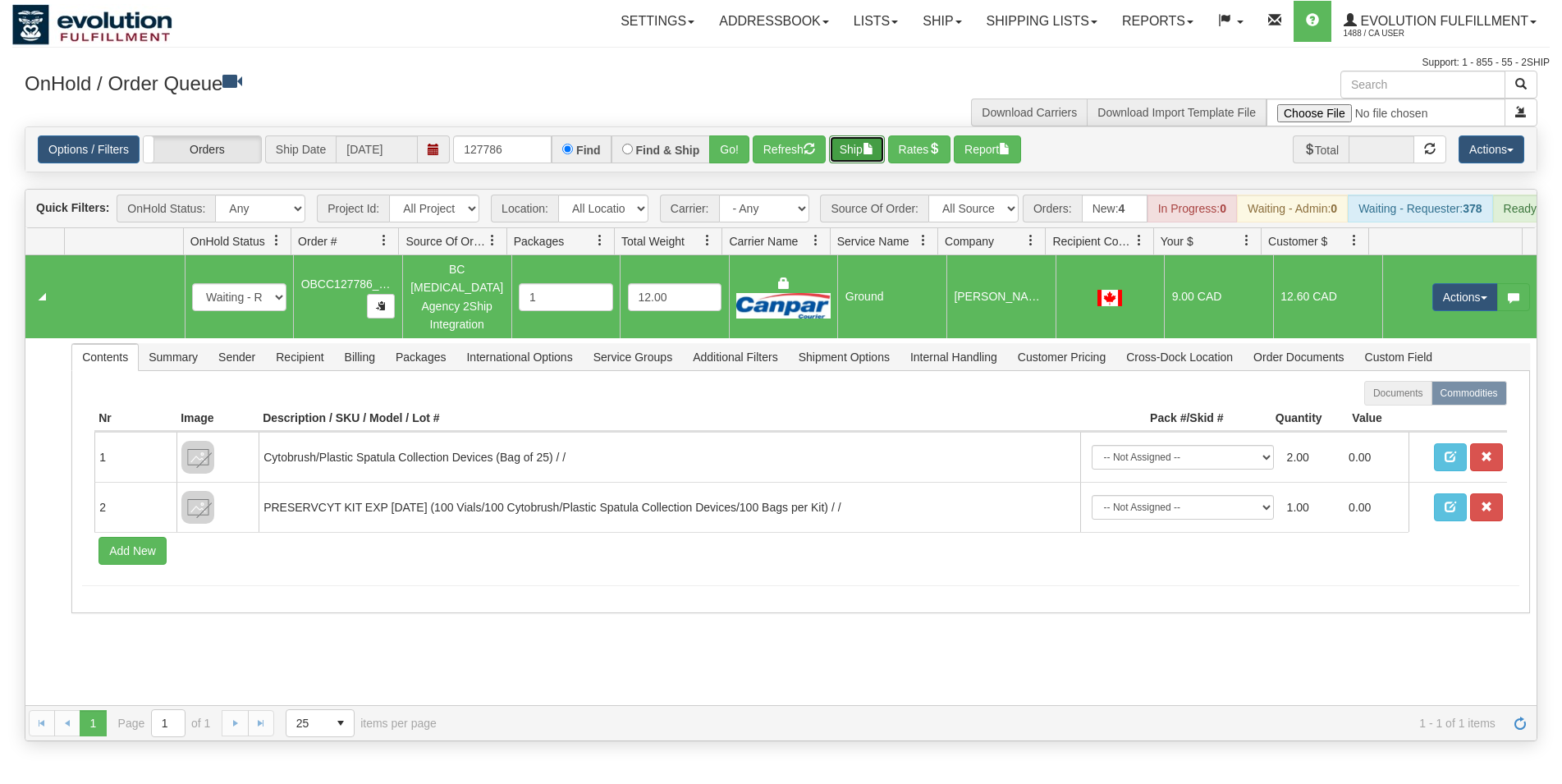
click at [857, 146] on button "Ship" at bounding box center [857, 149] width 56 height 28
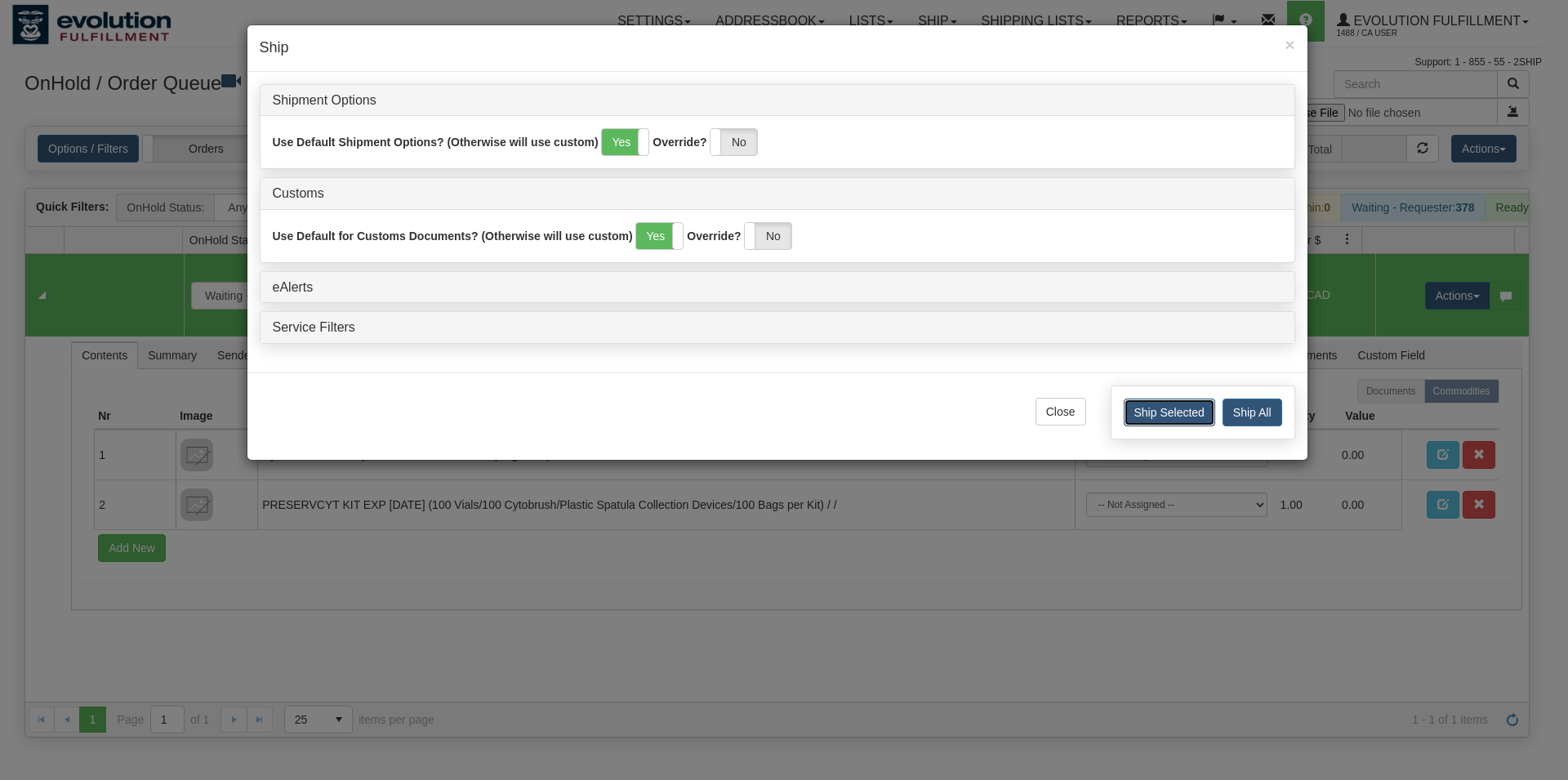
click at [1162, 414] on button "Ship Selected" at bounding box center [1169, 412] width 92 height 28
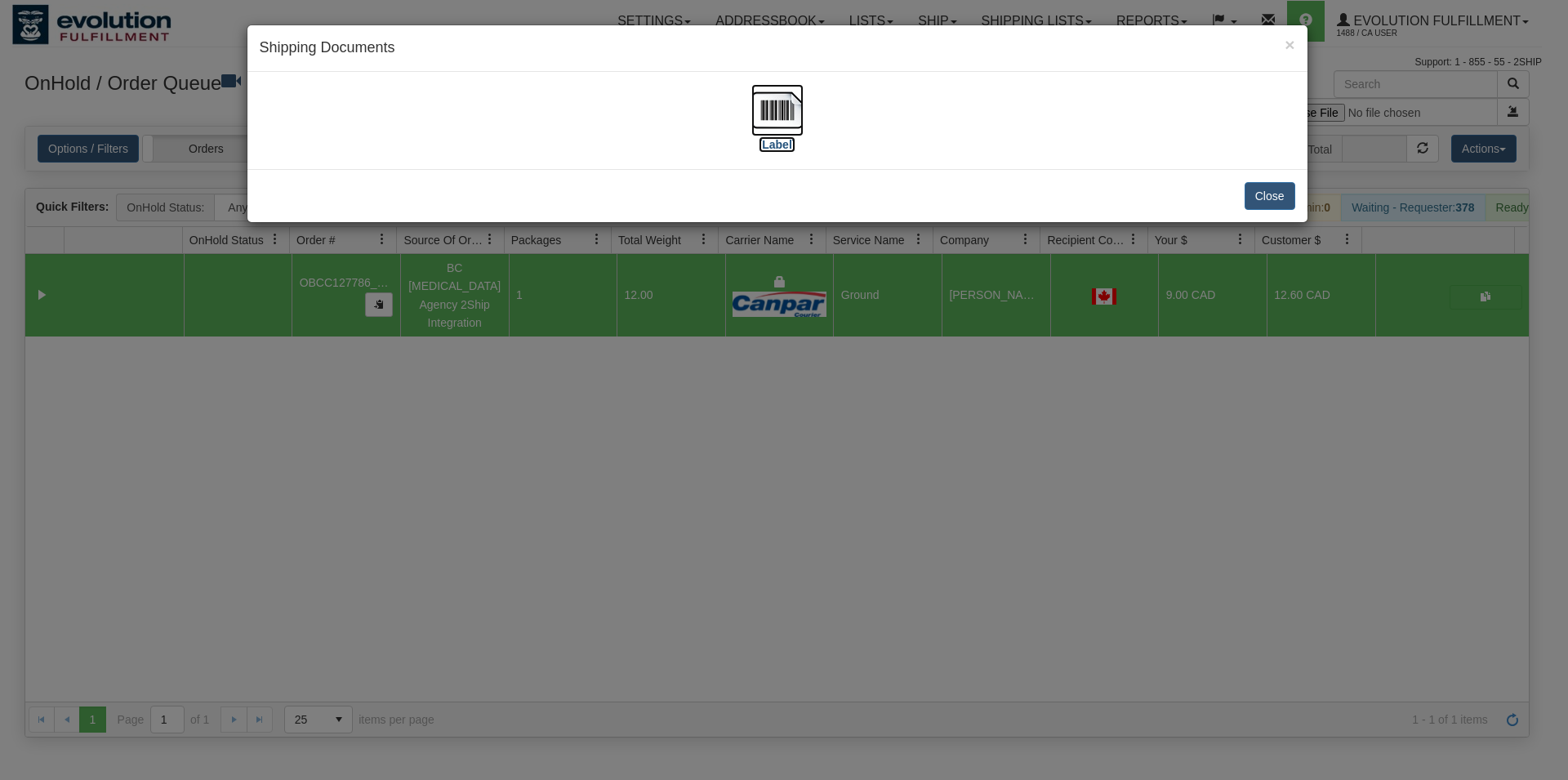
click at [769, 128] on img at bounding box center [777, 110] width 52 height 52
click at [1253, 188] on button "Close" at bounding box center [1269, 195] width 51 height 28
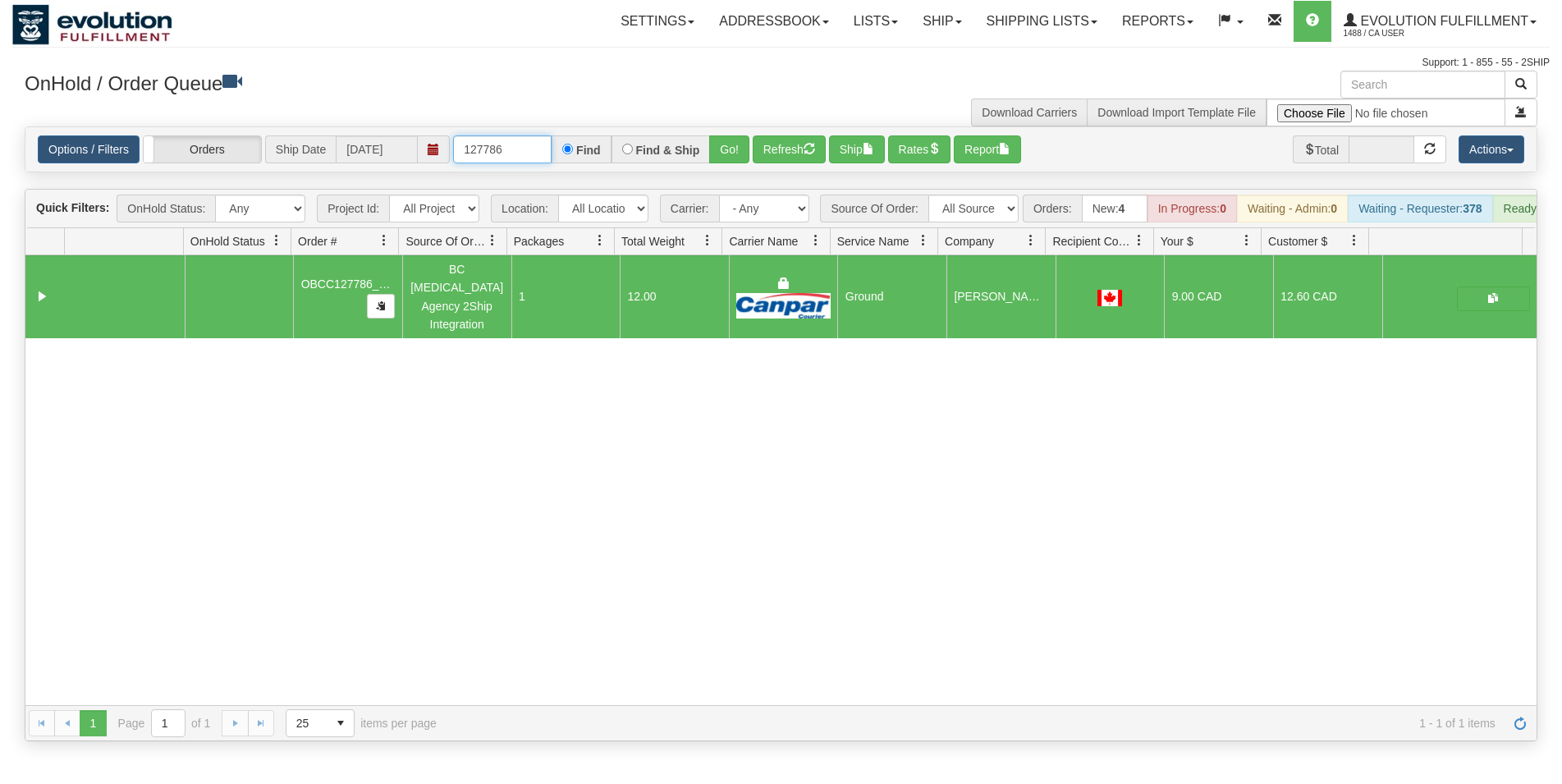
click at [507, 149] on input "127786" at bounding box center [502, 149] width 99 height 28
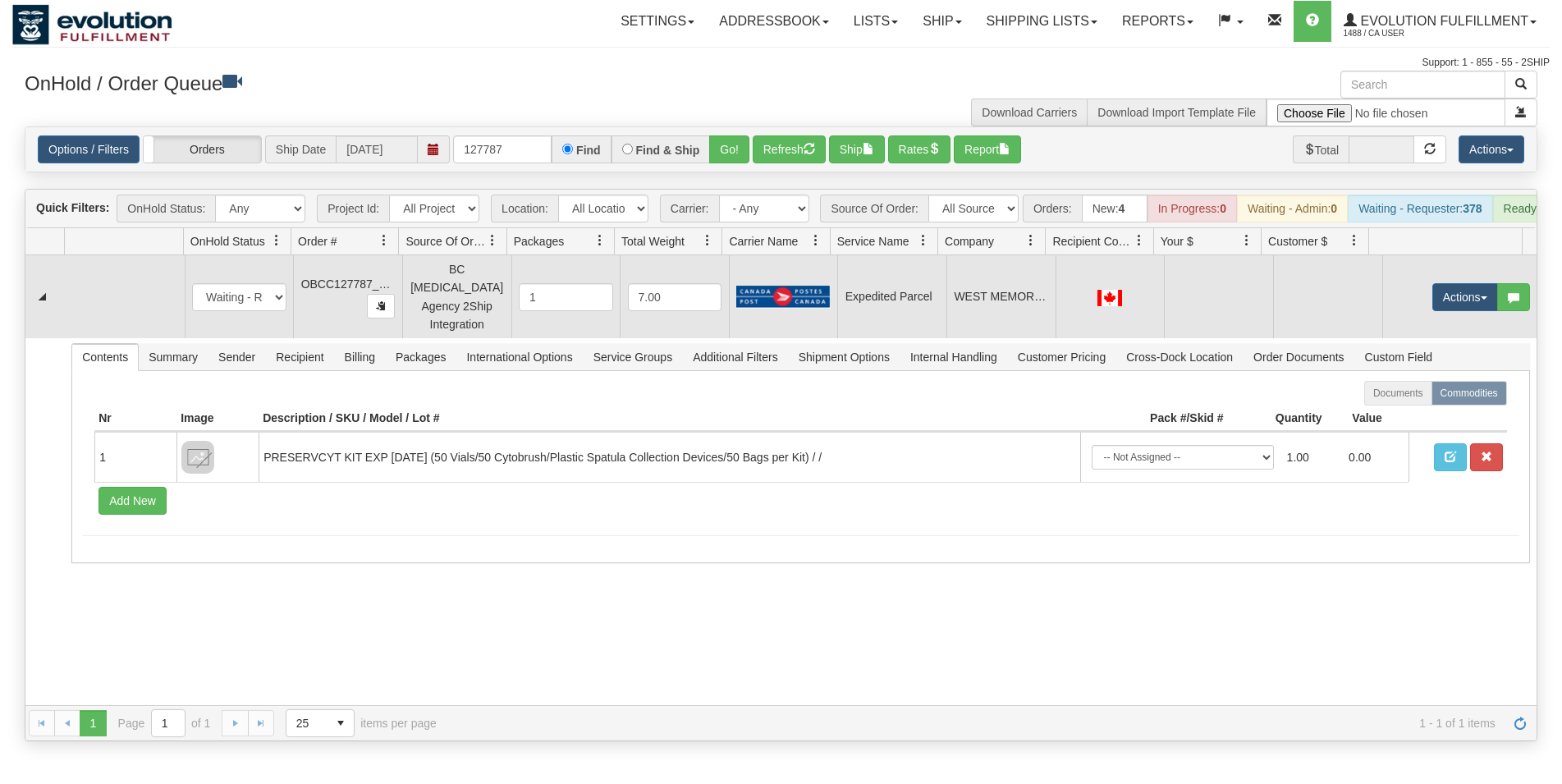
click at [987, 311] on td "WEST MEMORIAL MEDICAL" at bounding box center [1001, 296] width 109 height 82
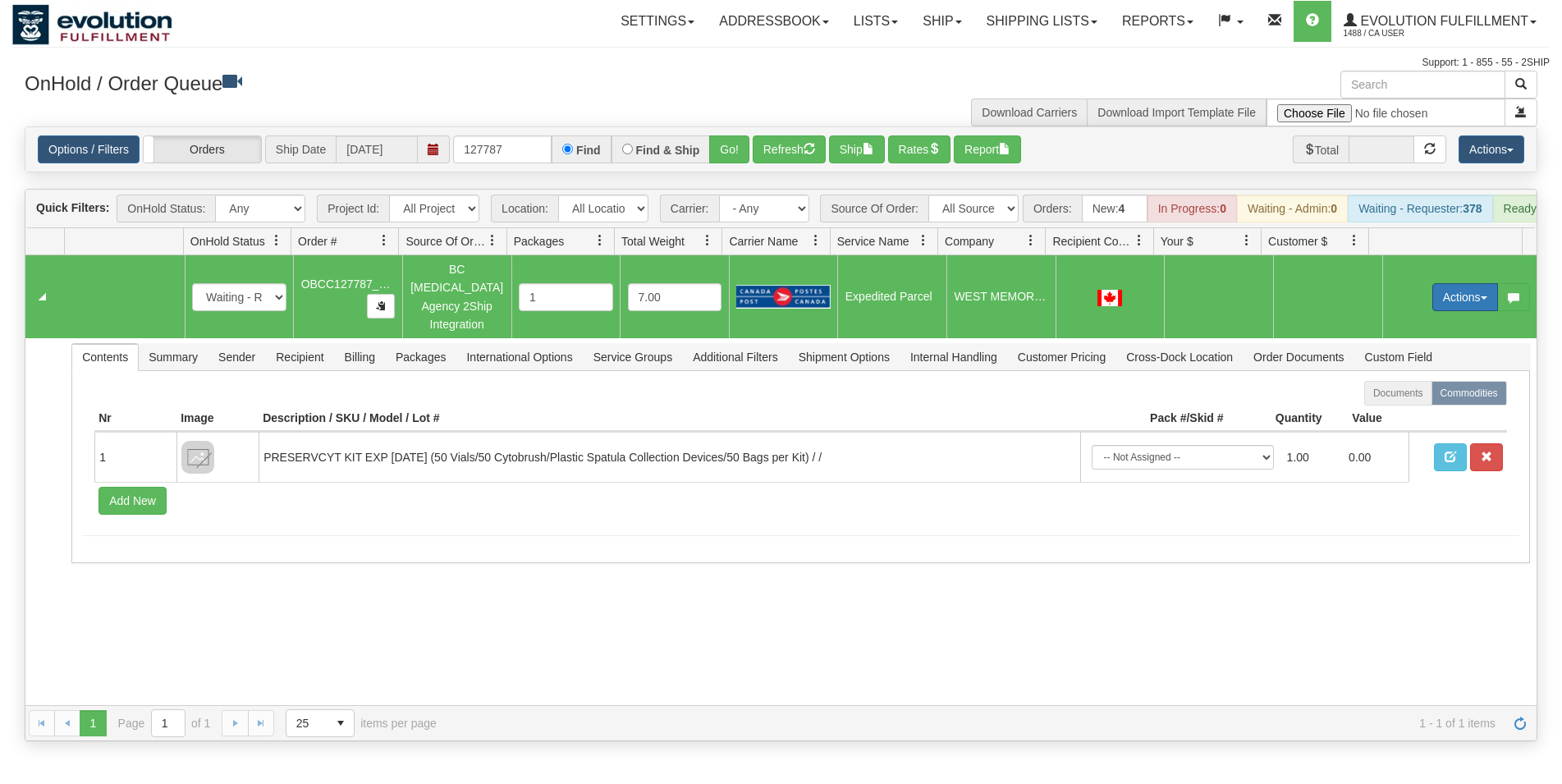
click at [1435, 307] on button "Actions" at bounding box center [1465, 296] width 65 height 28
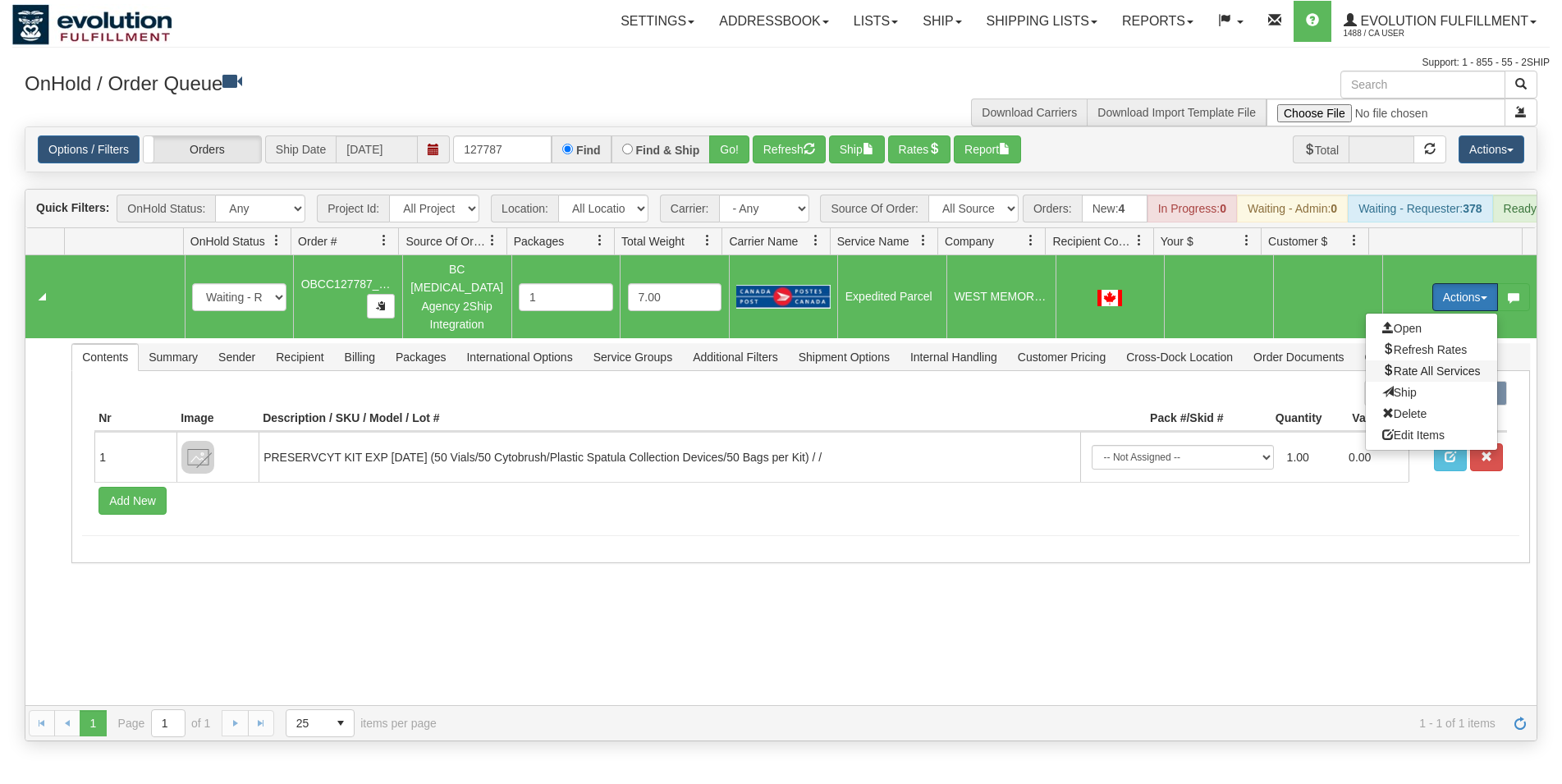
click at [1398, 374] on span "Rate All Services" at bounding box center [1432, 371] width 99 height 13
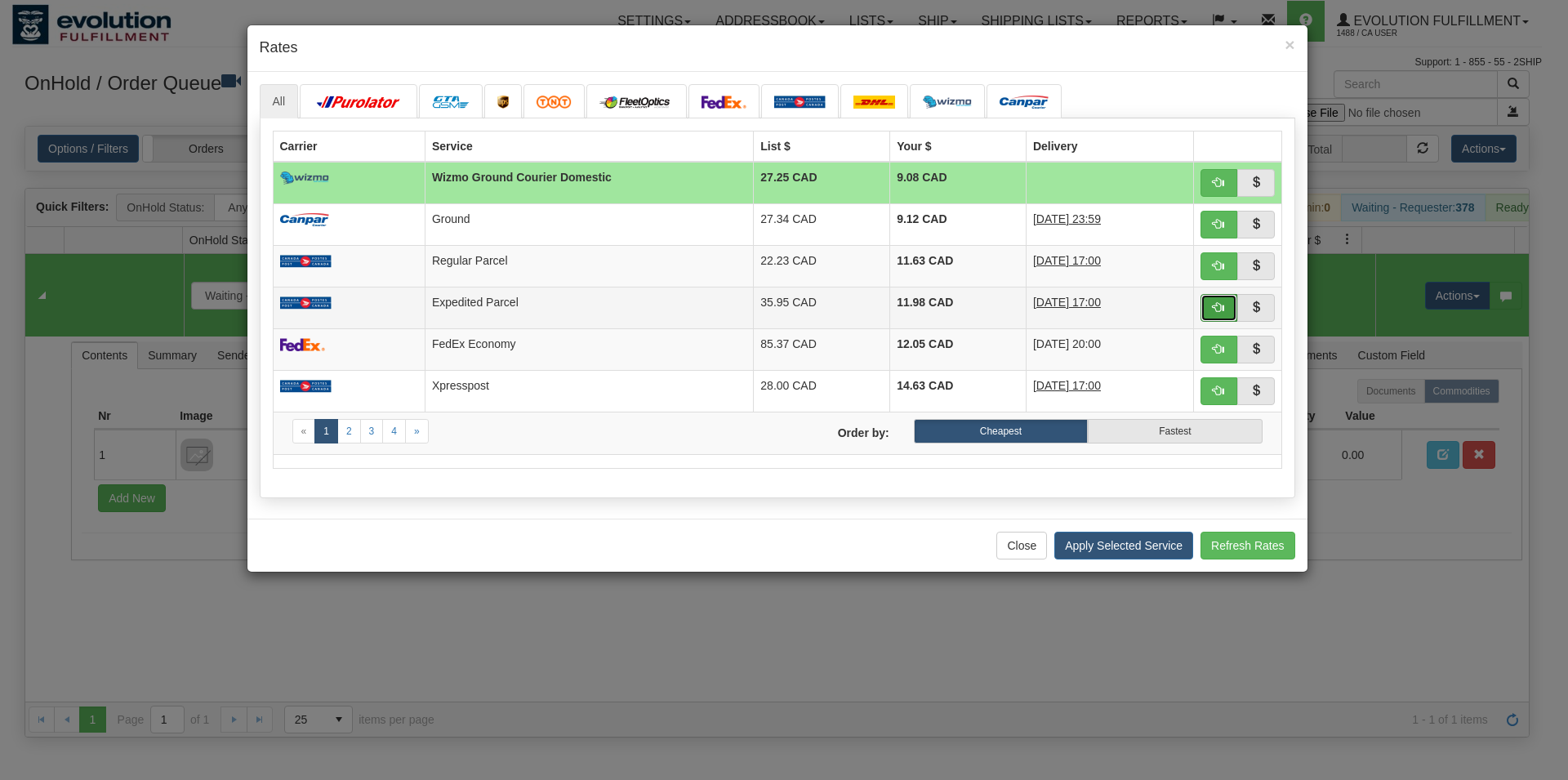
click at [1214, 307] on button "button" at bounding box center [1218, 307] width 37 height 28
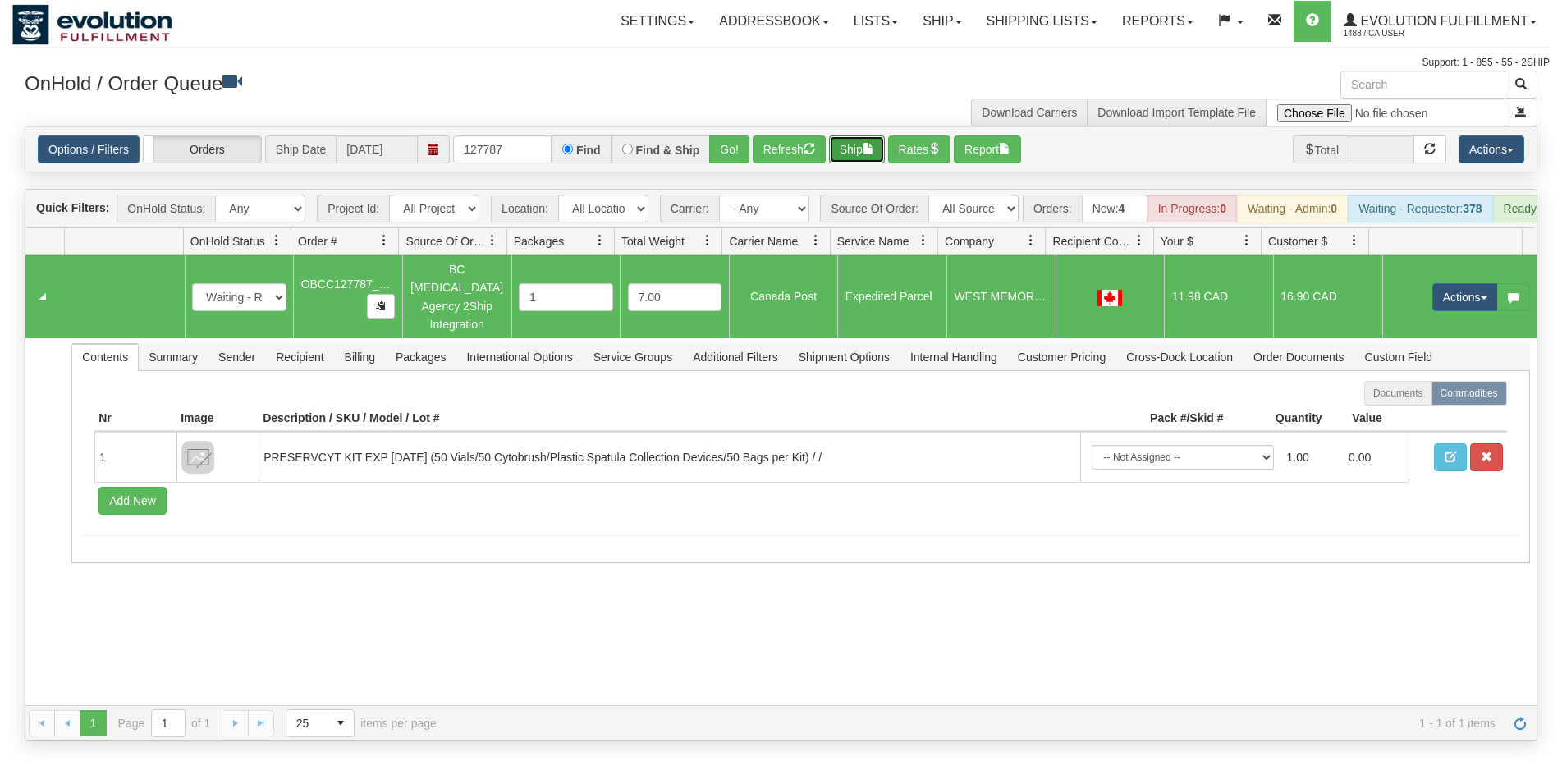
click at [848, 146] on button "Ship" at bounding box center [857, 149] width 56 height 28
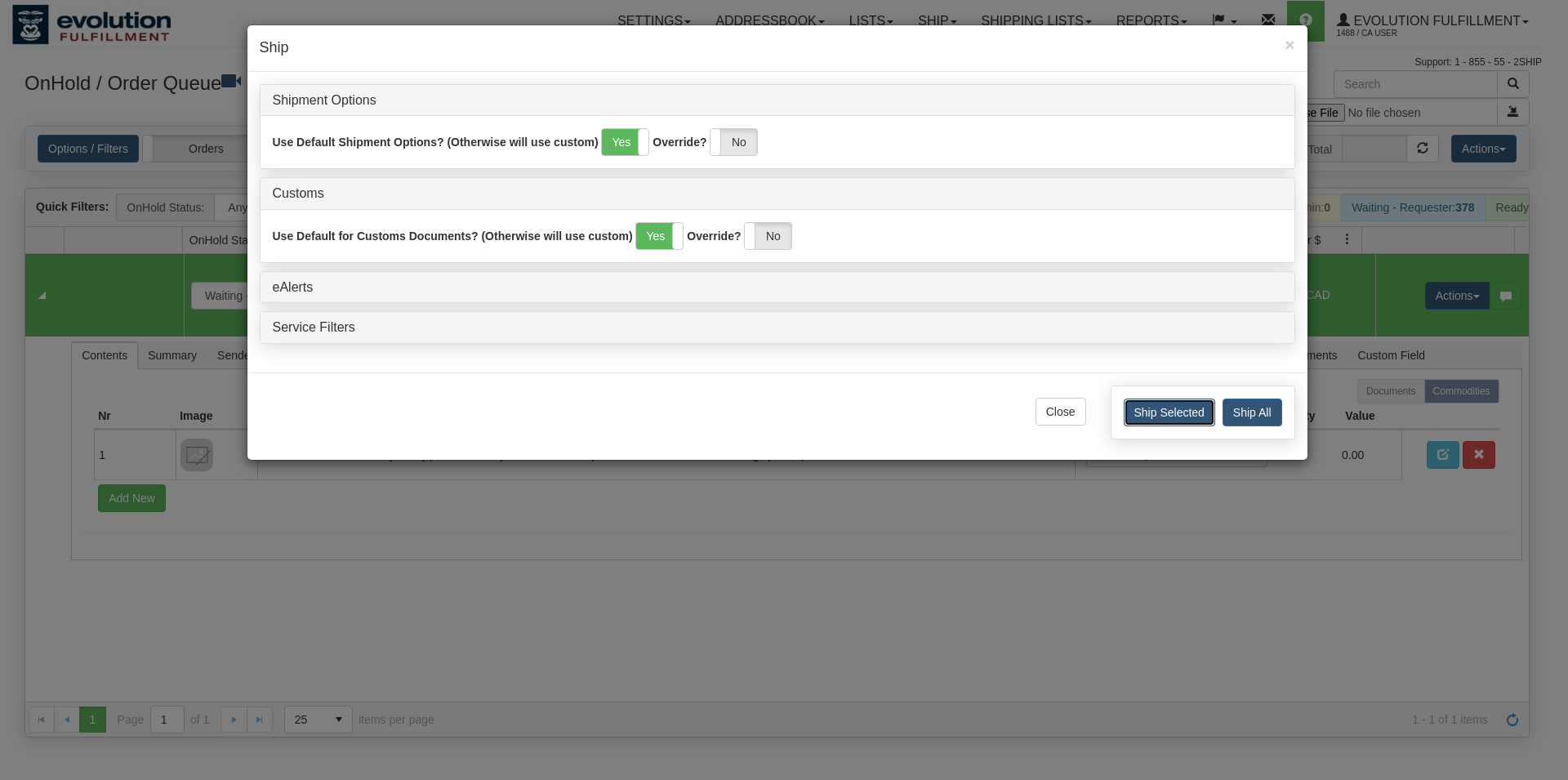
click at [1151, 405] on button "Ship Selected" at bounding box center [1169, 412] width 92 height 28
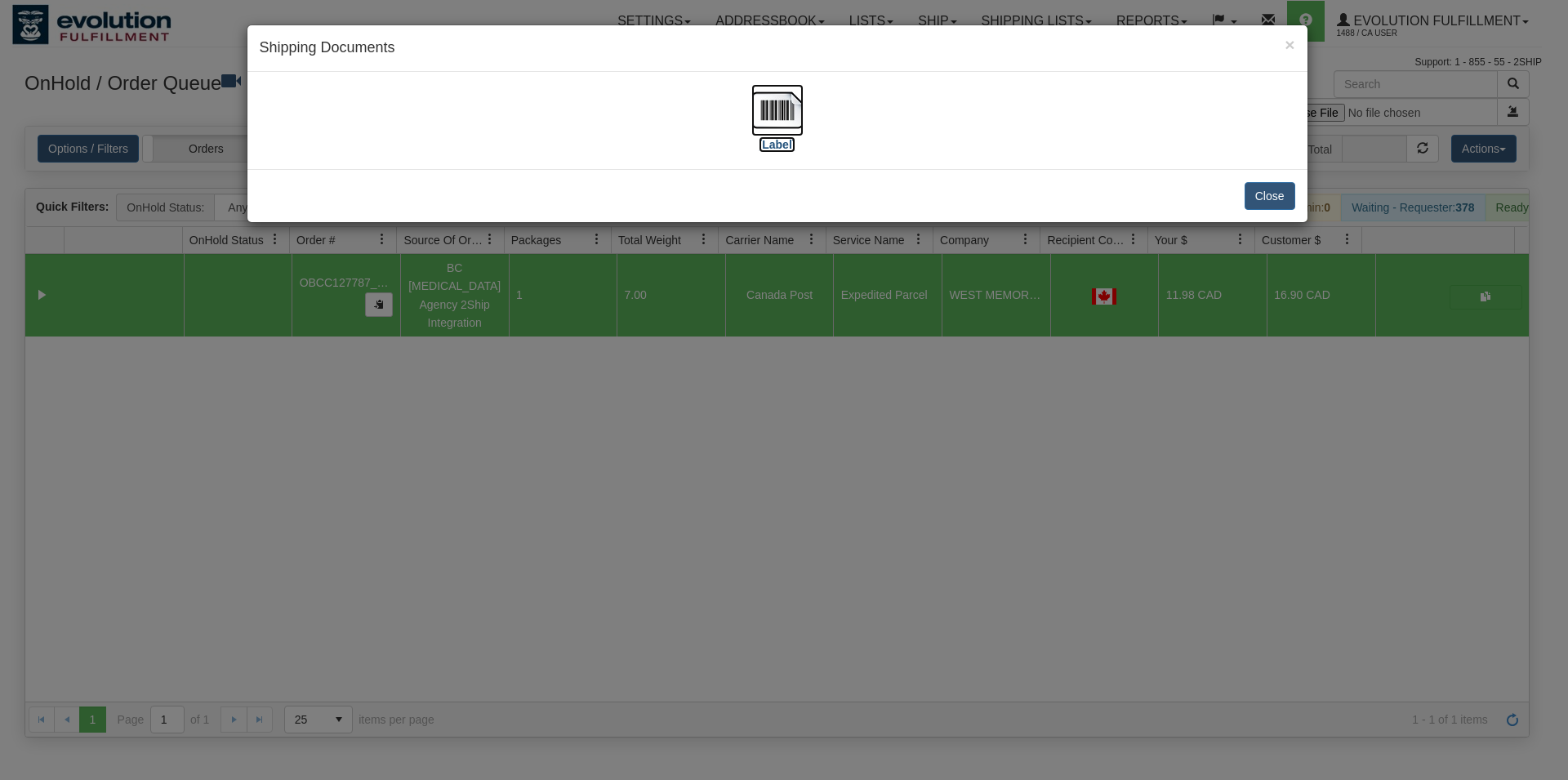
click at [801, 121] on img at bounding box center [777, 110] width 52 height 52
click at [1249, 194] on button "Close" at bounding box center [1269, 195] width 51 height 28
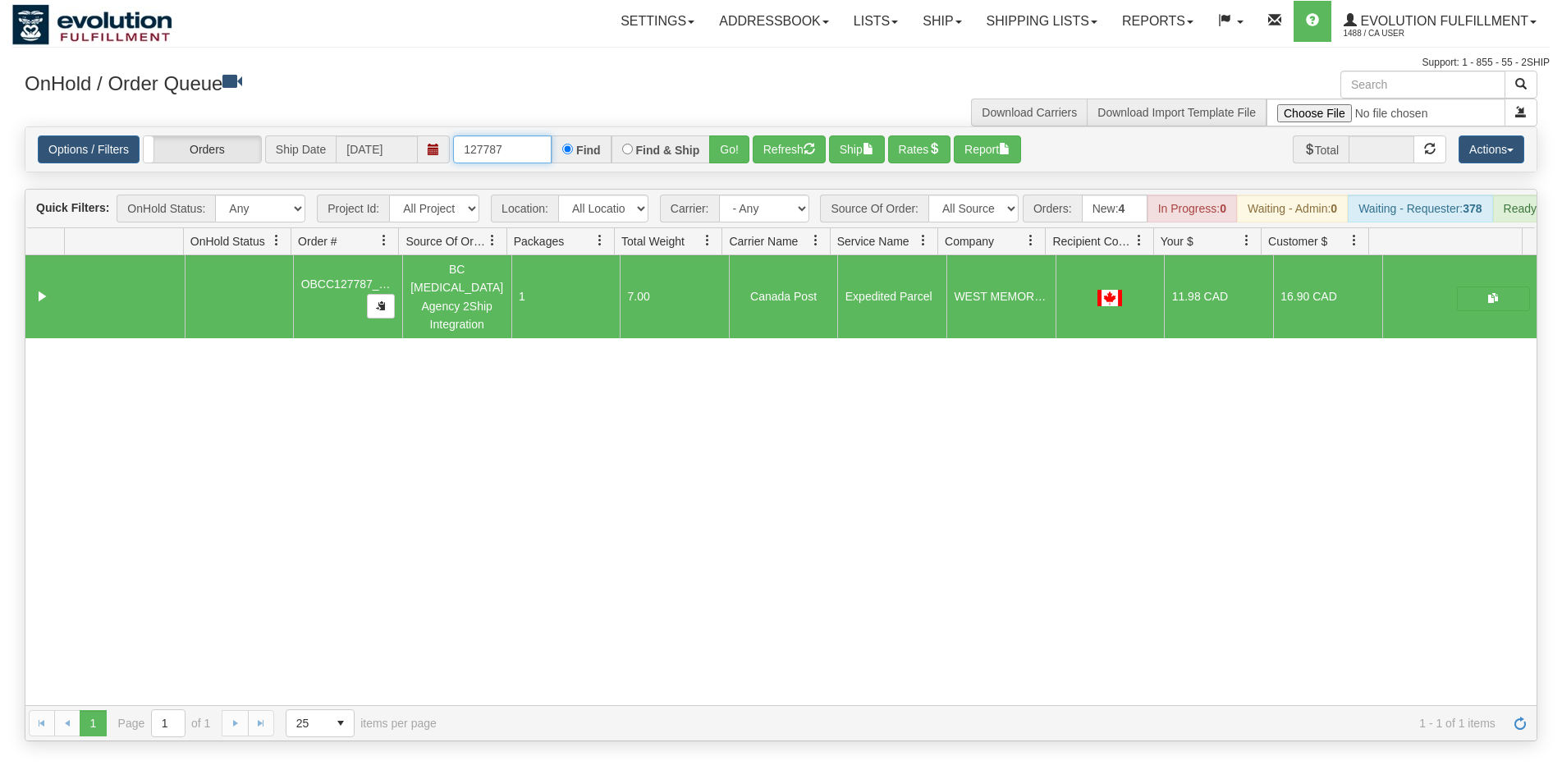
drag, startPoint x: 489, startPoint y: 145, endPoint x: 501, endPoint y: 143, distance: 12.2
click at [501, 143] on input "127787" at bounding box center [502, 149] width 99 height 28
type input "127792"
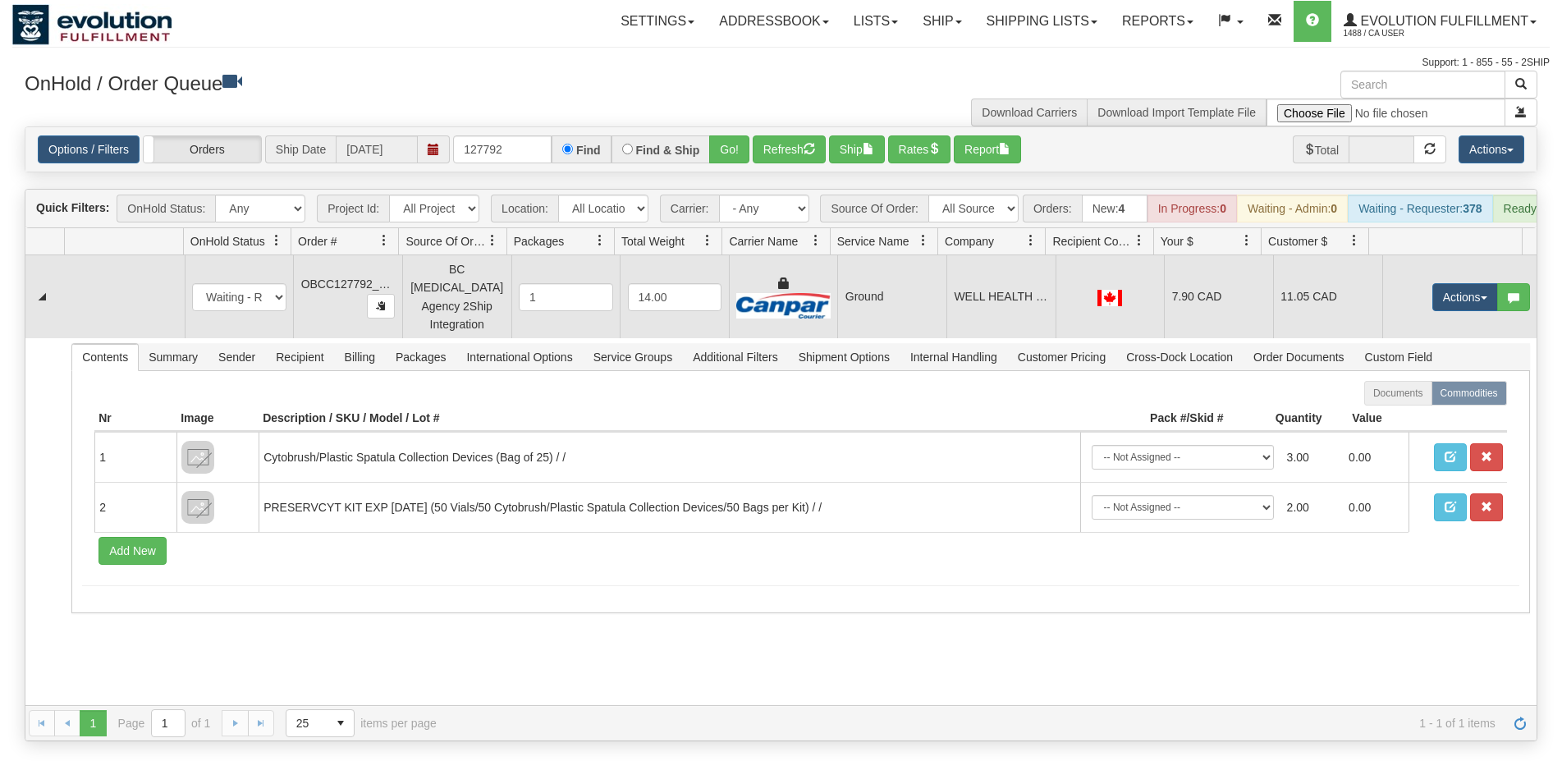
click at [1119, 305] on div at bounding box center [1110, 296] width 94 height 18
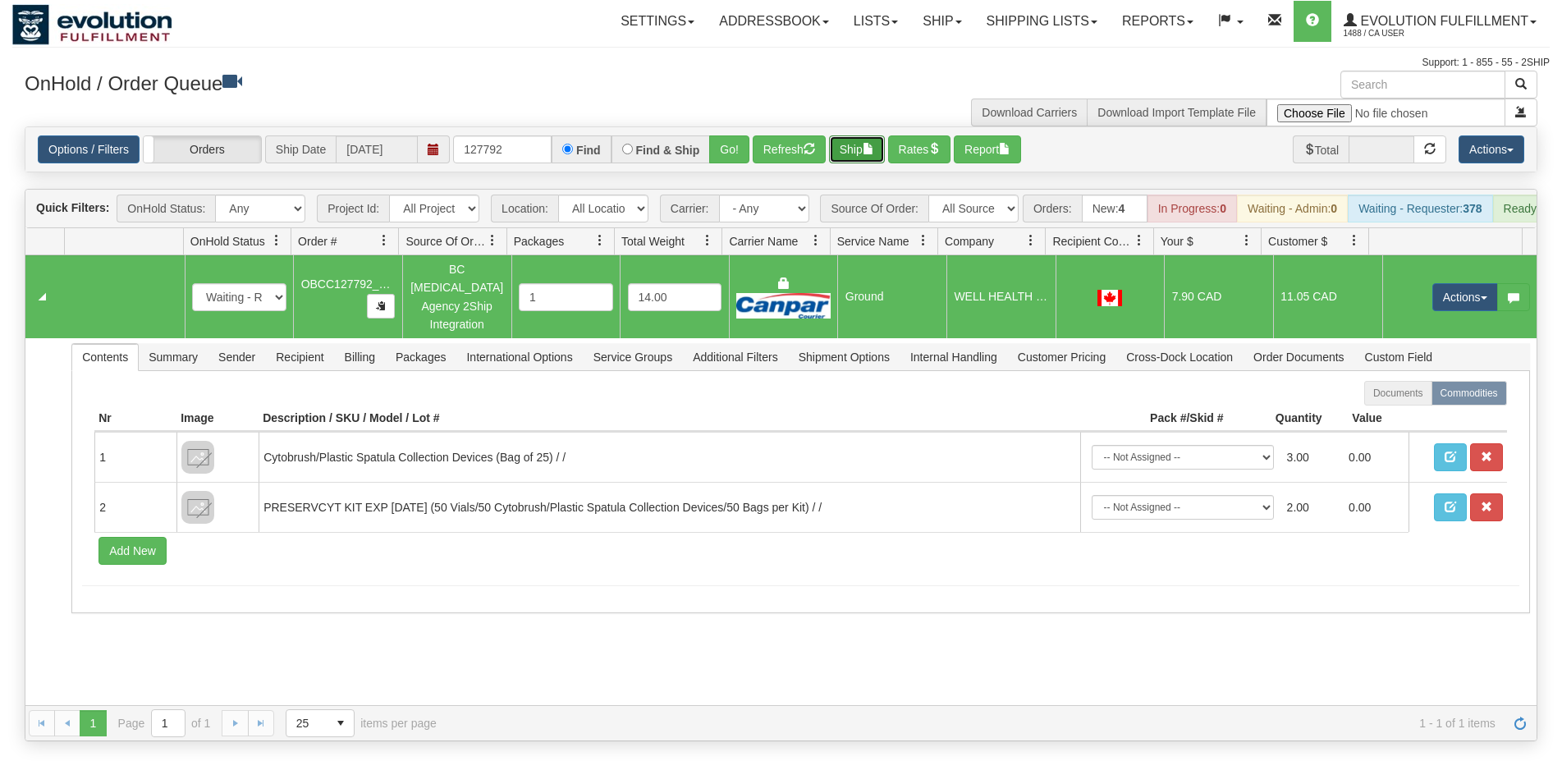
click at [853, 154] on button "Ship" at bounding box center [857, 149] width 56 height 28
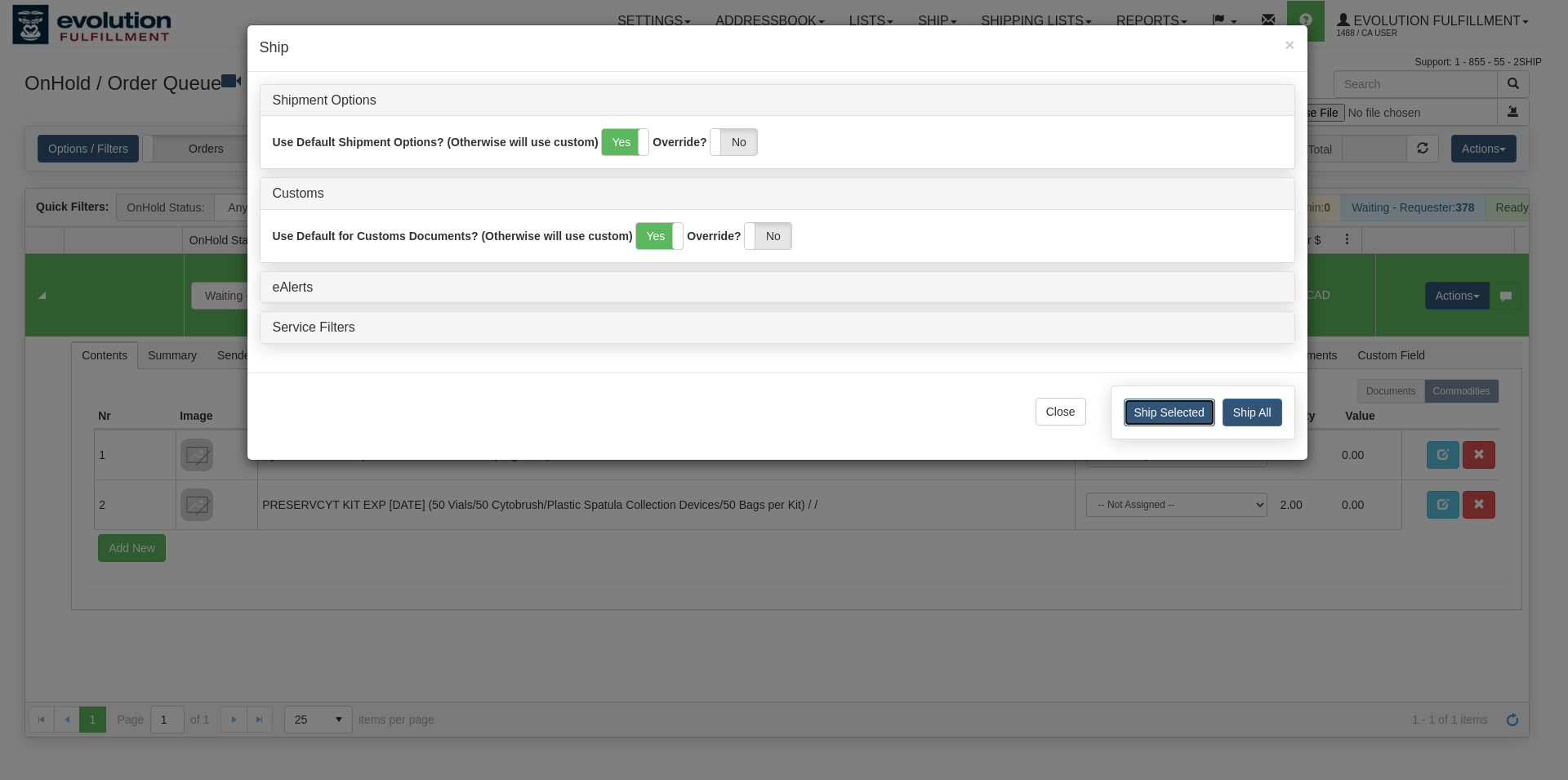
click at [1166, 412] on button "Ship Selected" at bounding box center [1169, 412] width 92 height 28
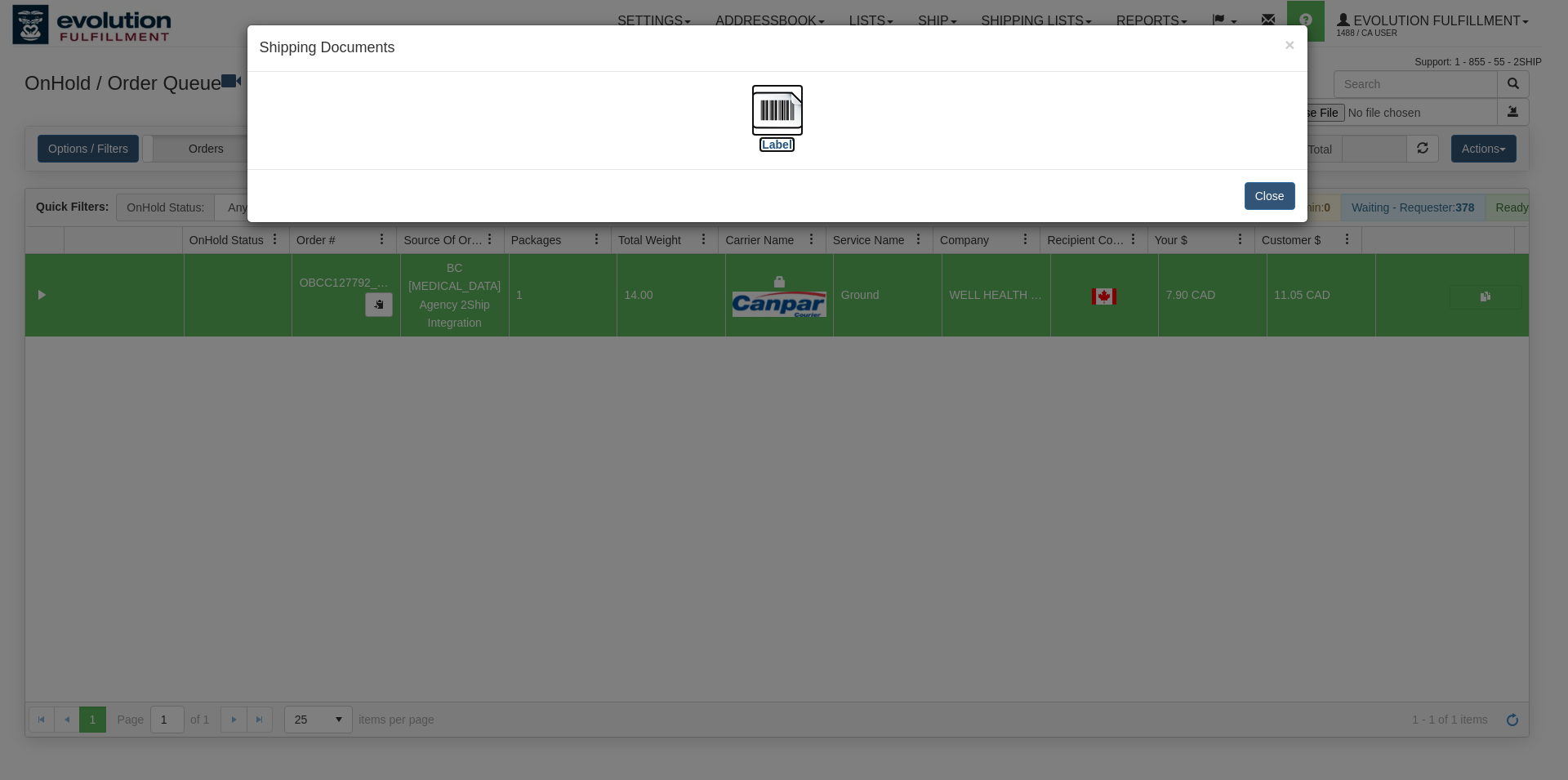
click at [791, 130] on img at bounding box center [777, 110] width 52 height 52
